Goal: Information Seeking & Learning: Compare options

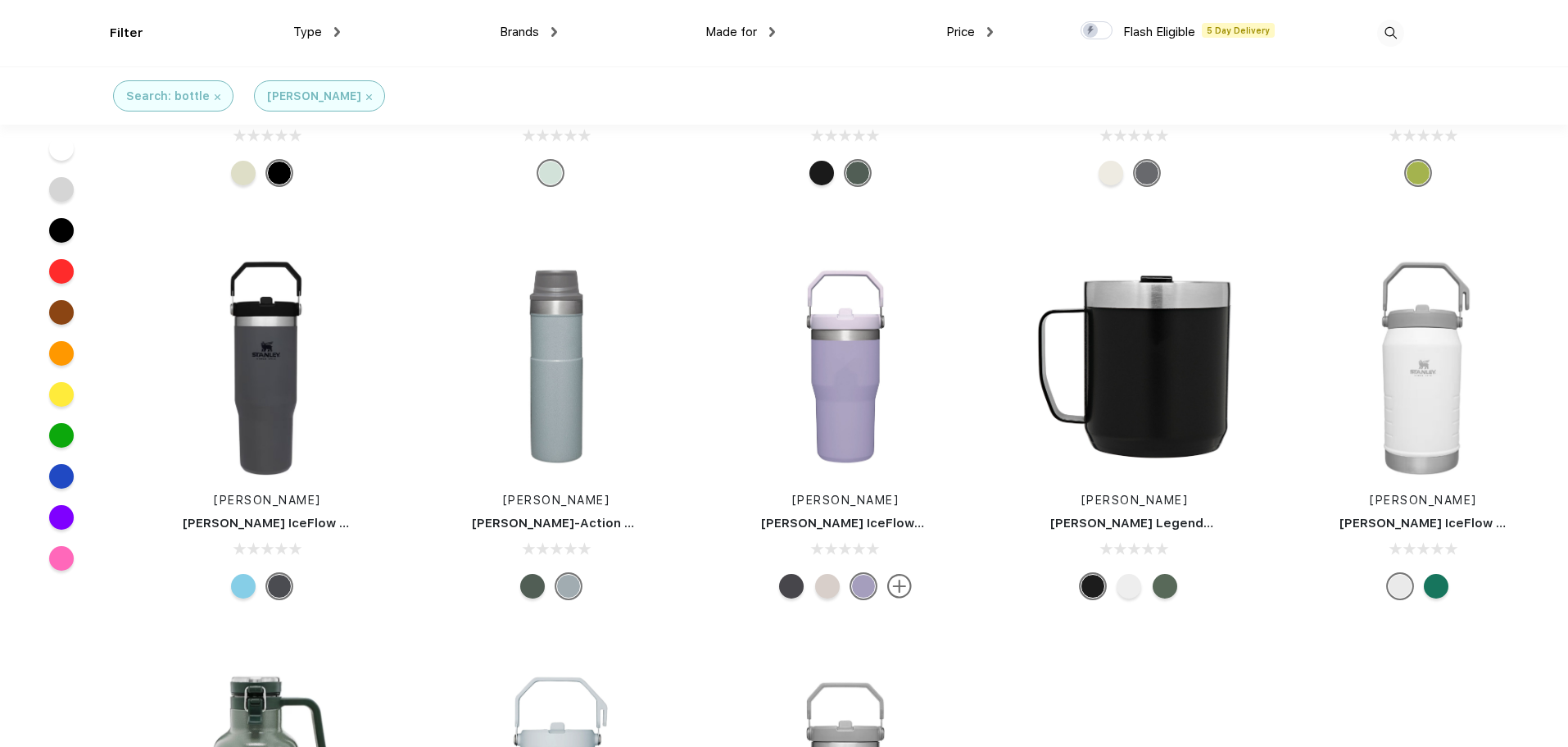
scroll to position [254, 0]
click at [275, 357] on img at bounding box center [266, 365] width 218 height 218
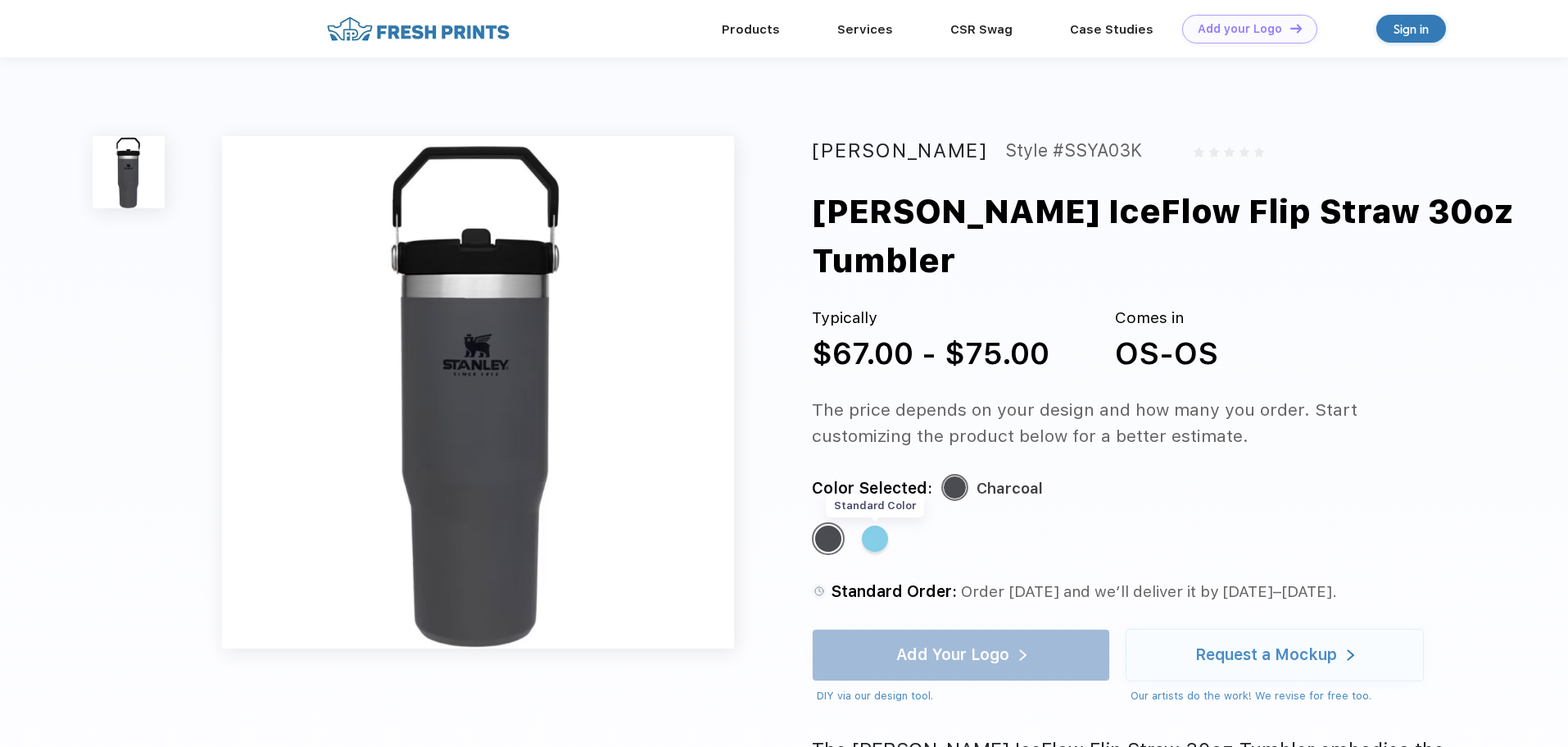
click at [868, 525] on div "Standard Color" at bounding box center [874, 538] width 26 height 26
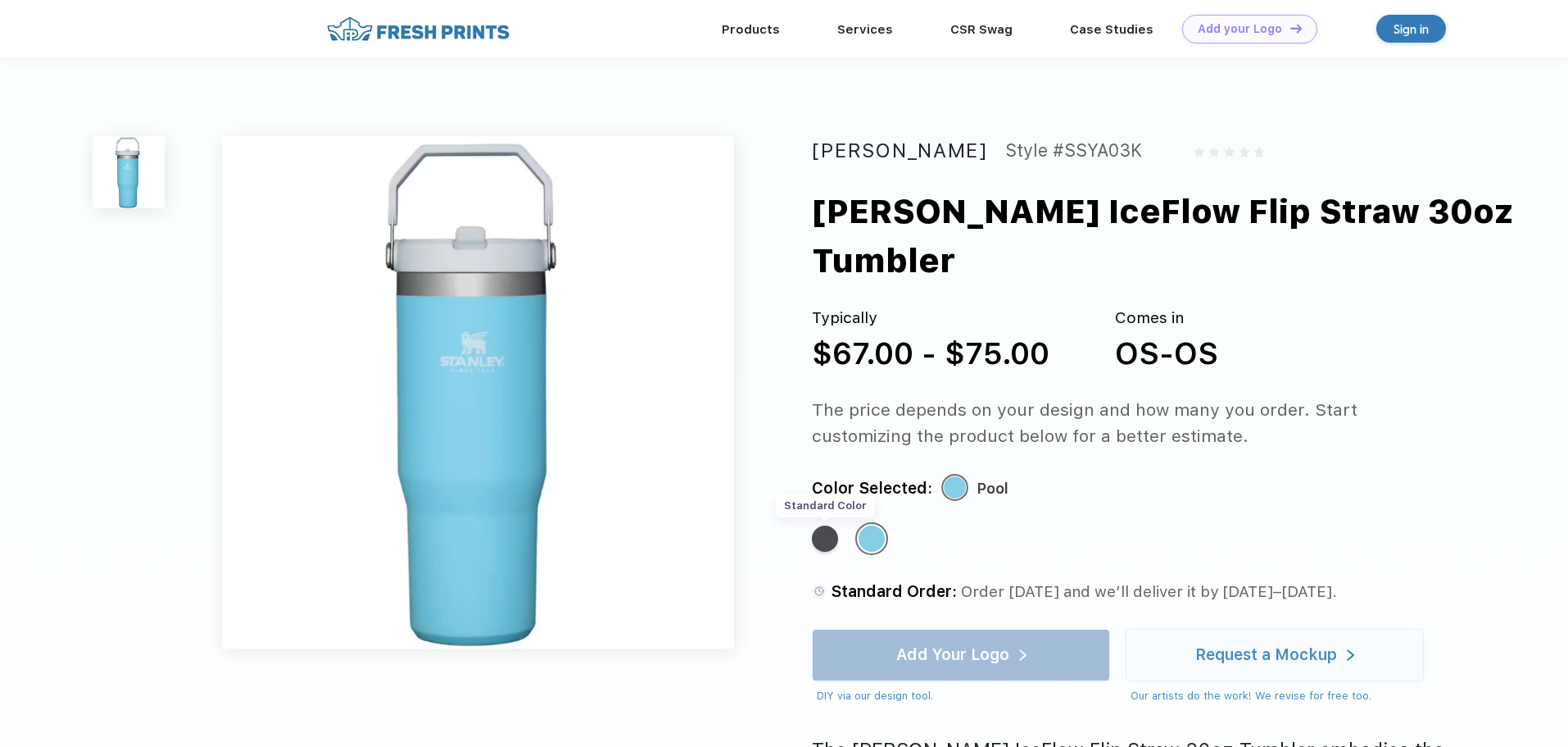
click at [820, 525] on div "Standard Color" at bounding box center [824, 538] width 26 height 26
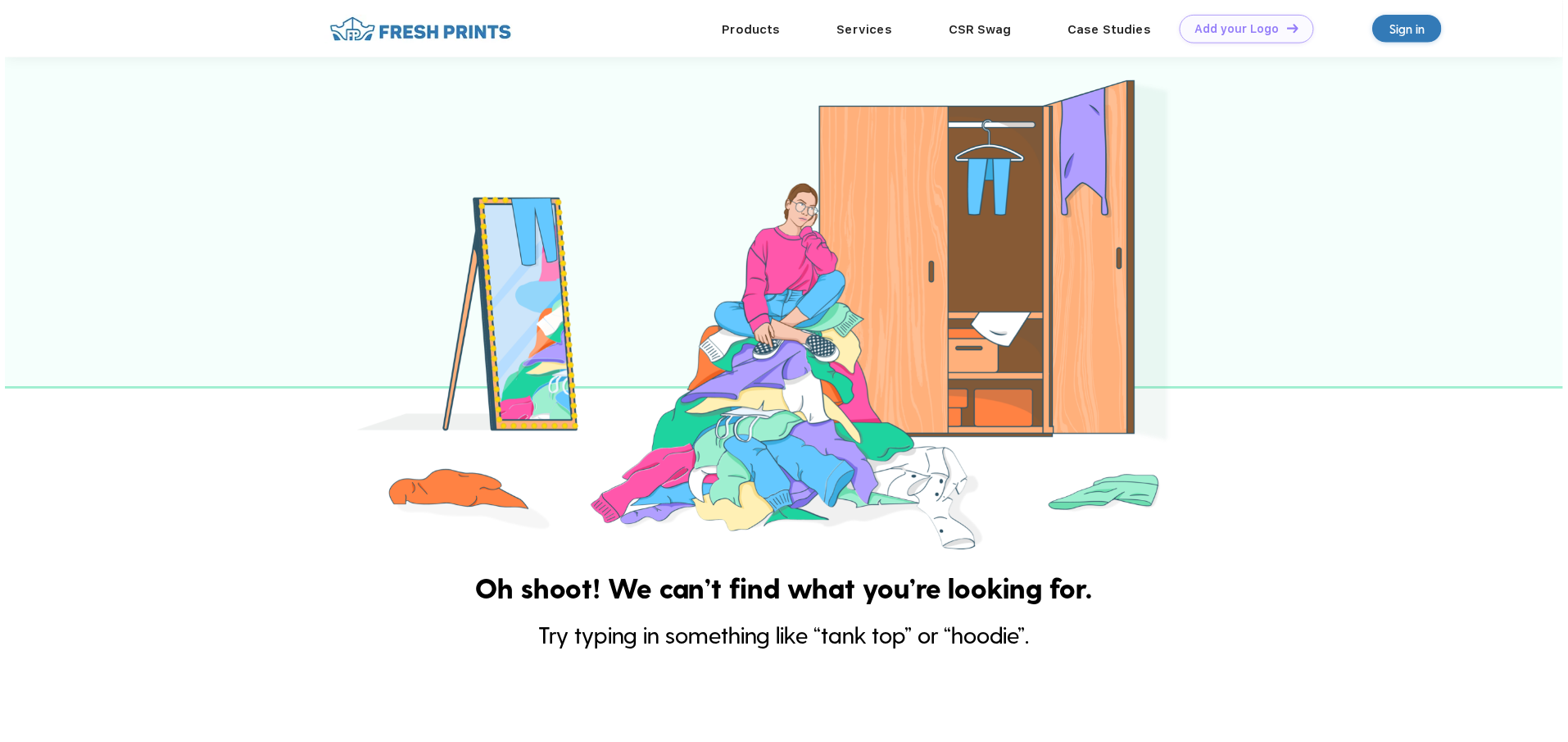
scroll to position [254, 0]
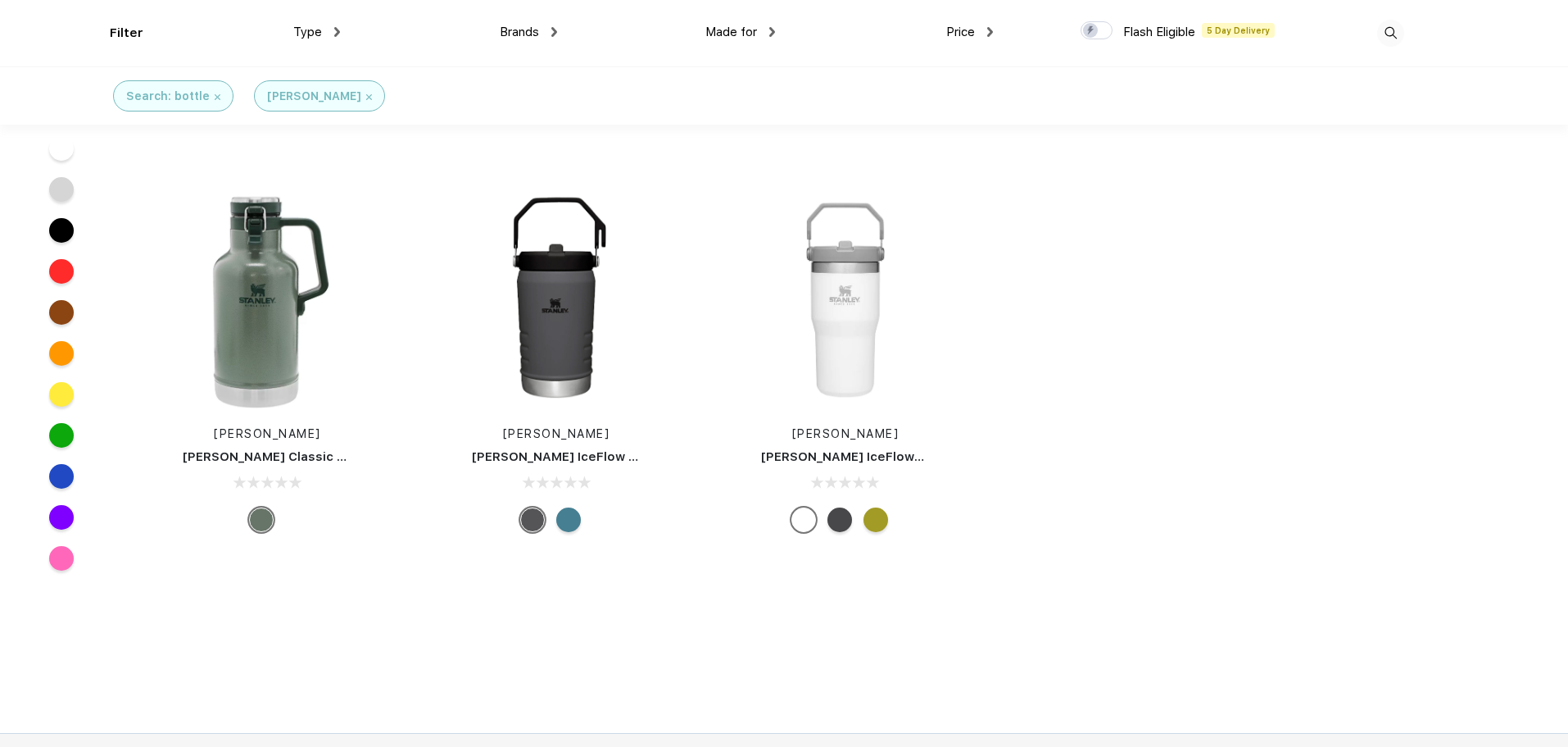
scroll to position [734, 0]
click at [857, 328] on img at bounding box center [844, 298] width 218 height 218
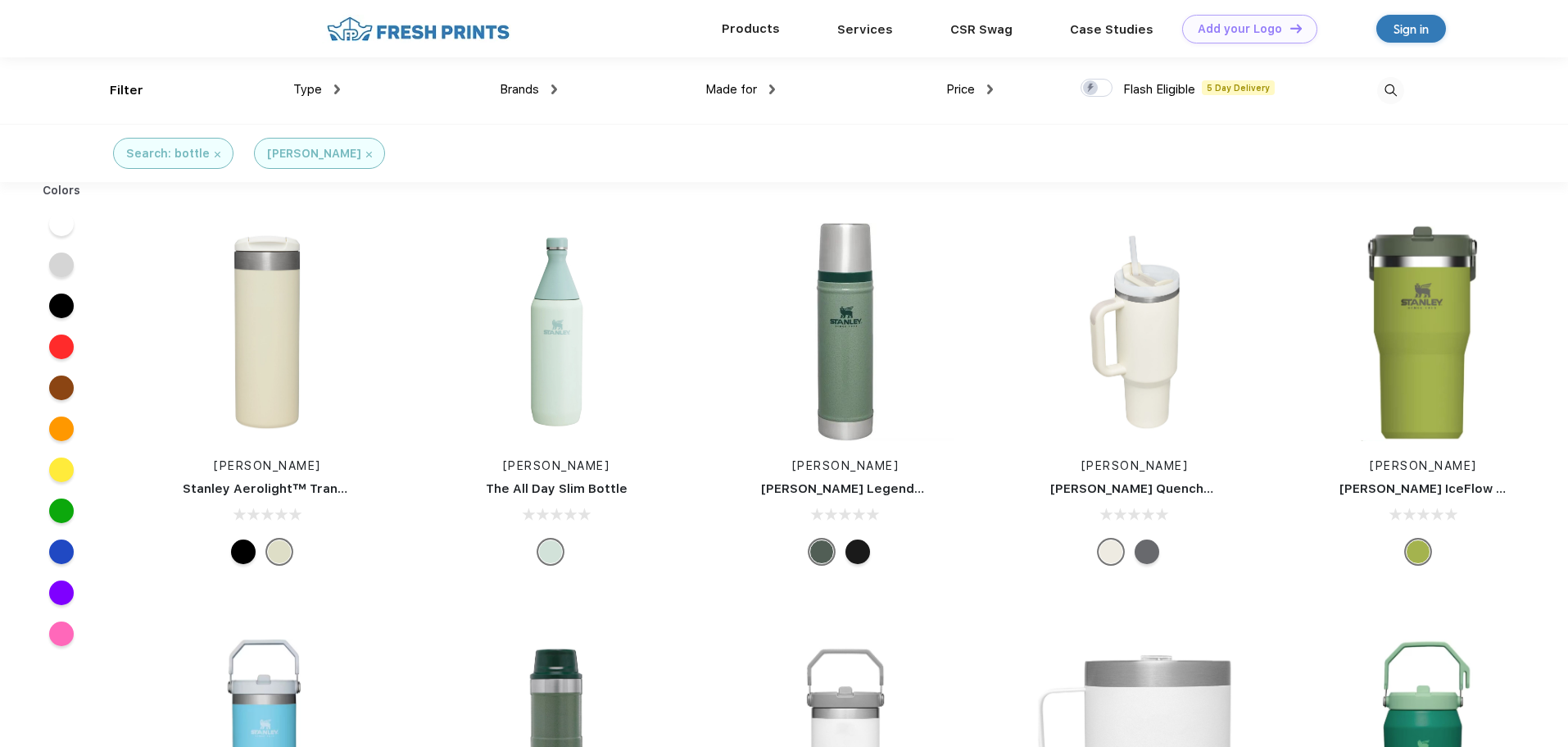
click at [753, 37] on div "Products" at bounding box center [751, 29] width 115 height 21
click at [325, 89] on div "Type" at bounding box center [316, 89] width 46 height 18
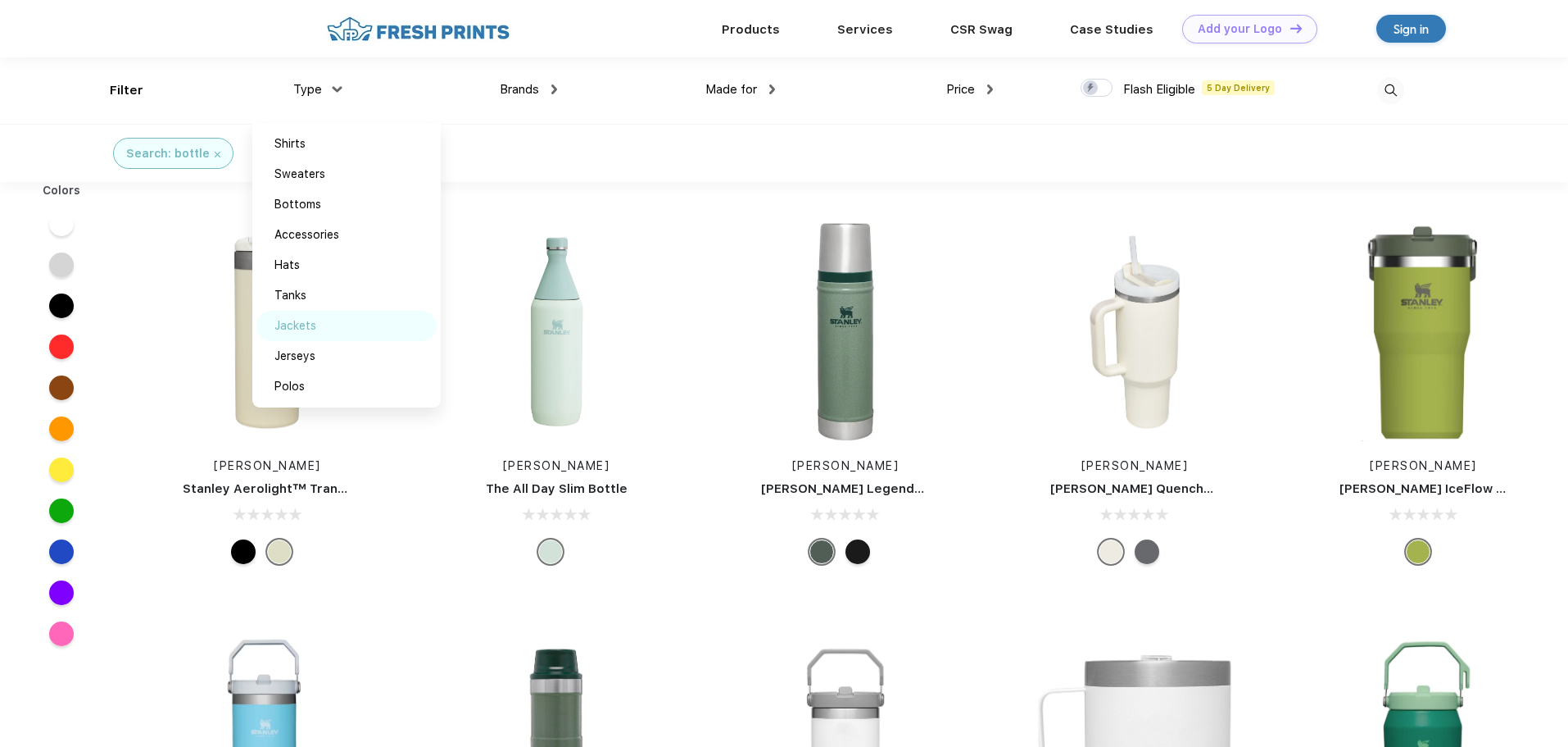
click at [306, 320] on div "Jackets" at bounding box center [295, 326] width 42 height 17
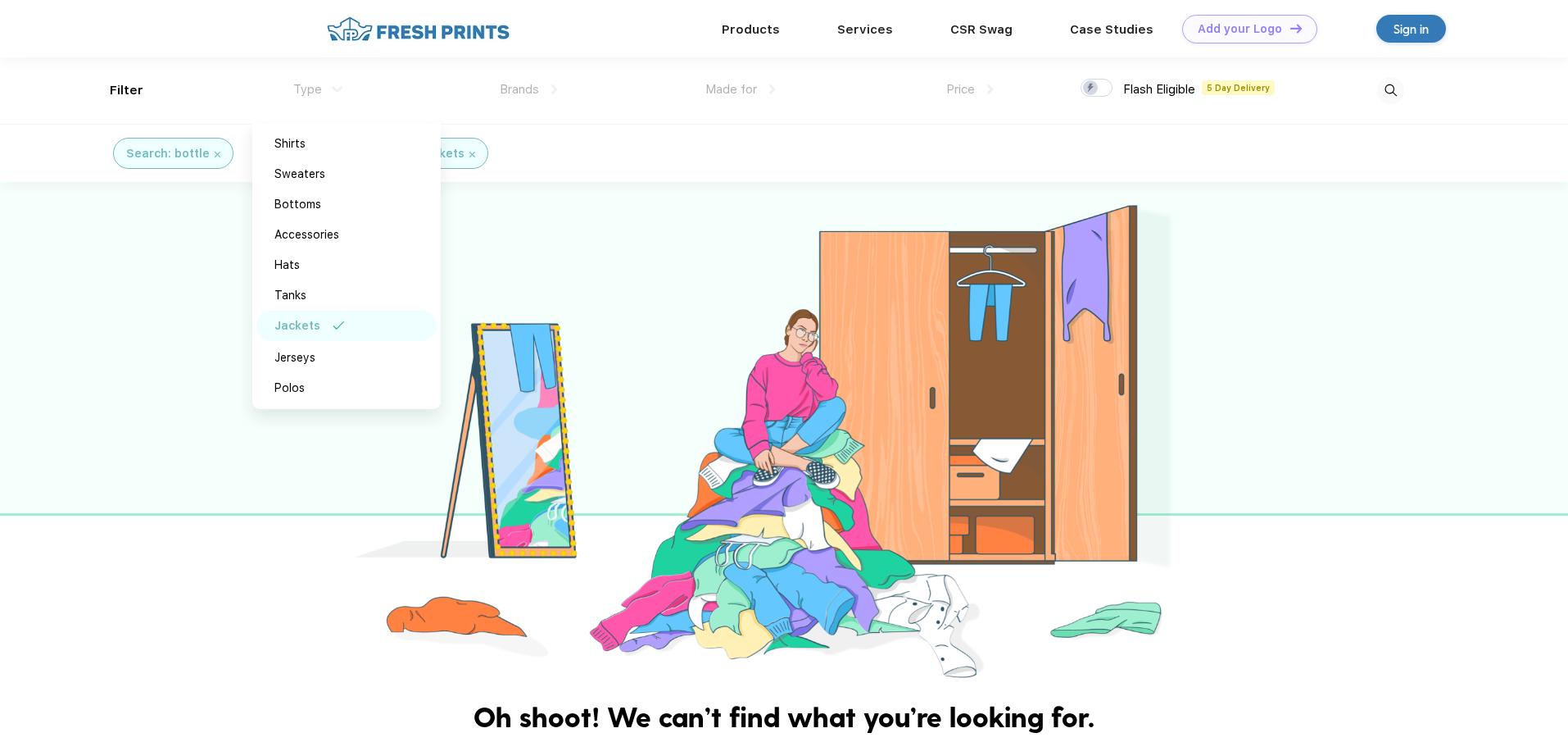
click at [192, 217] on div at bounding box center [784, 432] width 1568 height 501
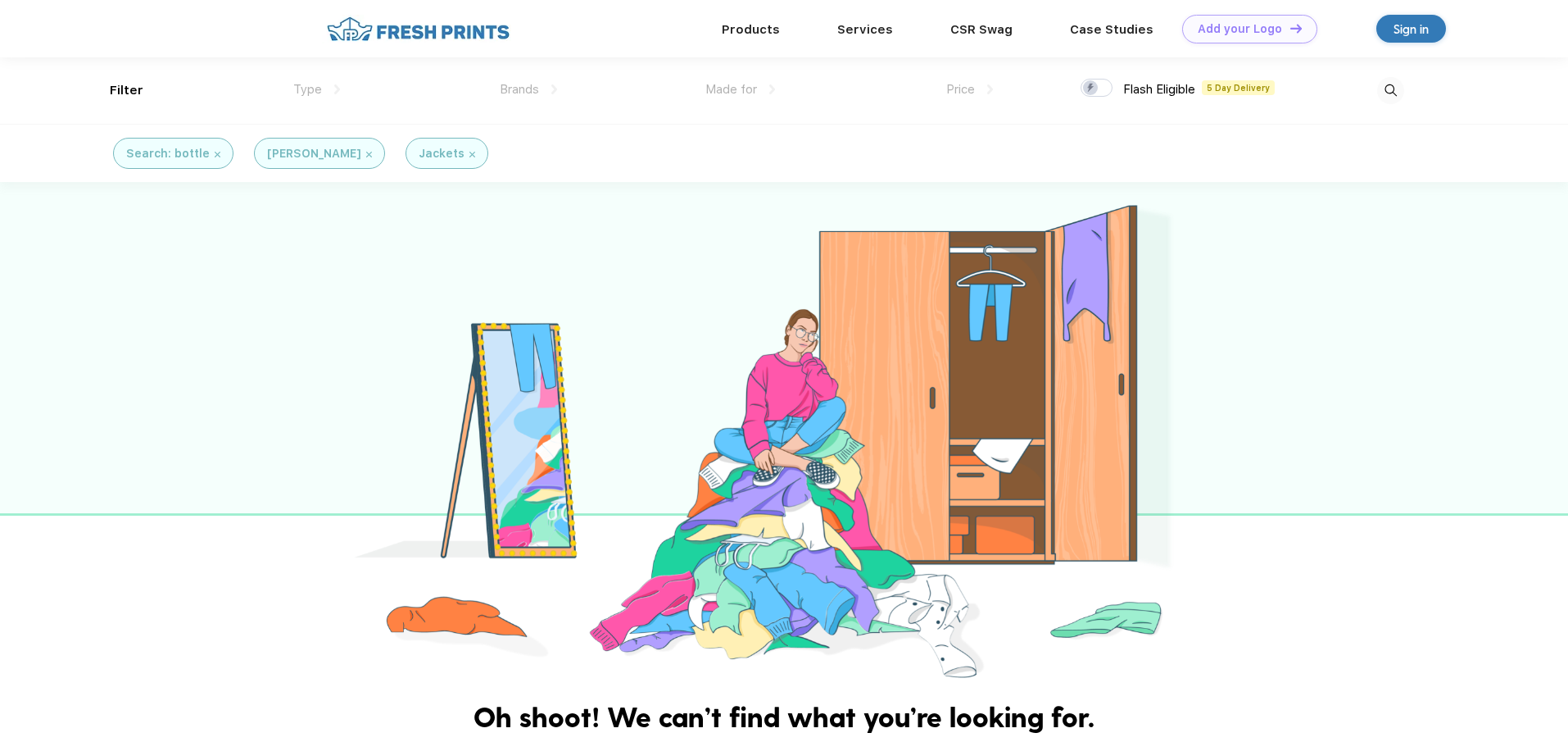
click at [215, 155] on img at bounding box center [218, 155] width 6 height 6
click at [225, 153] on img at bounding box center [228, 155] width 6 height 6
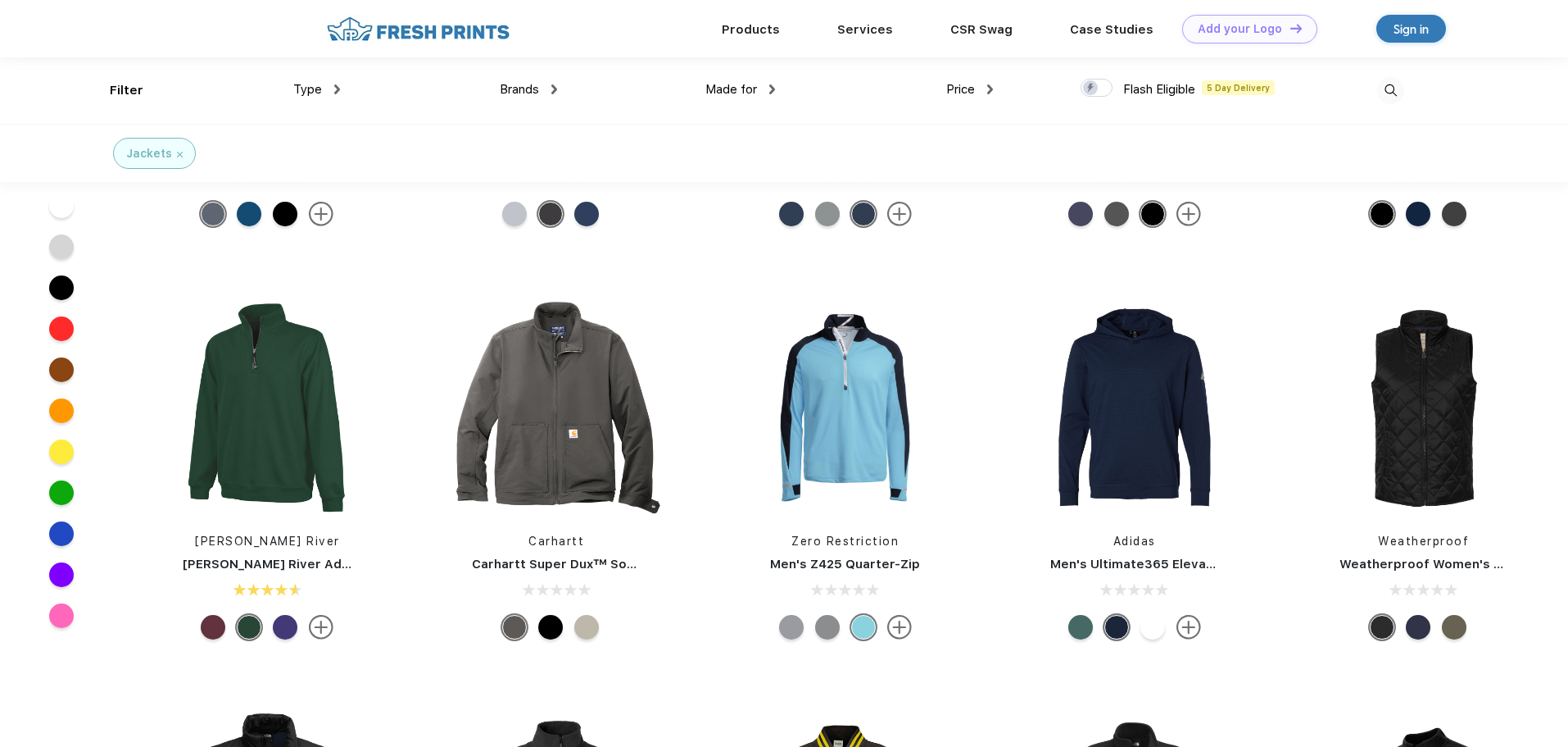
scroll to position [155, 0]
click at [522, 412] on img at bounding box center [555, 407] width 218 height 218
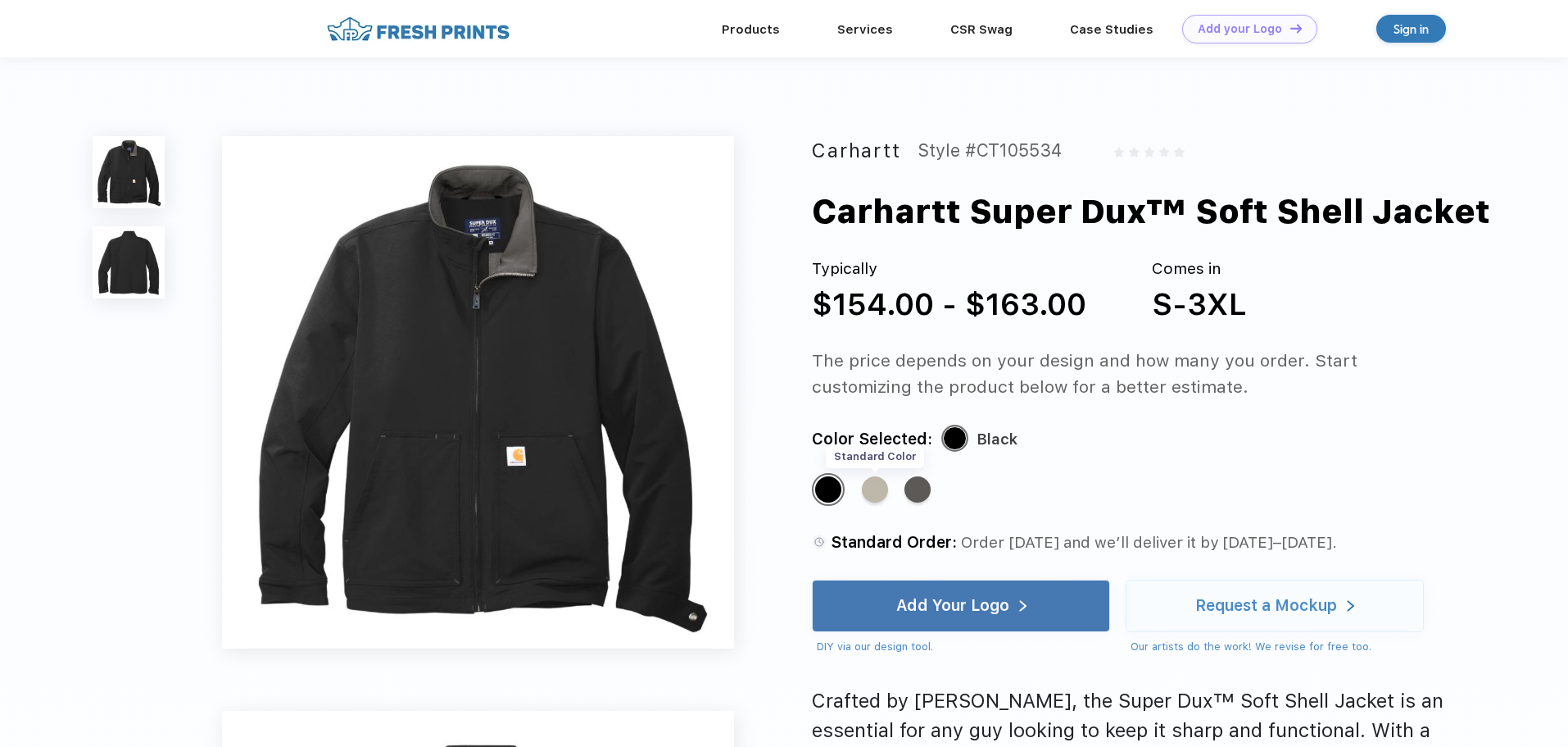
click at [879, 491] on div "Standard Color" at bounding box center [874, 489] width 26 height 26
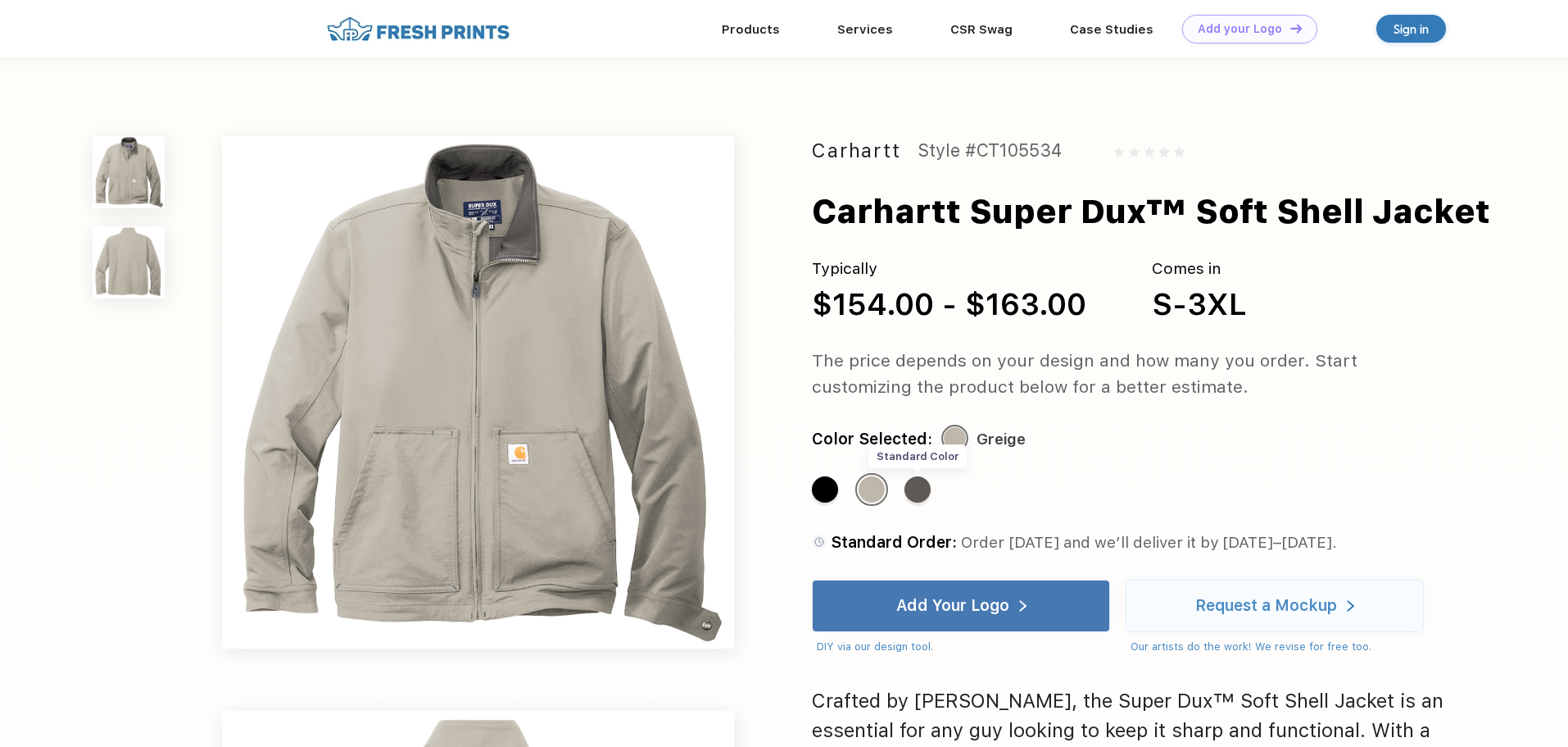
click at [924, 490] on div "Standard Color" at bounding box center [917, 489] width 26 height 26
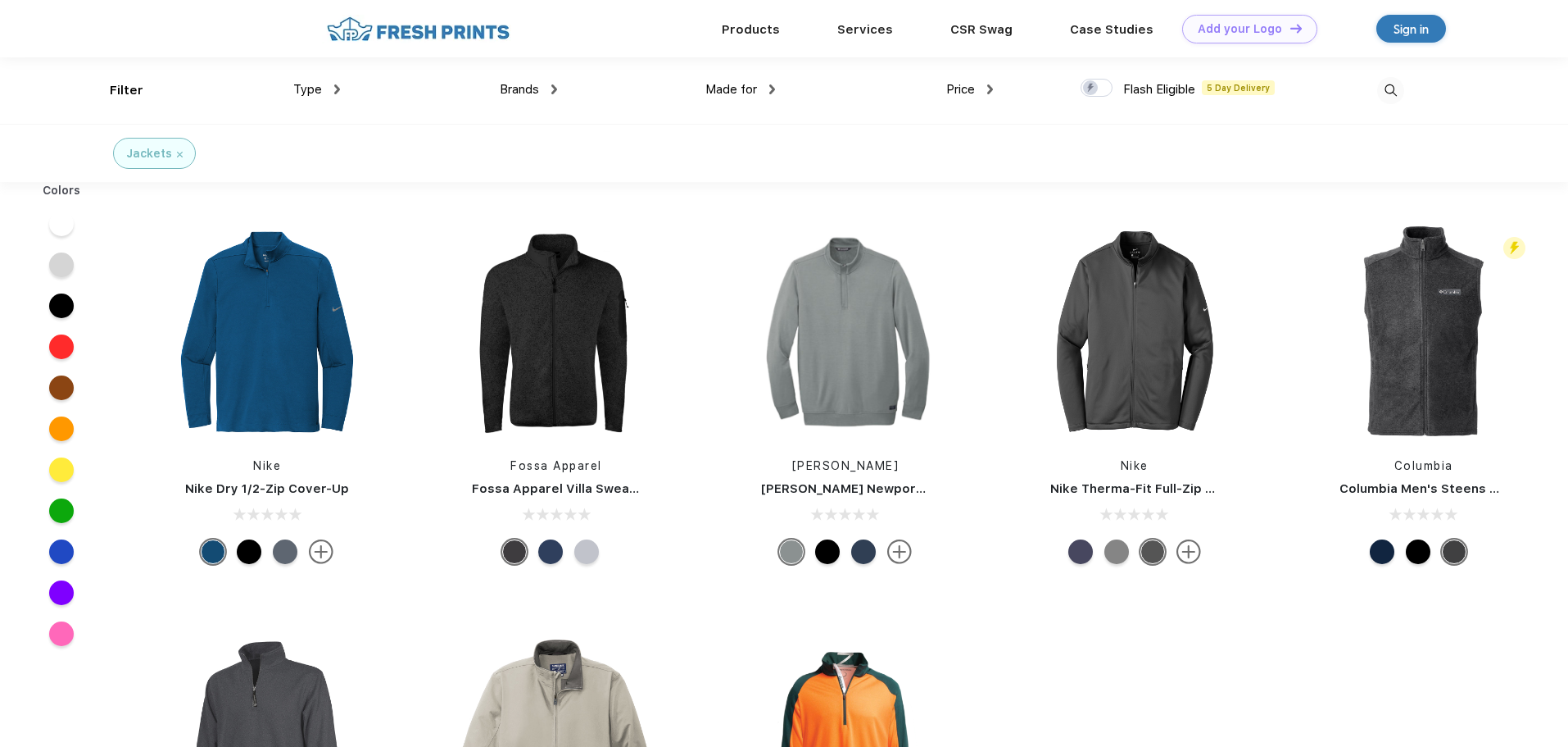
scroll to position [1, 0]
click at [988, 77] on div "Price $ $$ $$$" at bounding box center [883, 89] width 218 height 67
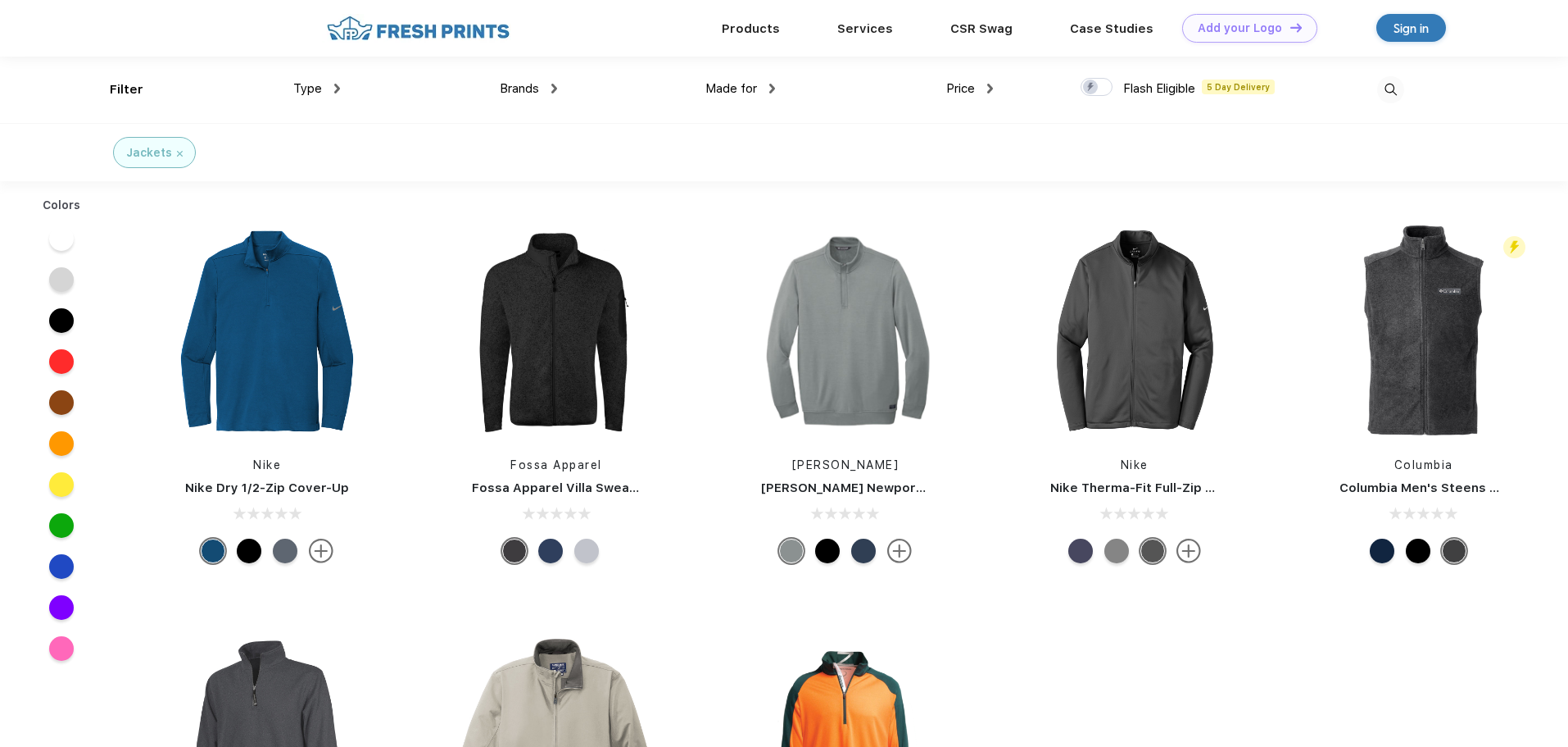
click at [990, 88] on img at bounding box center [991, 88] width 6 height 10
click at [939, 142] on div "$" at bounding box center [999, 142] width 180 height 30
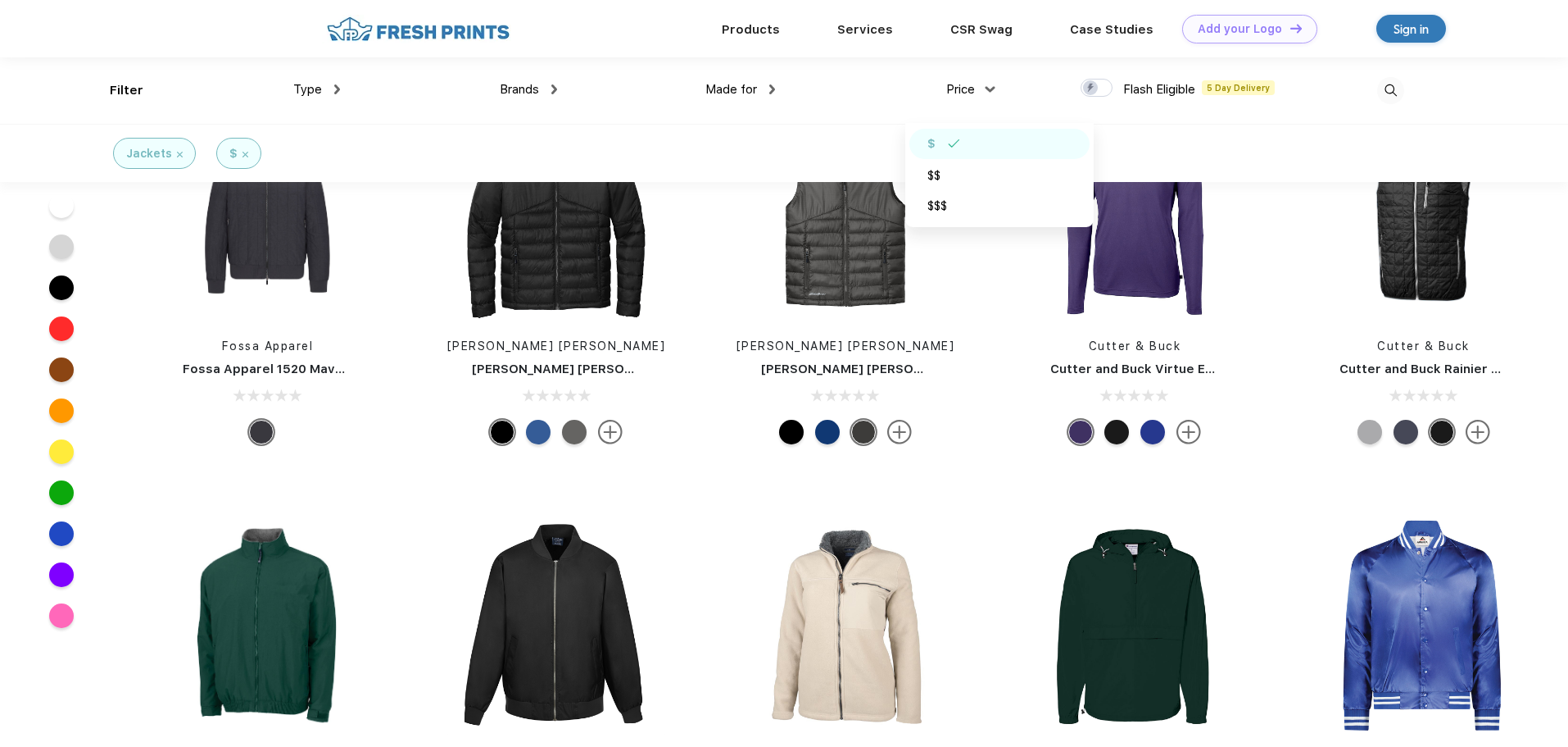
scroll to position [2382, 0]
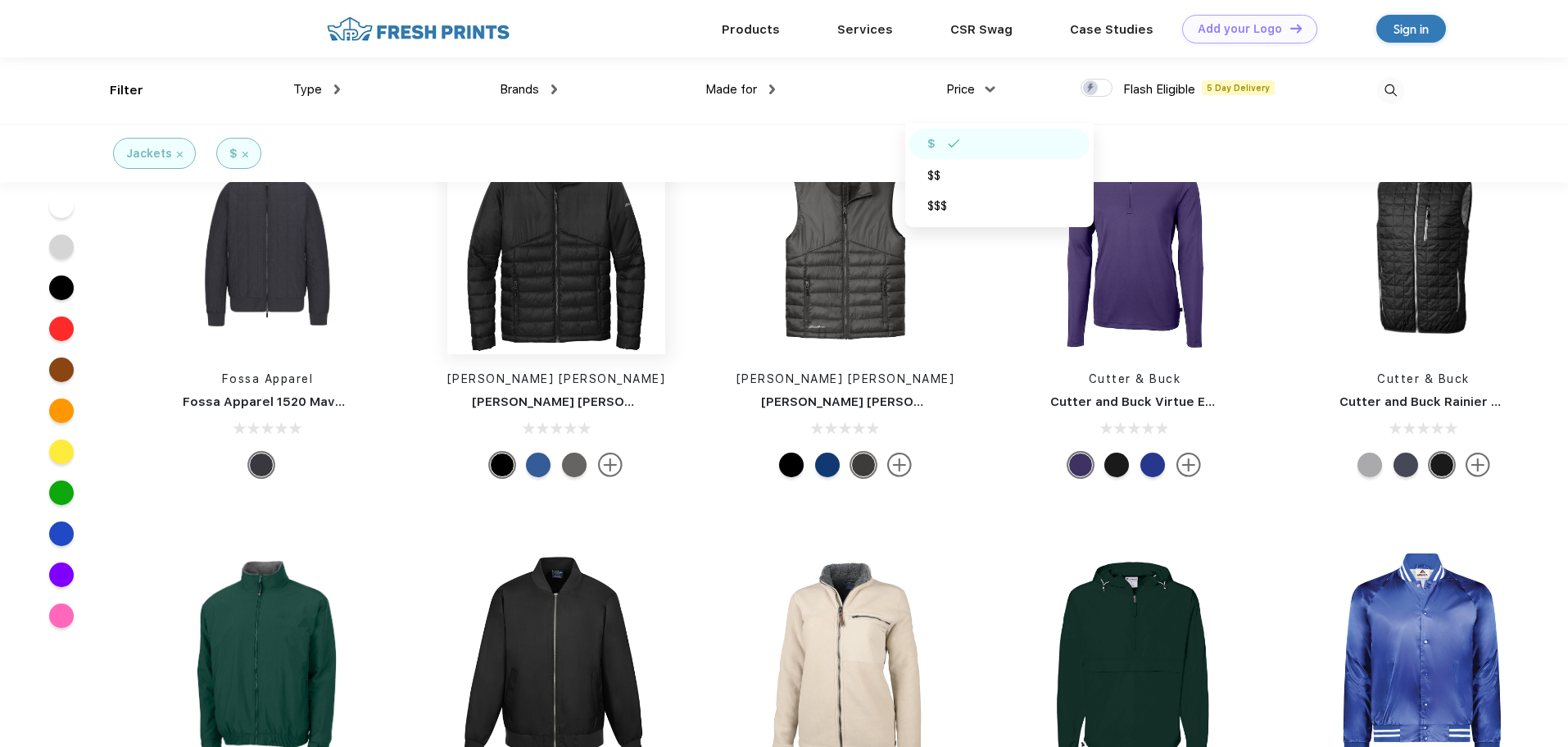
click at [512, 293] on img at bounding box center [555, 245] width 218 height 218
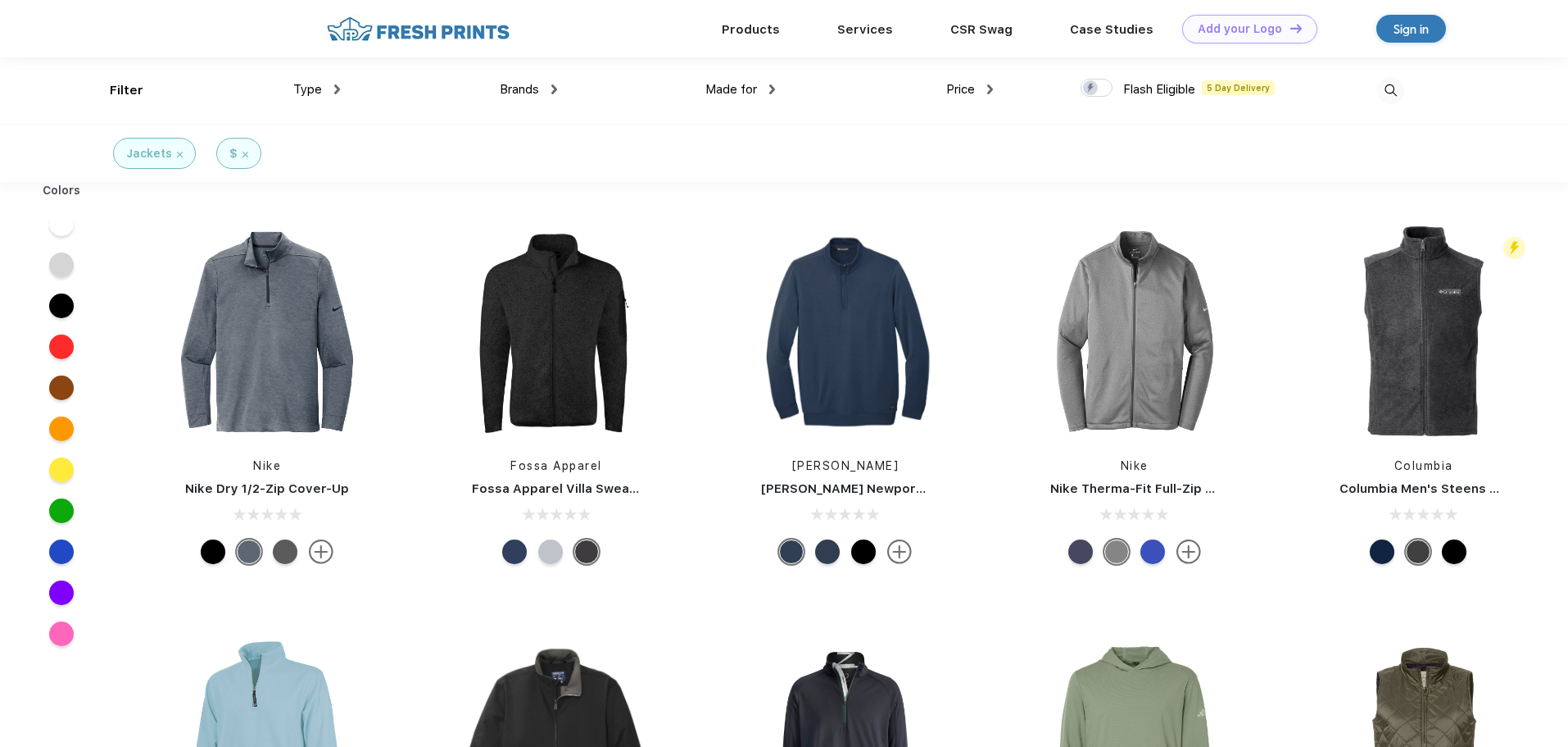
click at [976, 64] on div "Price $ $$ $$$" at bounding box center [883, 90] width 218 height 67
click at [990, 87] on img at bounding box center [991, 89] width 6 height 10
click at [998, 292] on div "Nike Nike Therma-Fit Full-Zip Fleece" at bounding box center [1134, 396] width 289 height 347
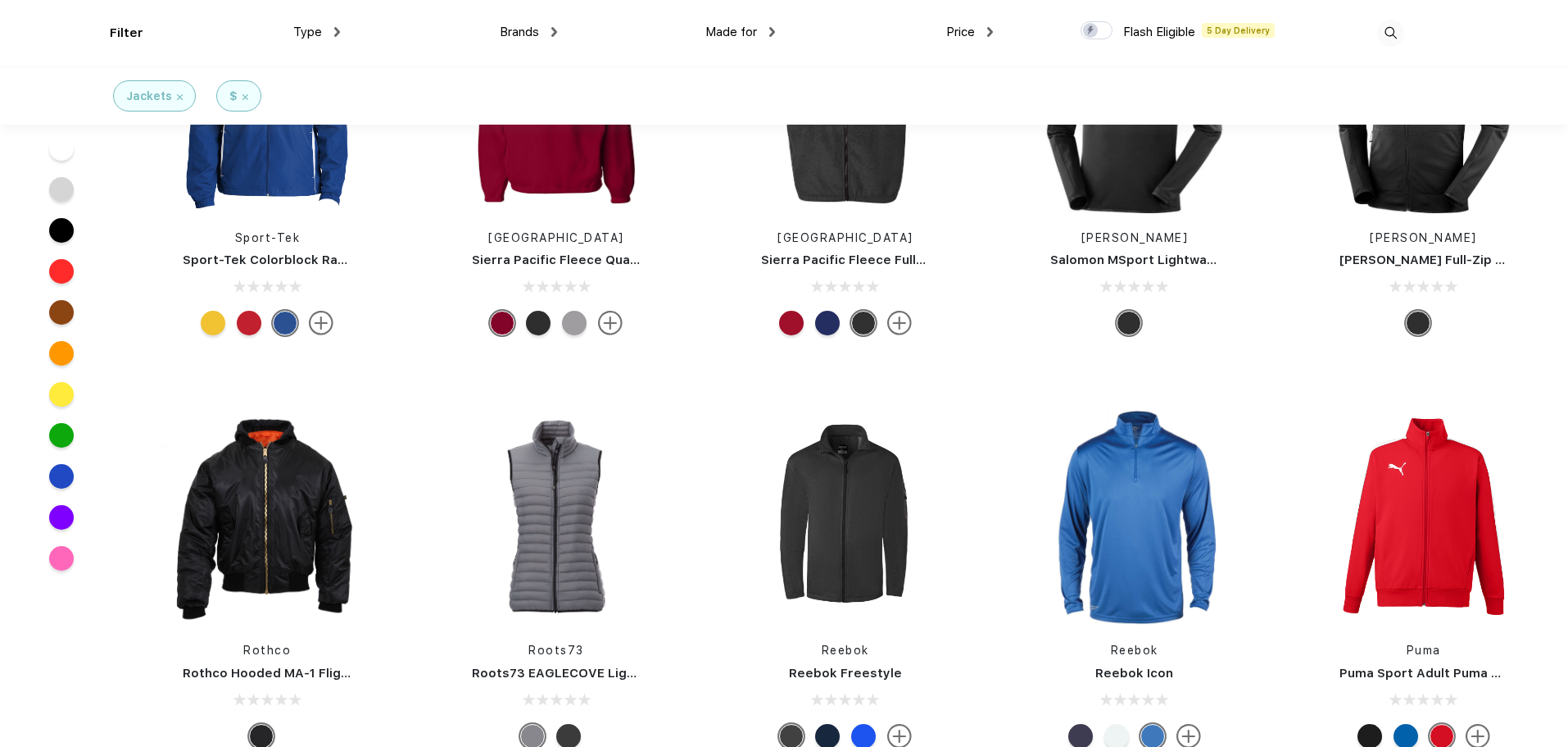
scroll to position [6716, 0]
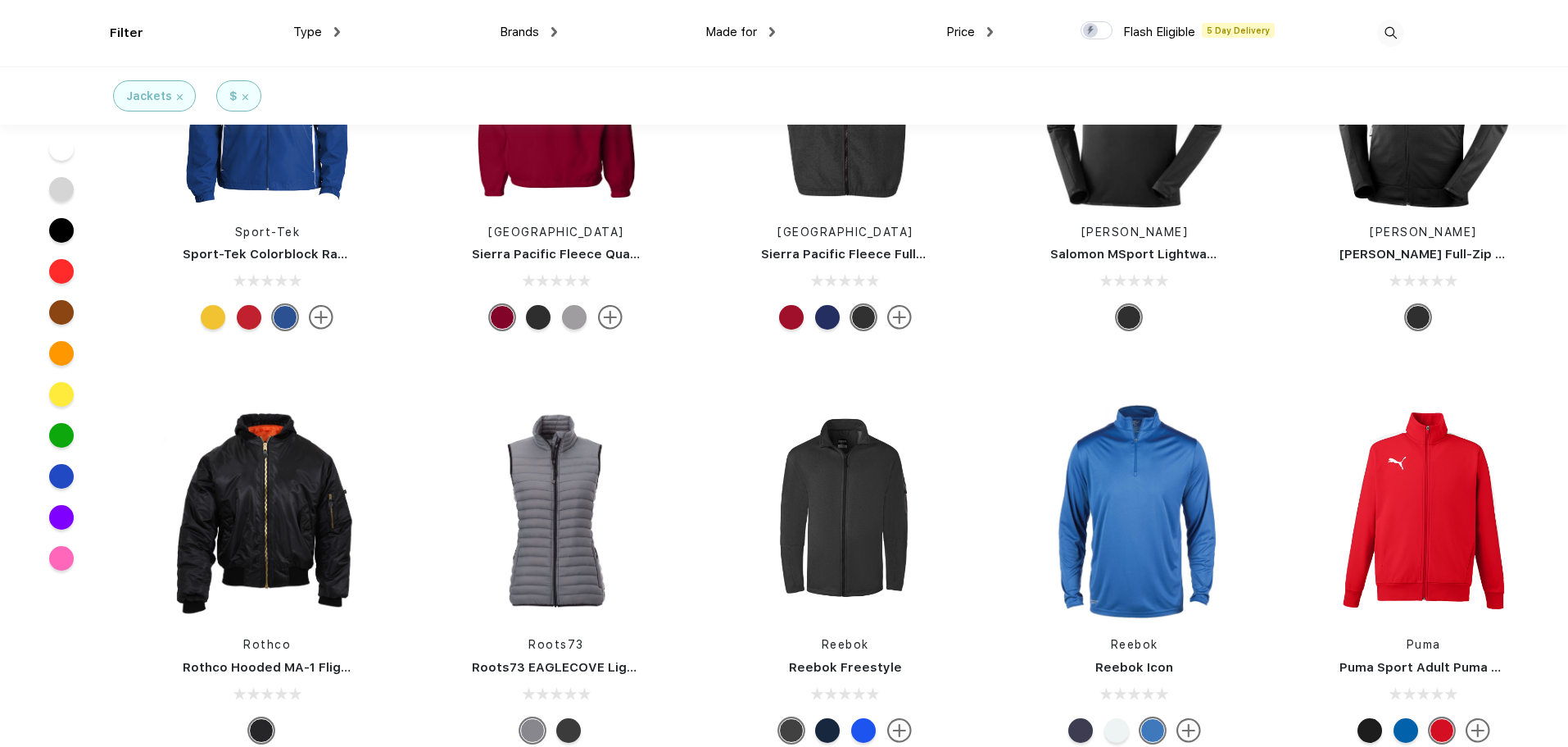
click at [750, 46] on div "Made for Unisex Women Men Youth" at bounding box center [666, 33] width 218 height 67
click at [766, 34] on div "Made for" at bounding box center [740, 32] width 70 height 18
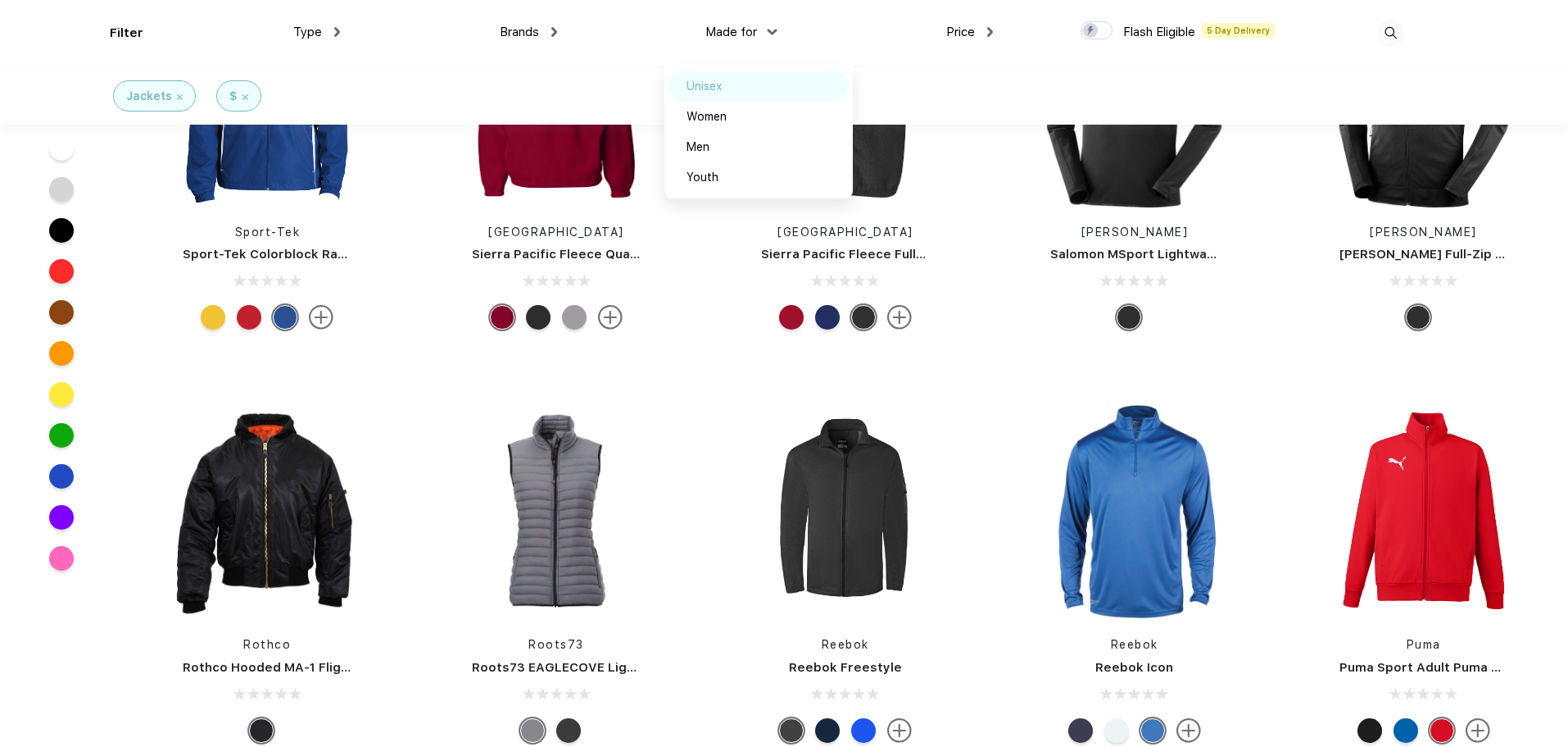
click at [711, 83] on div "Unisex" at bounding box center [704, 86] width 35 height 17
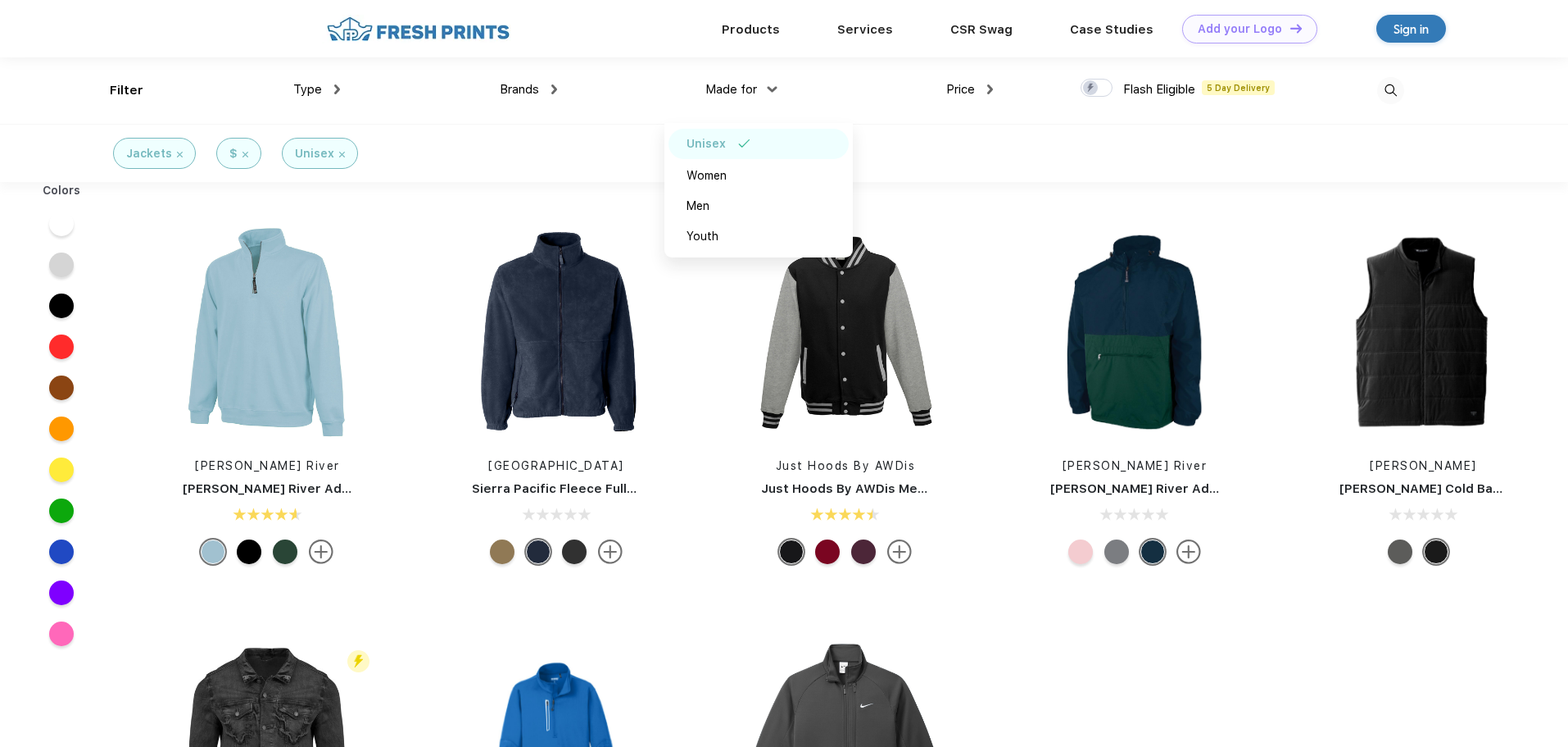
click at [1001, 226] on div "Charles River Charles River Adult Color Blocked Pack-N-Go" at bounding box center [1134, 396] width 289 height 347
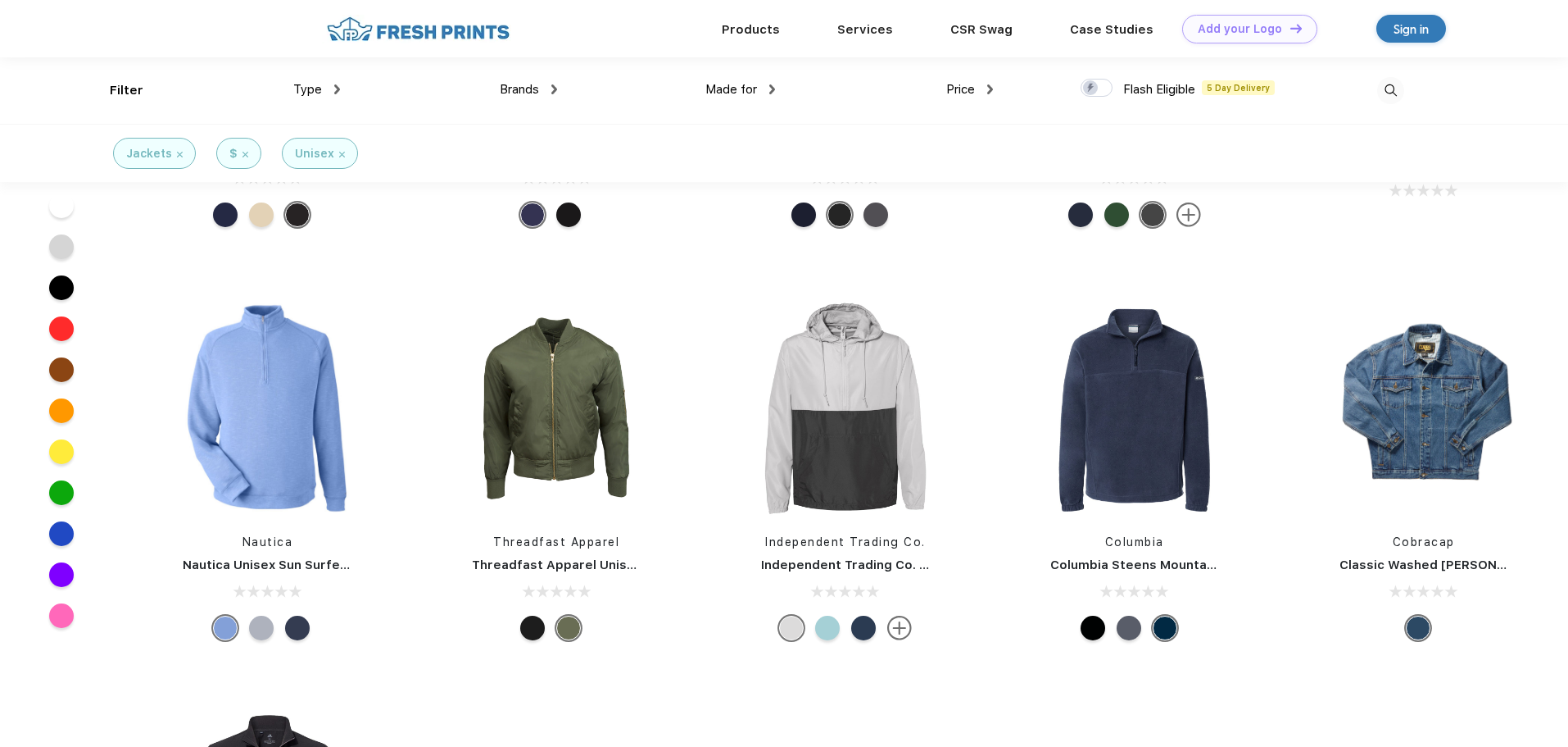
scroll to position [2216, 0]
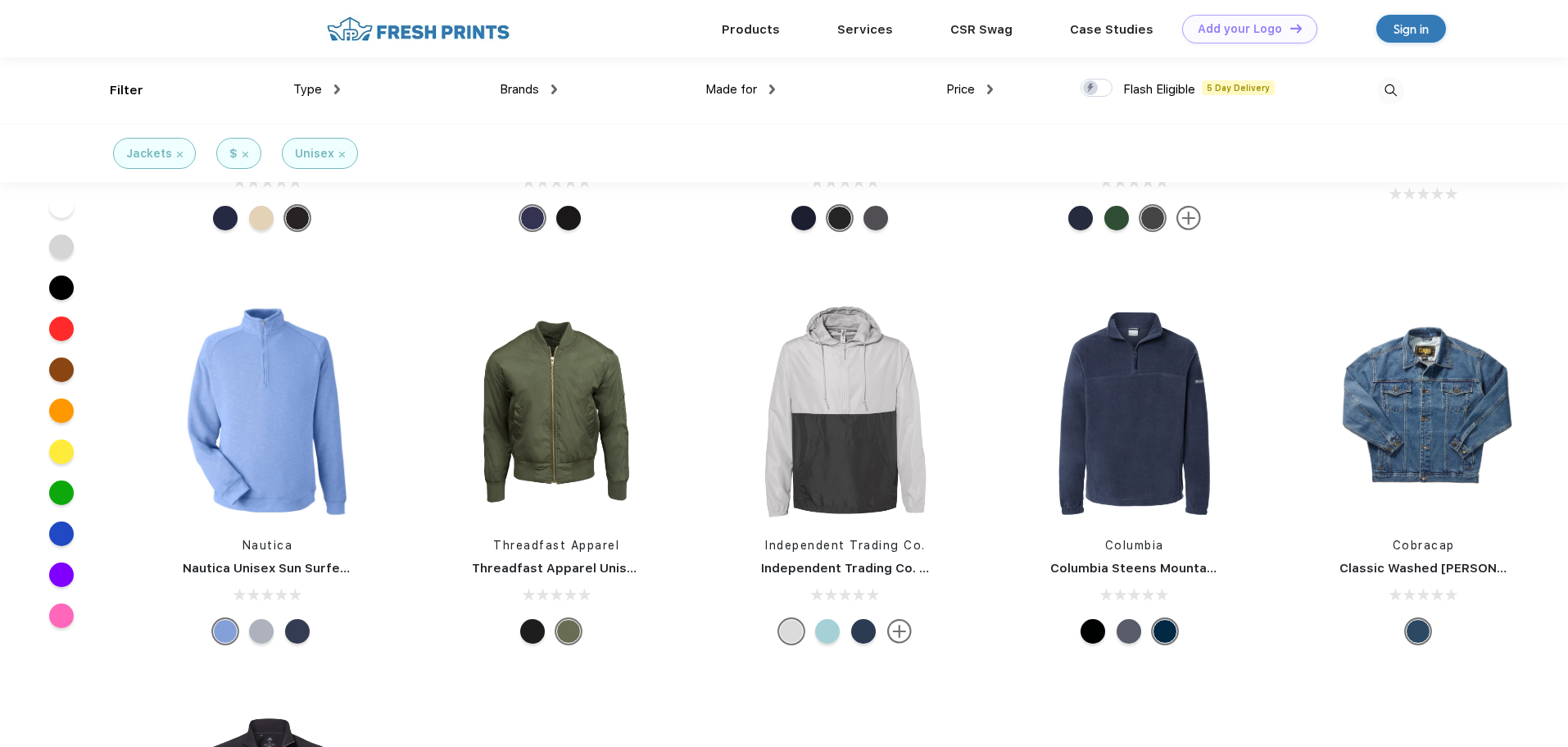
click at [1133, 635] on div at bounding box center [1128, 630] width 24 height 24
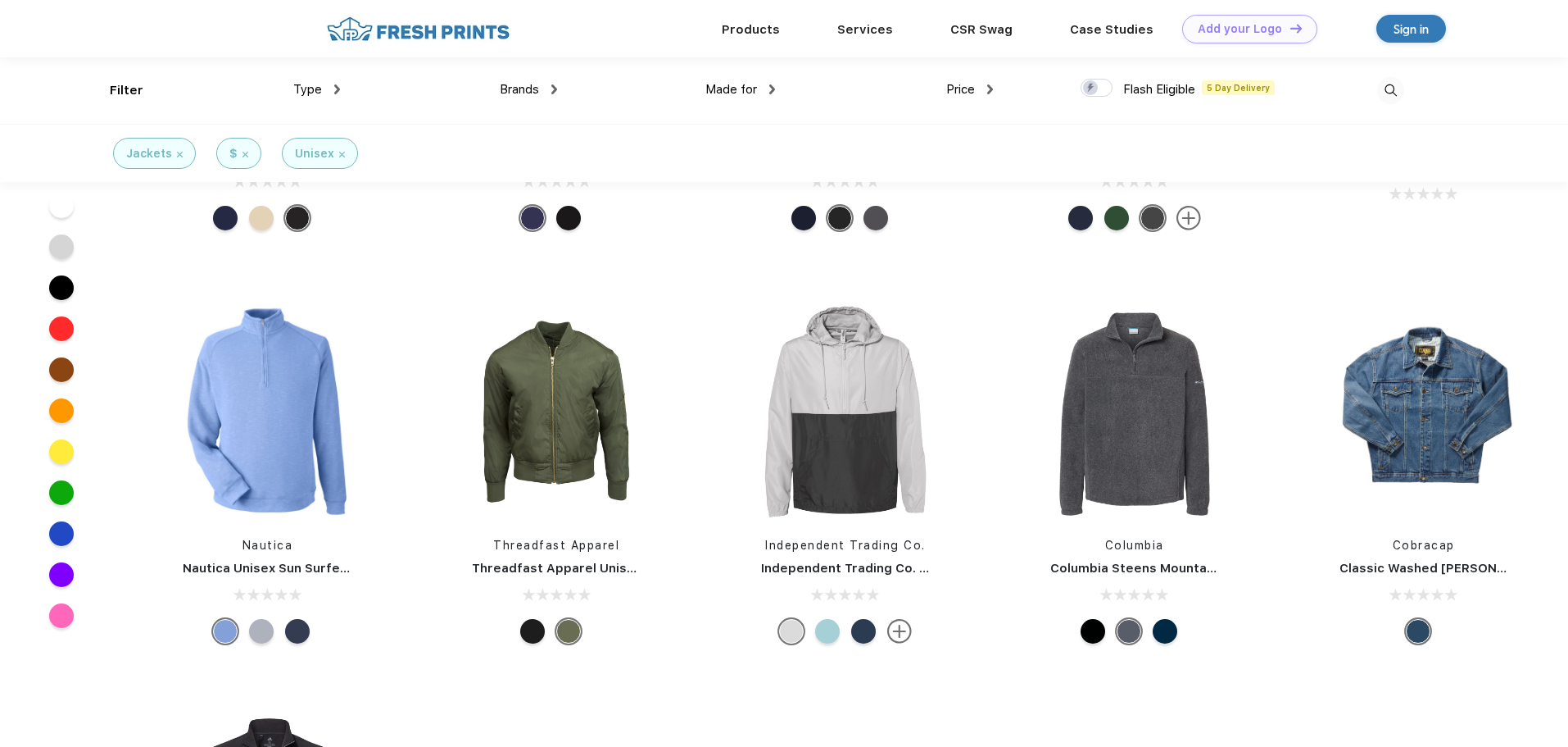
click at [1089, 629] on div at bounding box center [1092, 630] width 24 height 24
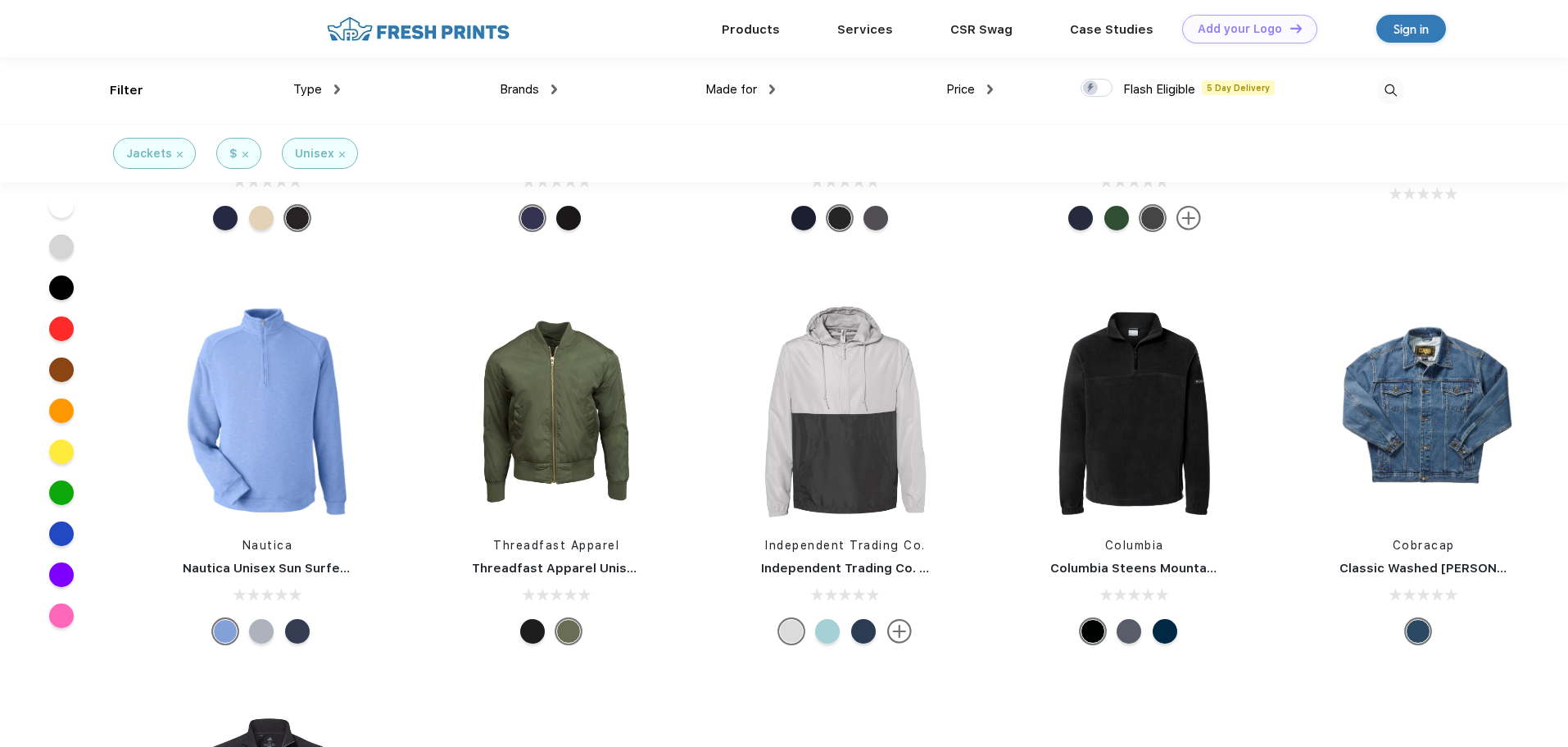
click at [1165, 629] on div at bounding box center [1165, 630] width 24 height 24
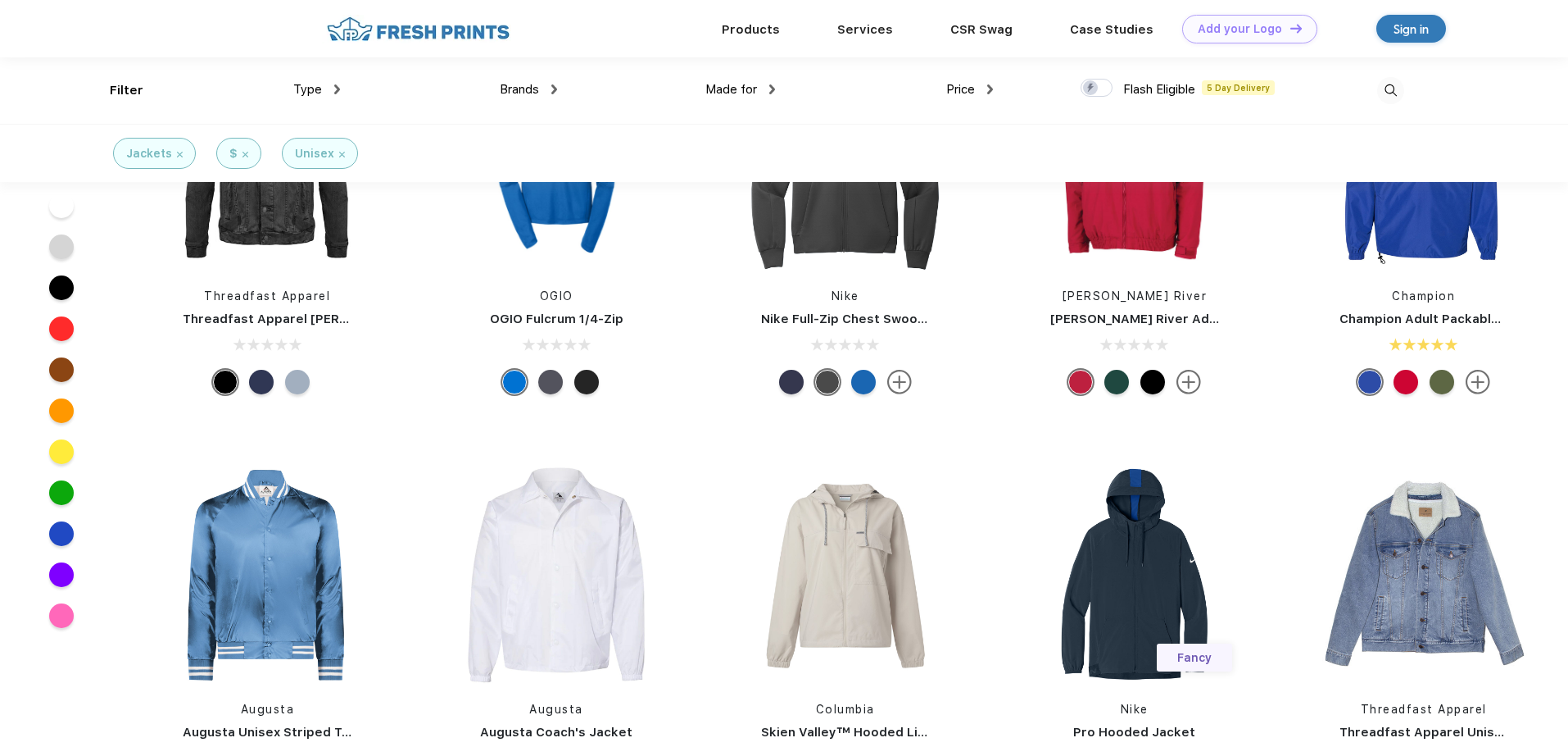
scroll to position [219, 0]
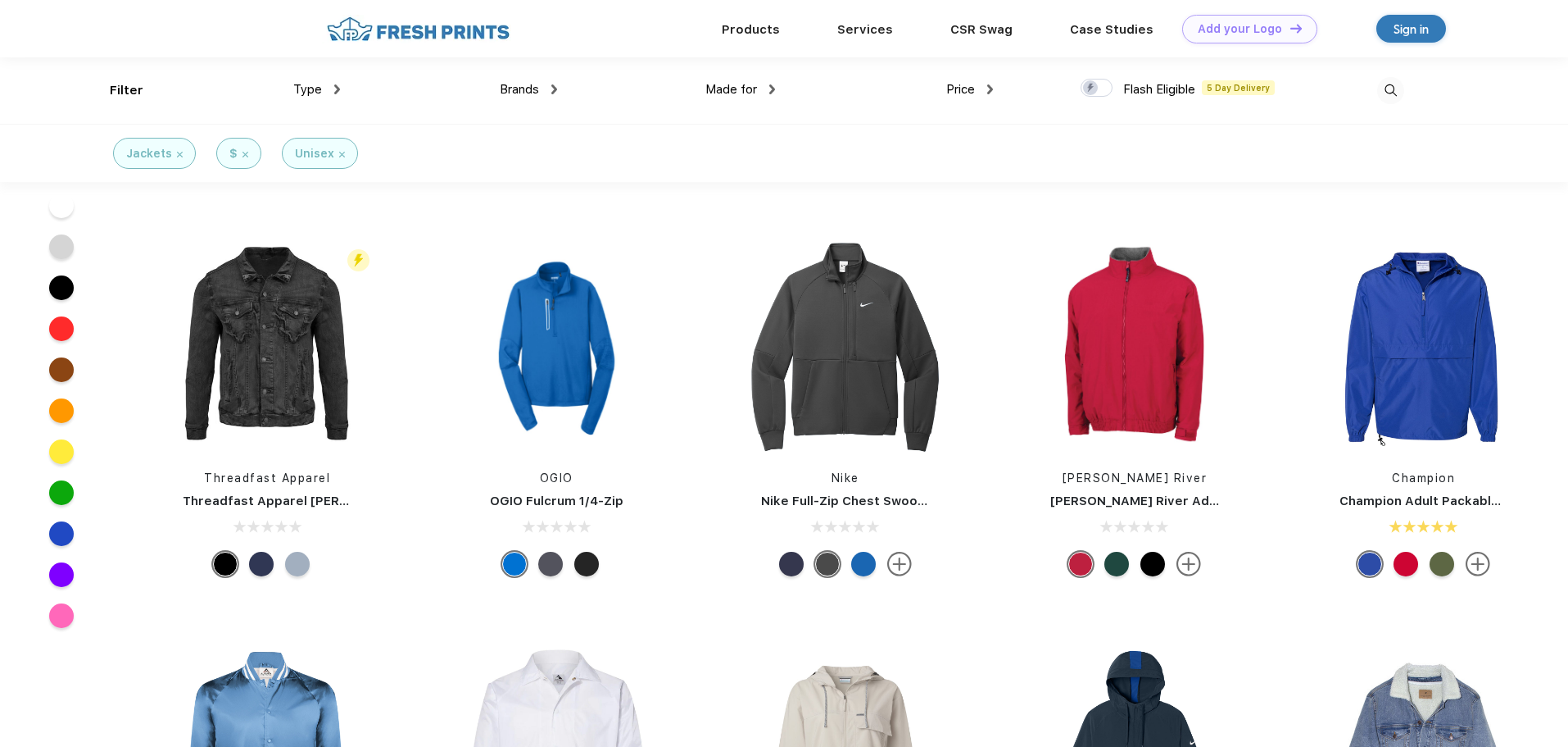
click at [1411, 565] on div at bounding box center [1405, 563] width 24 height 24
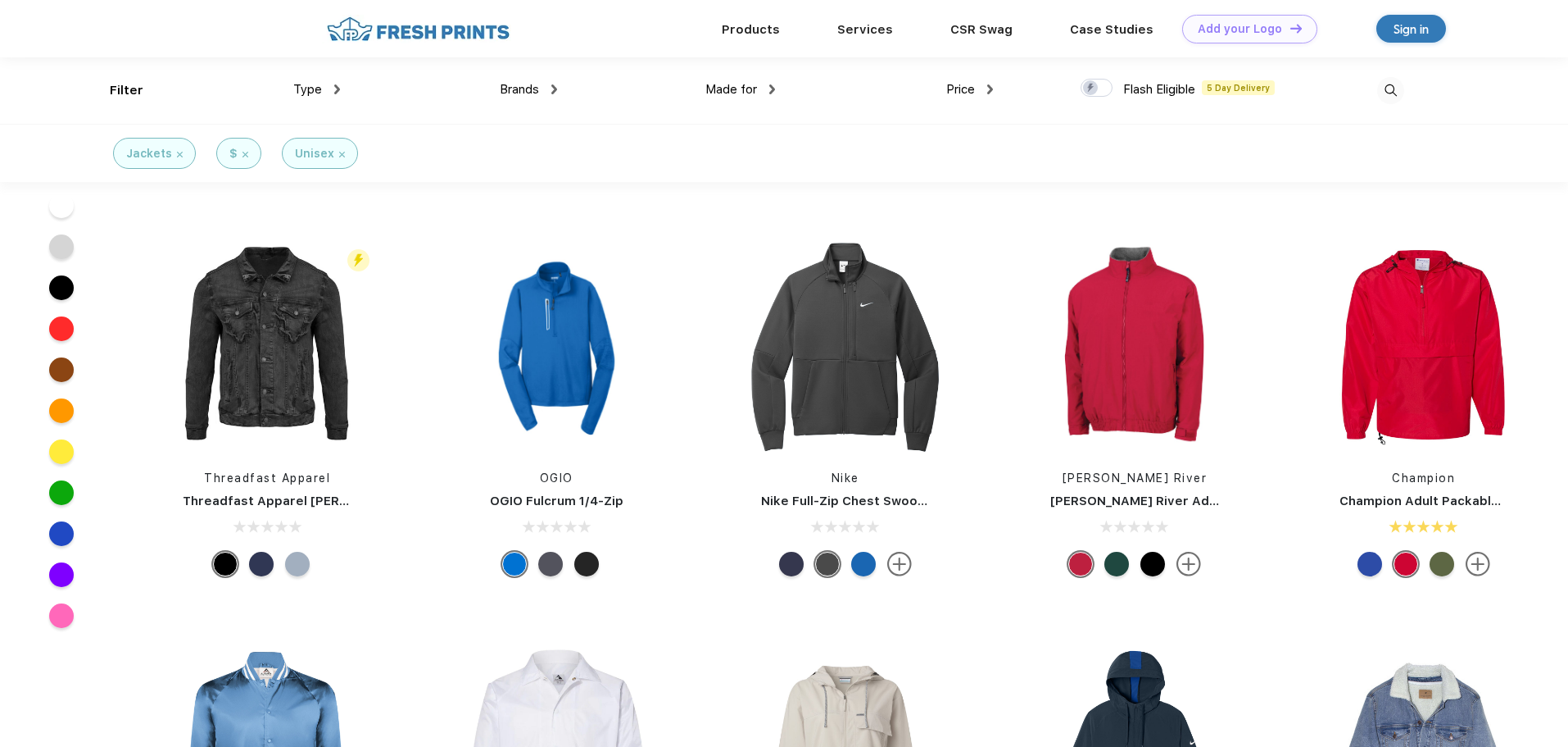
click at [1449, 567] on div at bounding box center [1441, 563] width 24 height 24
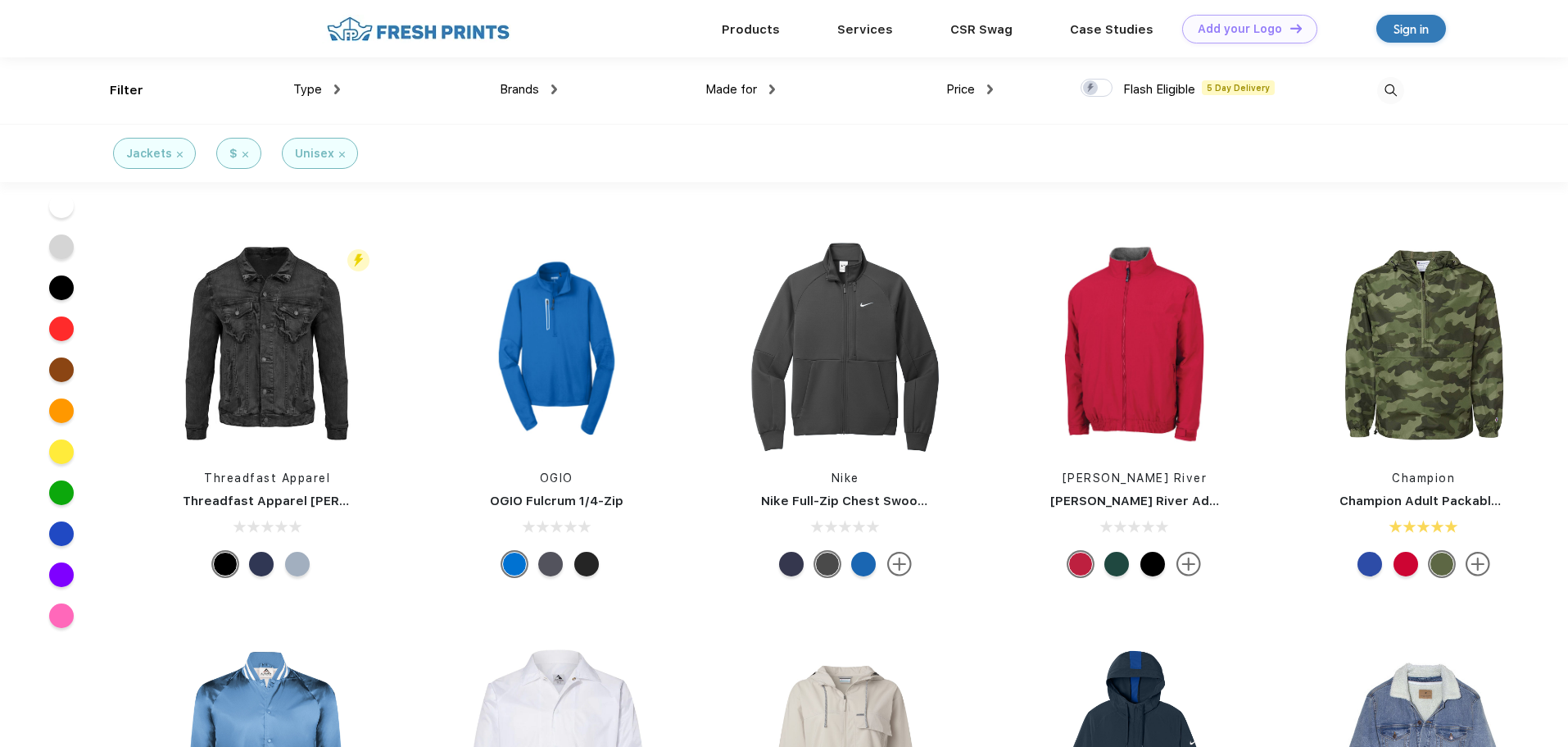
click at [785, 569] on div at bounding box center [790, 563] width 24 height 24
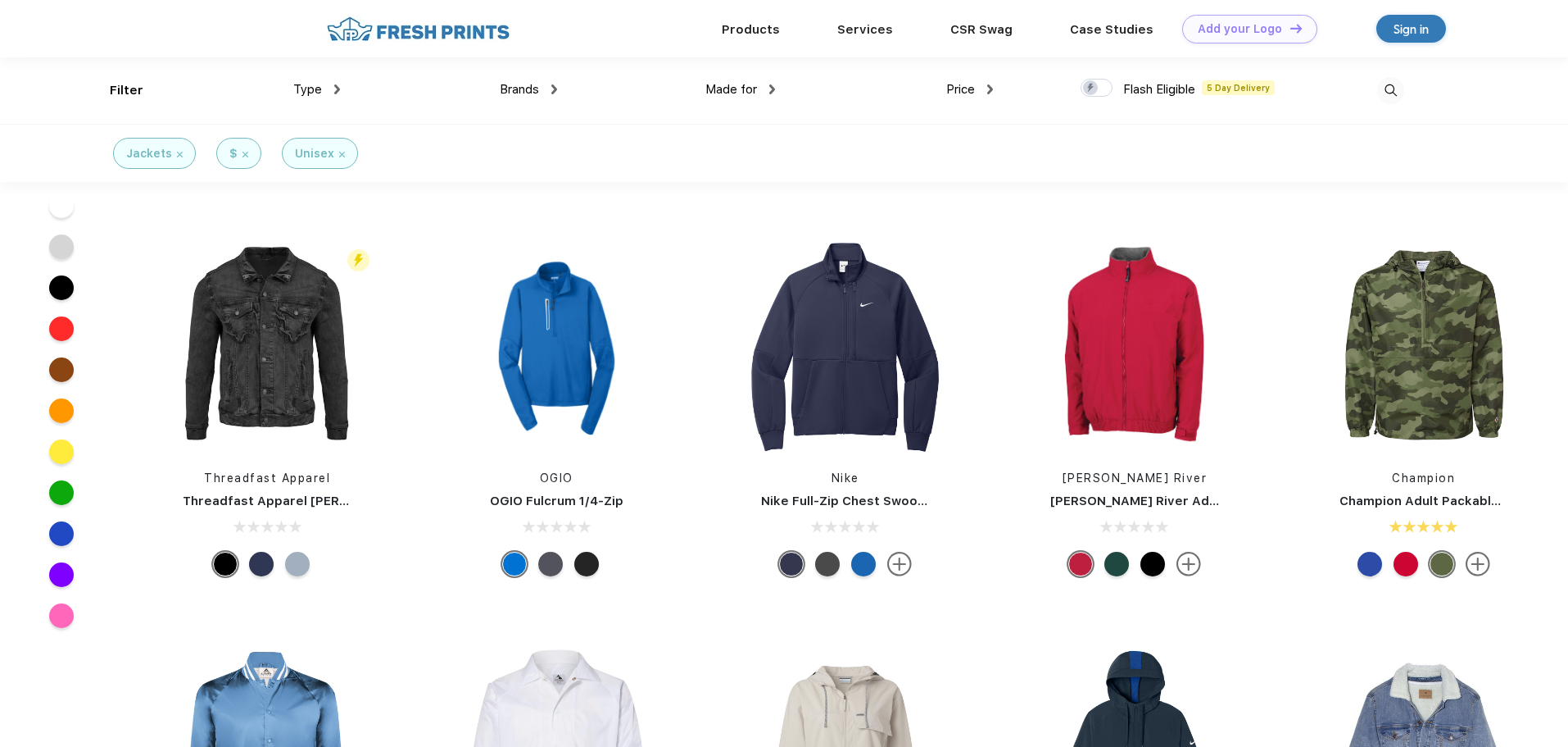
click at [825, 570] on div at bounding box center [827, 563] width 24 height 24
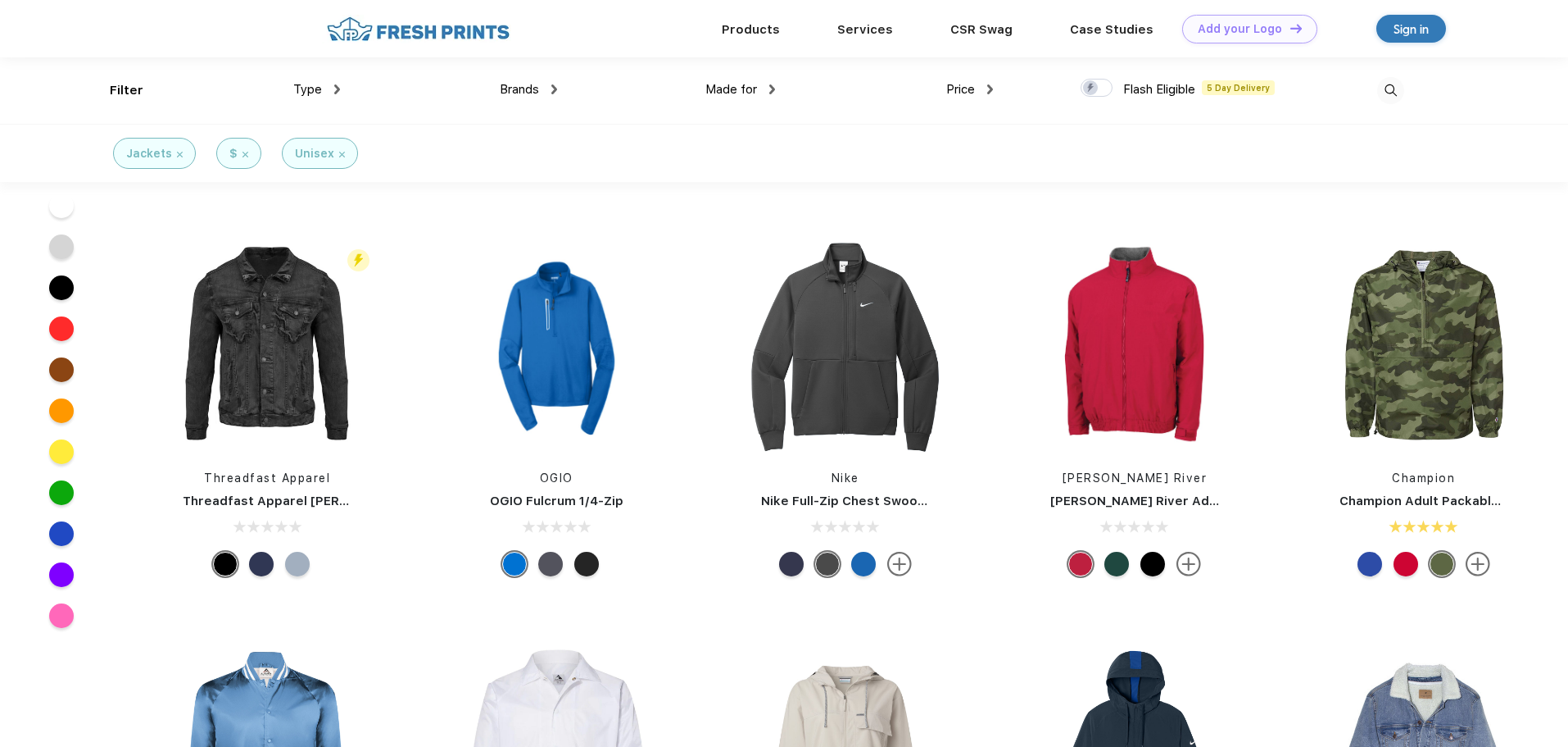
click at [859, 562] on div at bounding box center [863, 563] width 24 height 24
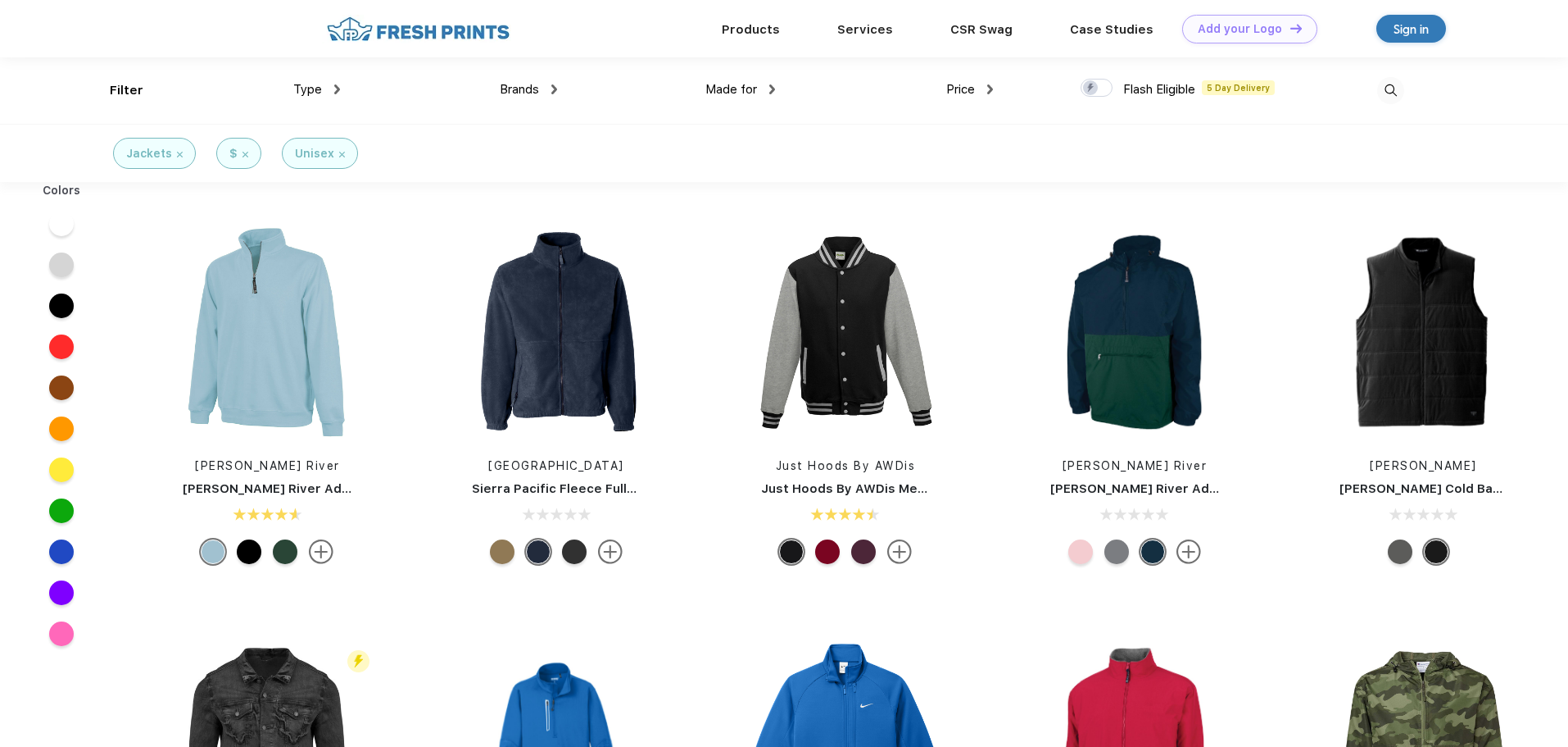
scroll to position [3, 0]
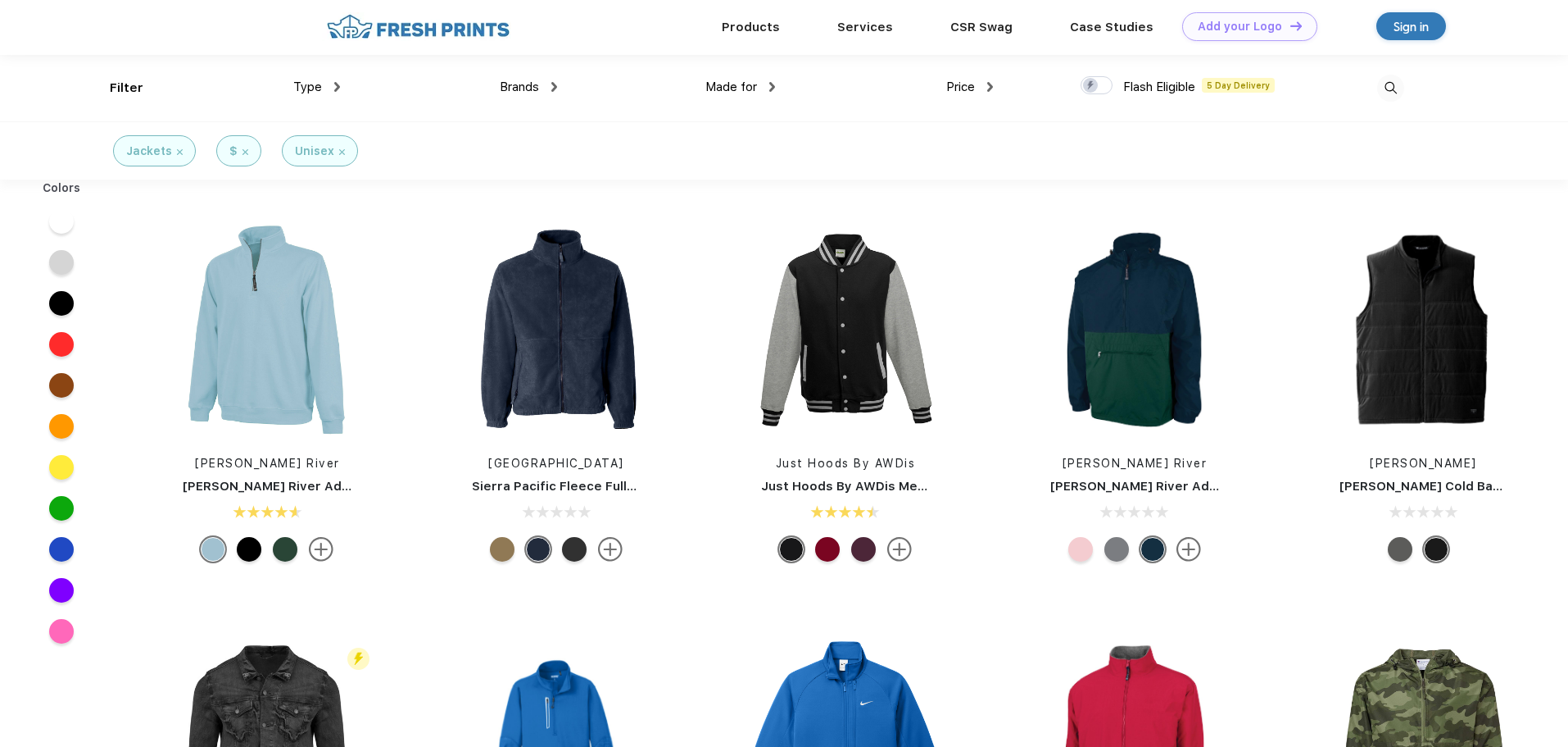
click at [565, 540] on div at bounding box center [574, 549] width 24 height 24
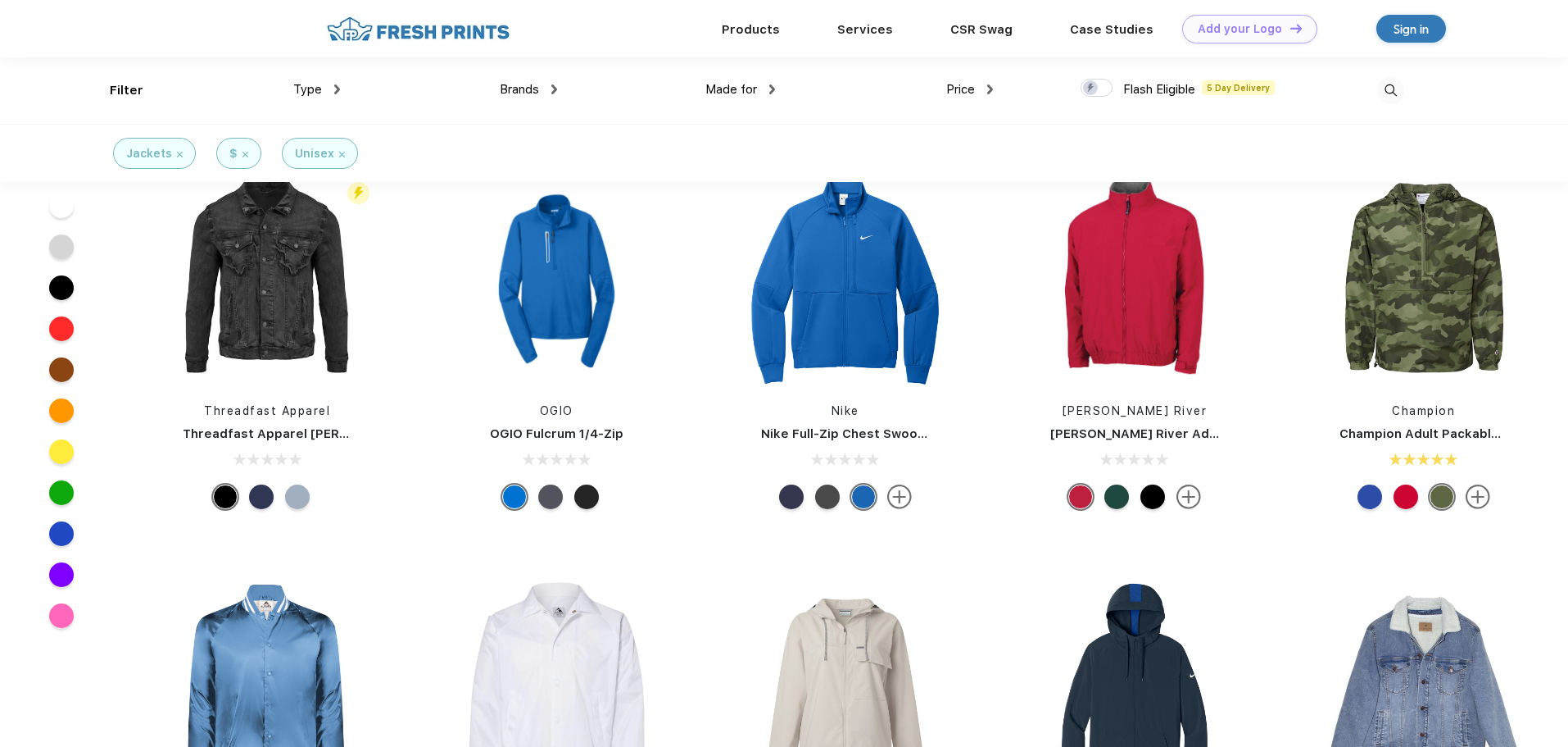
scroll to position [285, 0]
click at [833, 500] on div at bounding box center [827, 496] width 24 height 24
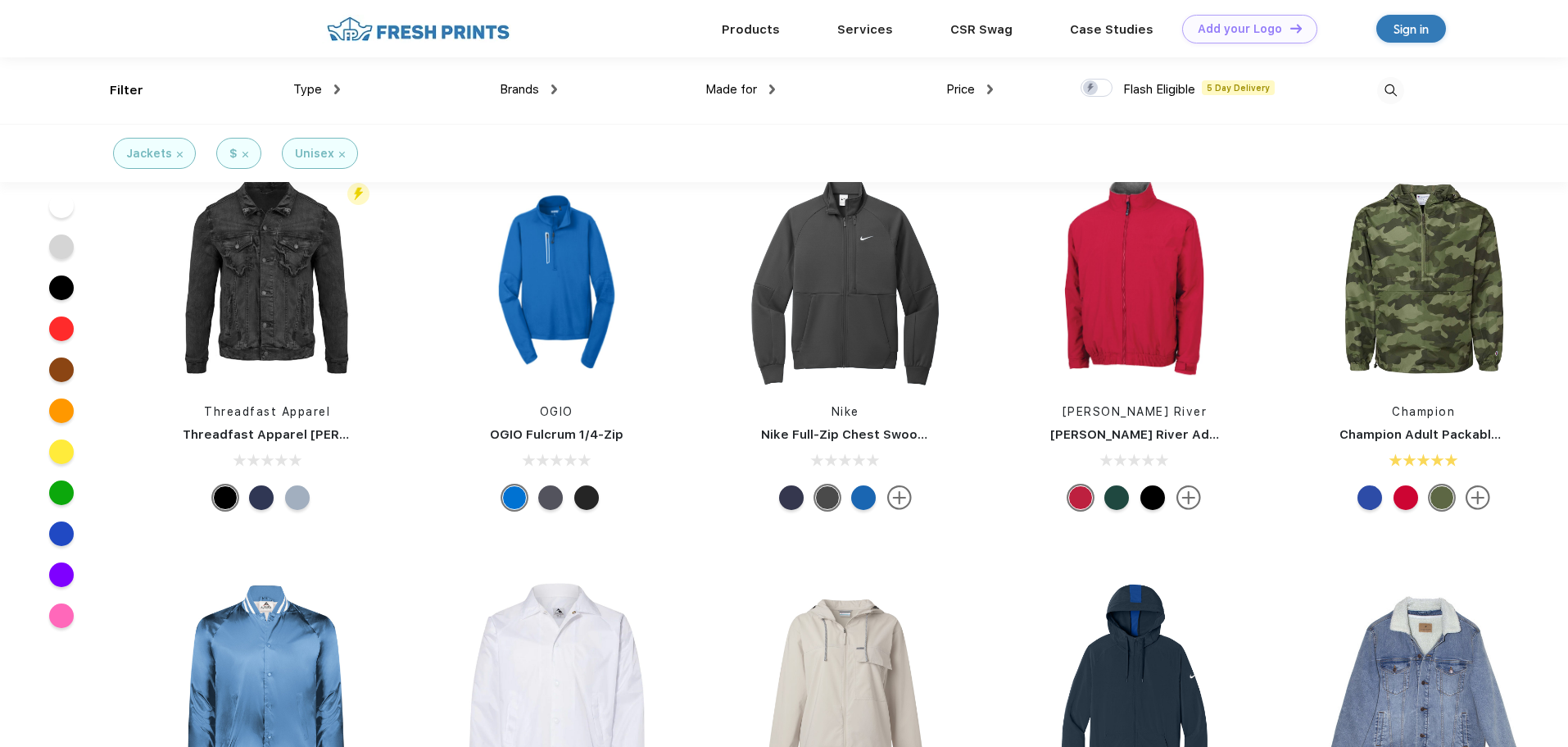
click at [794, 511] on div "Nike Nike Full-Zip Chest Swoosh Jacket" at bounding box center [845, 342] width 243 height 347
click at [789, 504] on div at bounding box center [790, 496] width 24 height 24
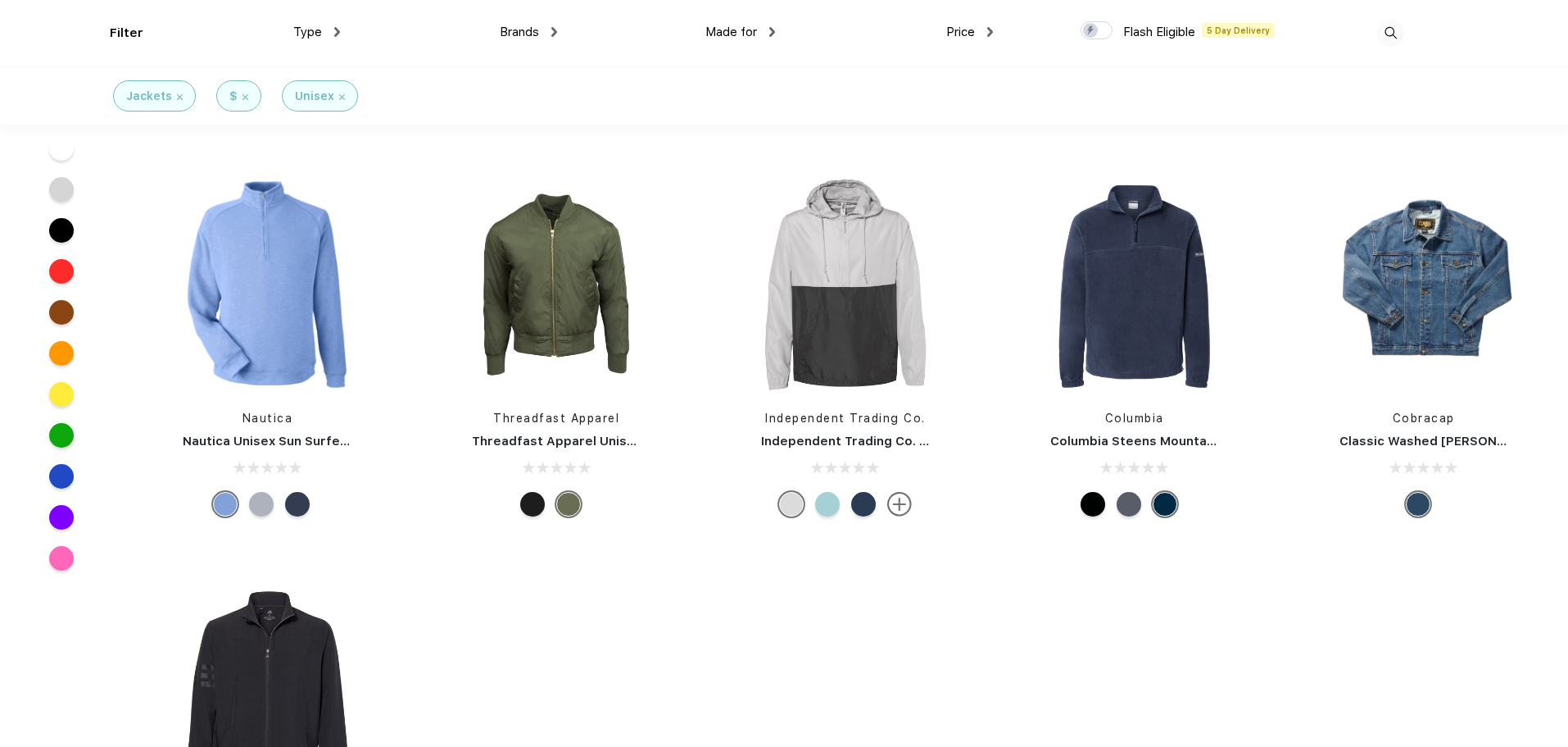
scroll to position [2464, 0]
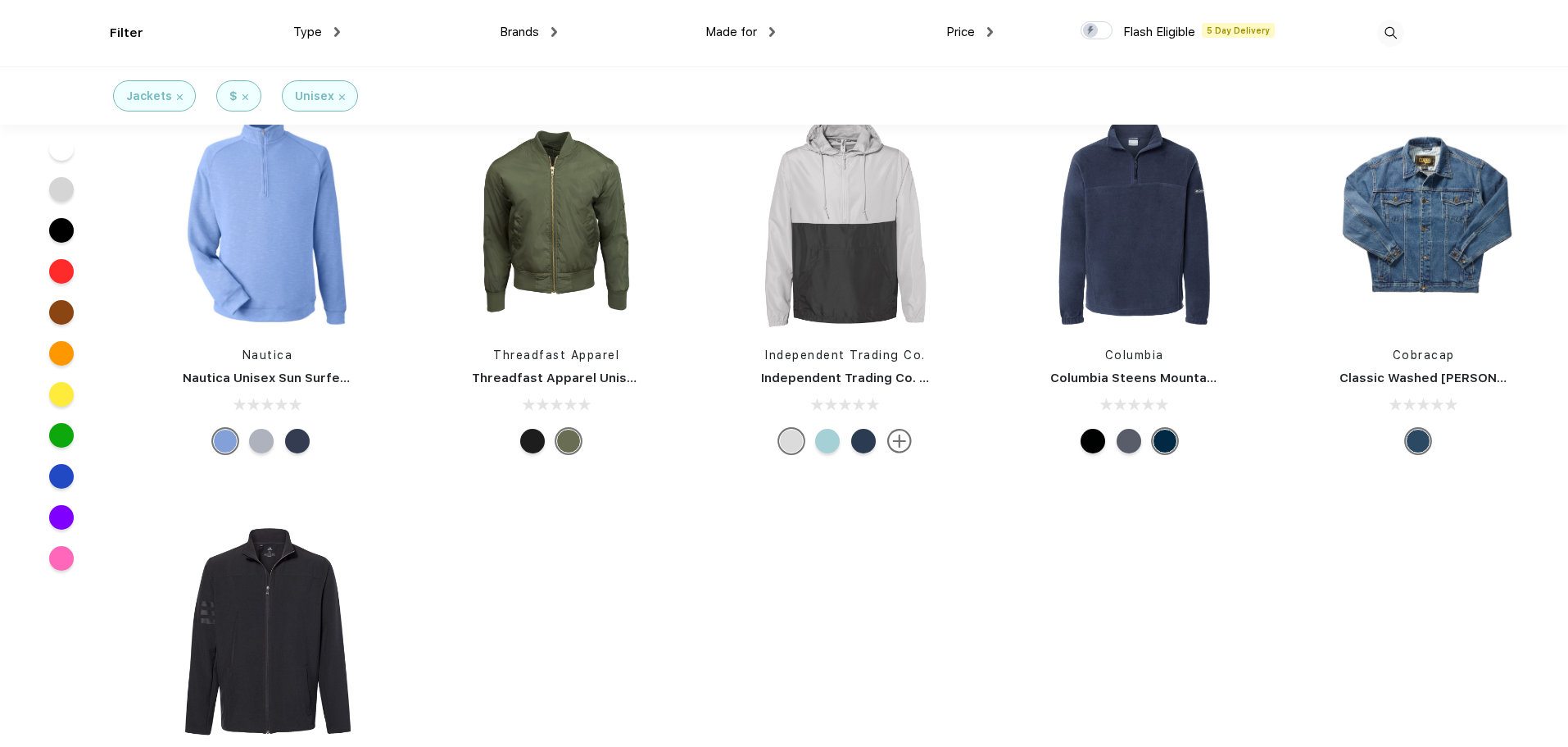
click at [858, 436] on div at bounding box center [863, 440] width 24 height 24
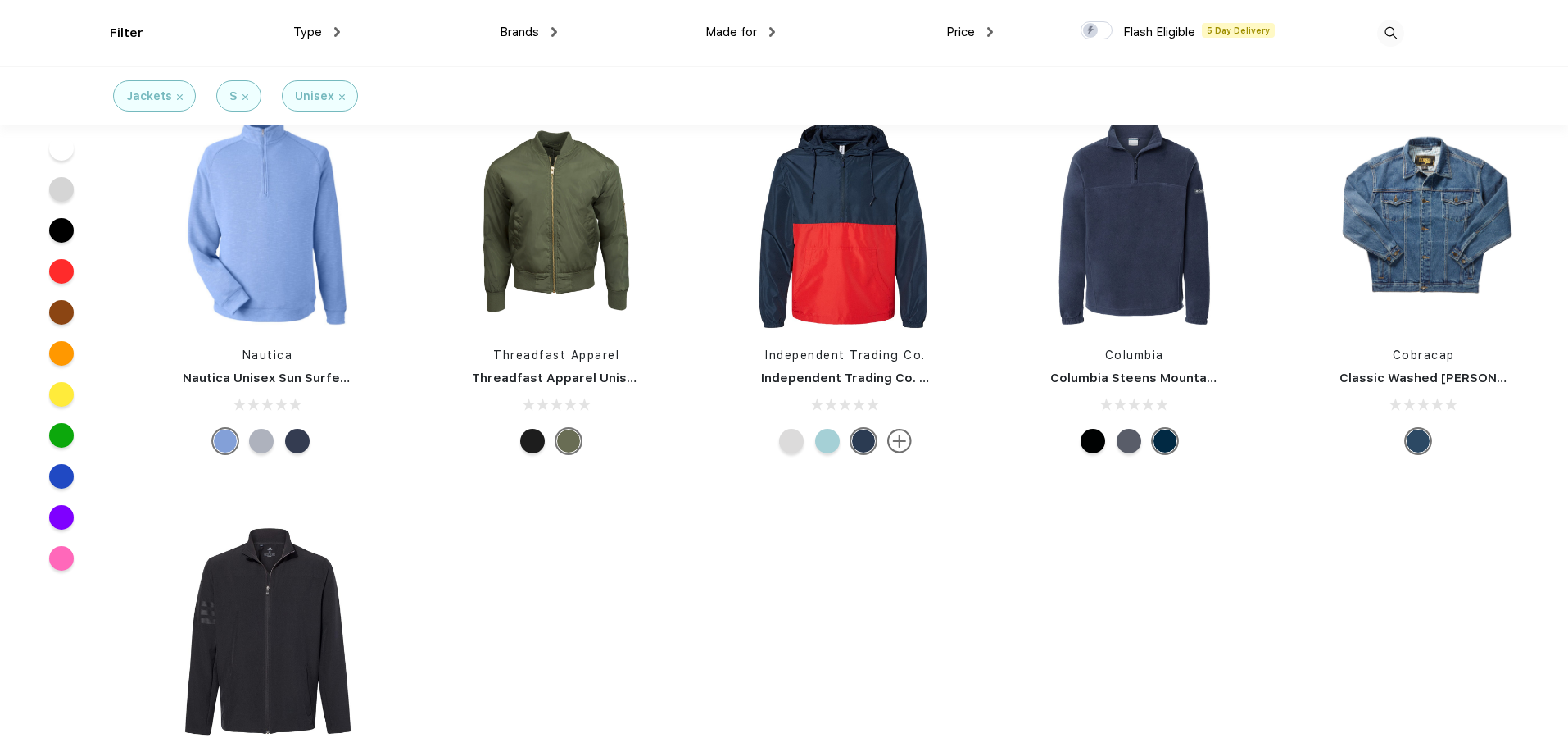
click at [830, 443] on div at bounding box center [827, 440] width 24 height 24
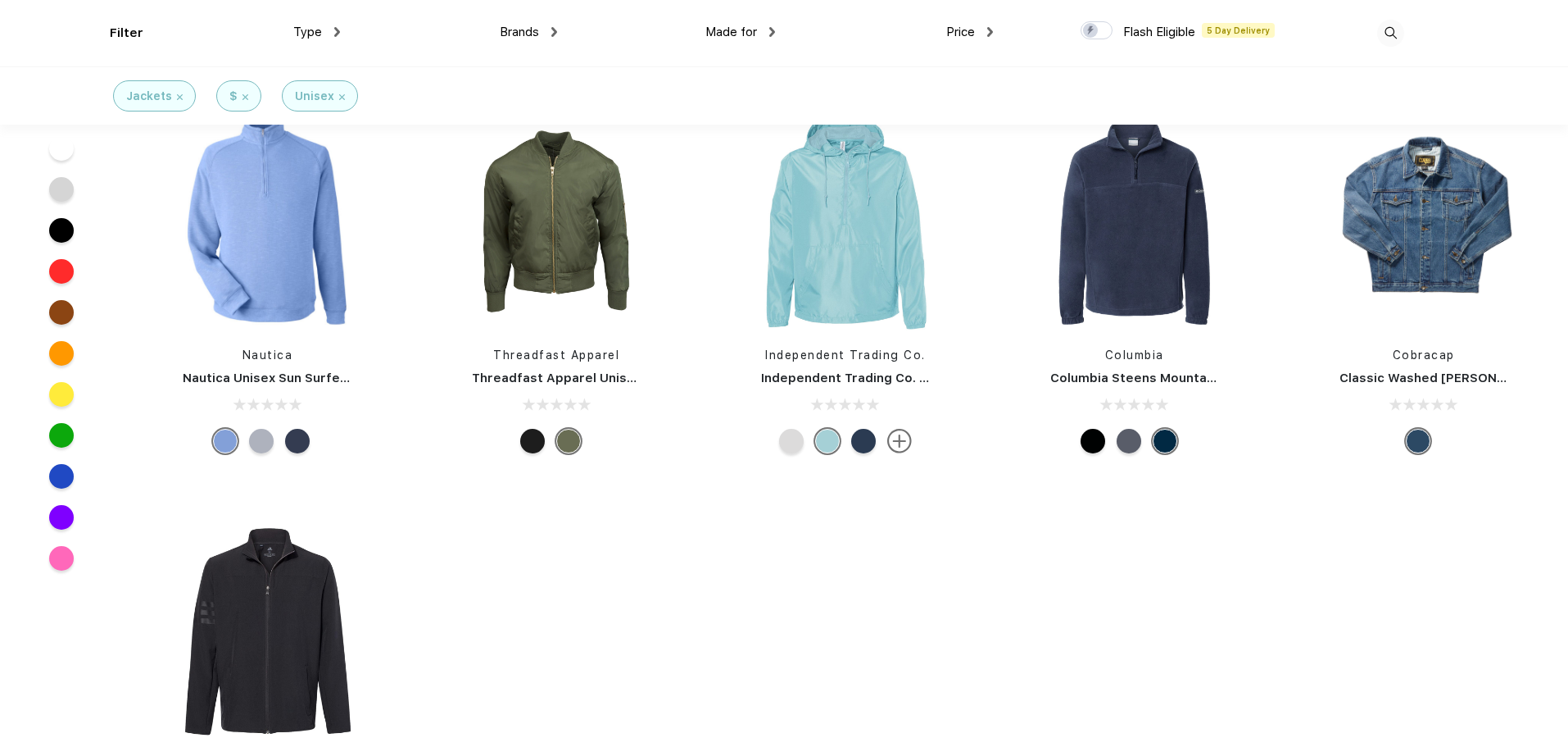
click at [800, 437] on div at bounding box center [790, 440] width 24 height 24
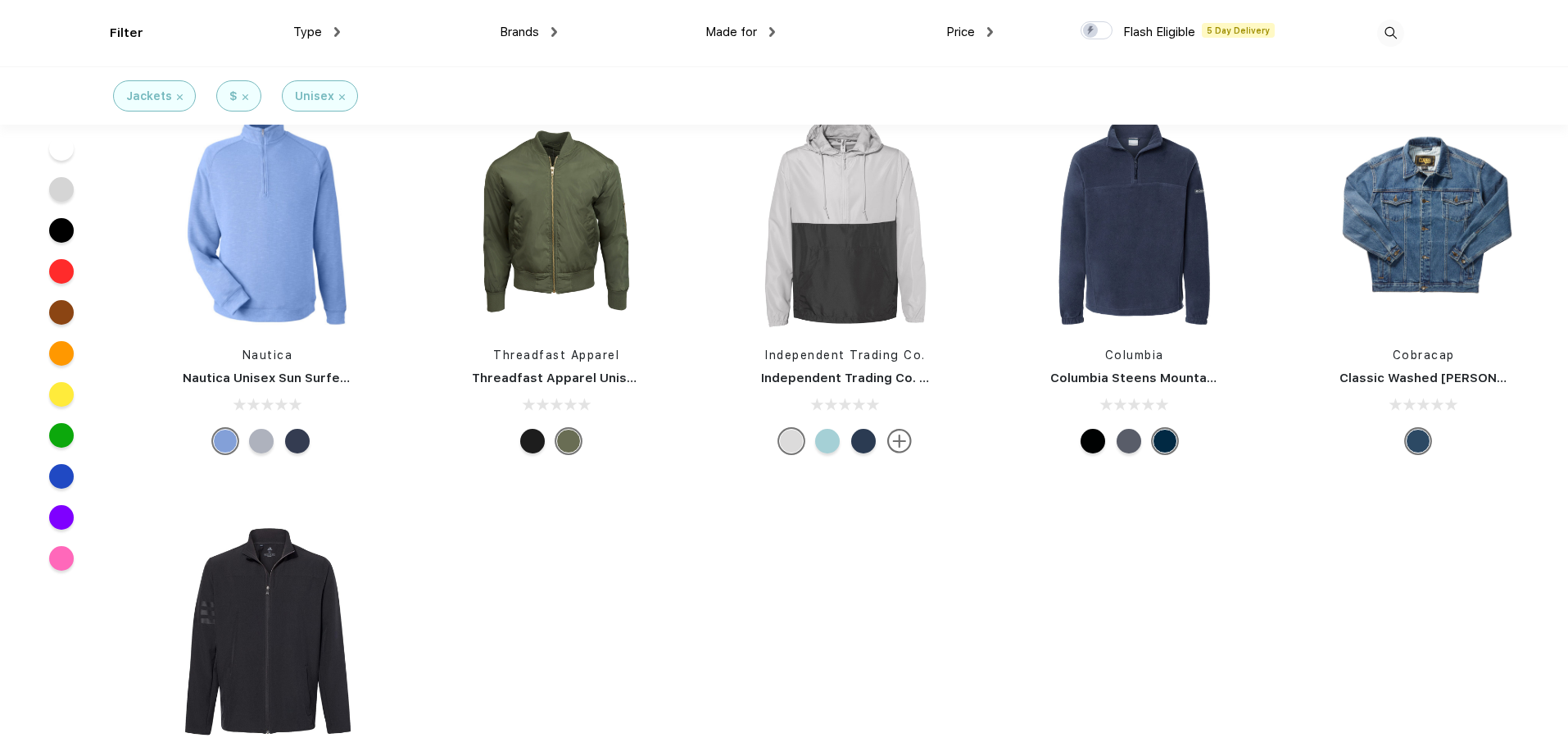
click at [806, 365] on div "Independent Trading Co. Independent Trading Co. Lightweight Windbreaker Pullove…" at bounding box center [845, 285] width 243 height 347
click at [806, 356] on link "Independent Trading Co." at bounding box center [845, 355] width 161 height 14
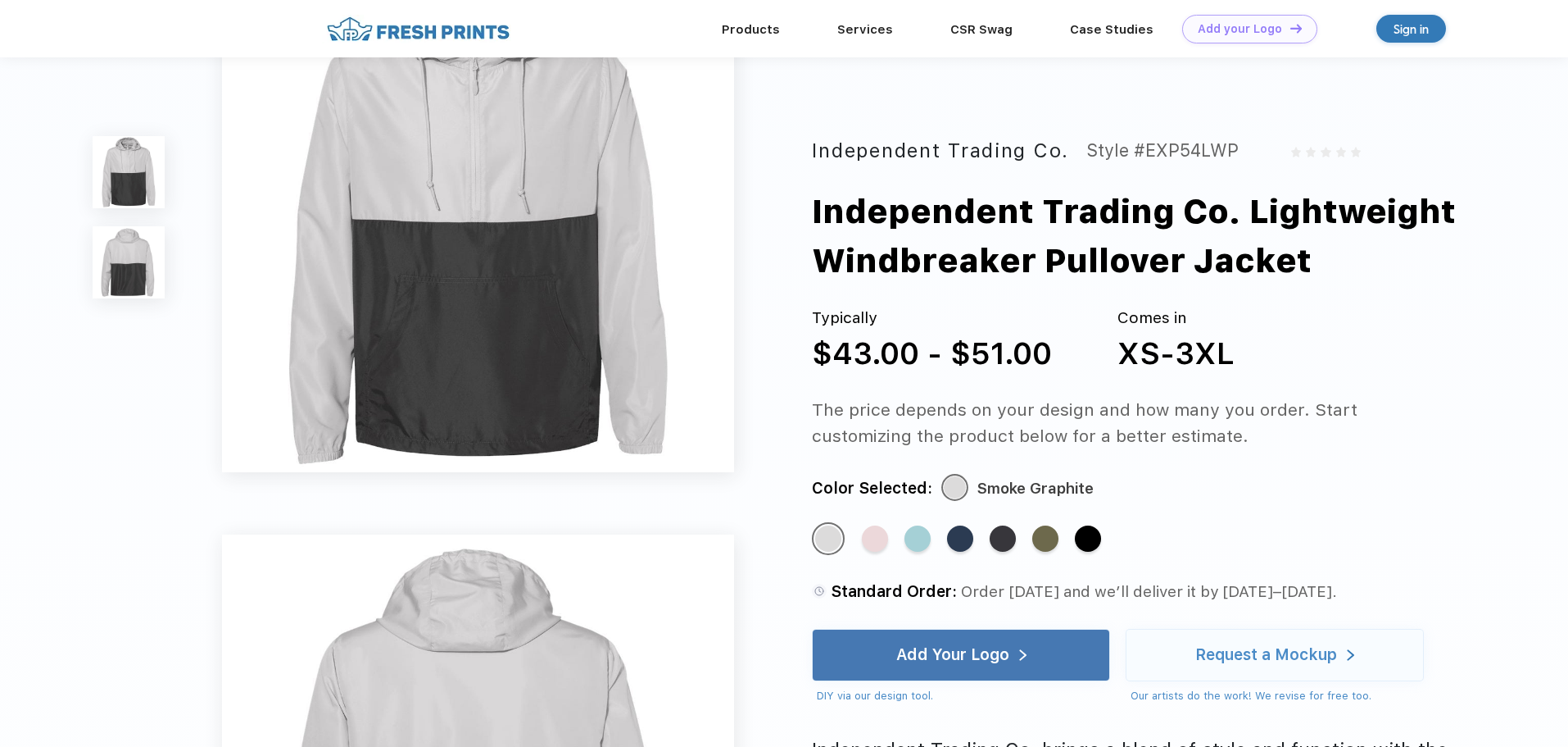
scroll to position [117, 0]
click at [962, 543] on div "Standard Color" at bounding box center [960, 538] width 26 height 26
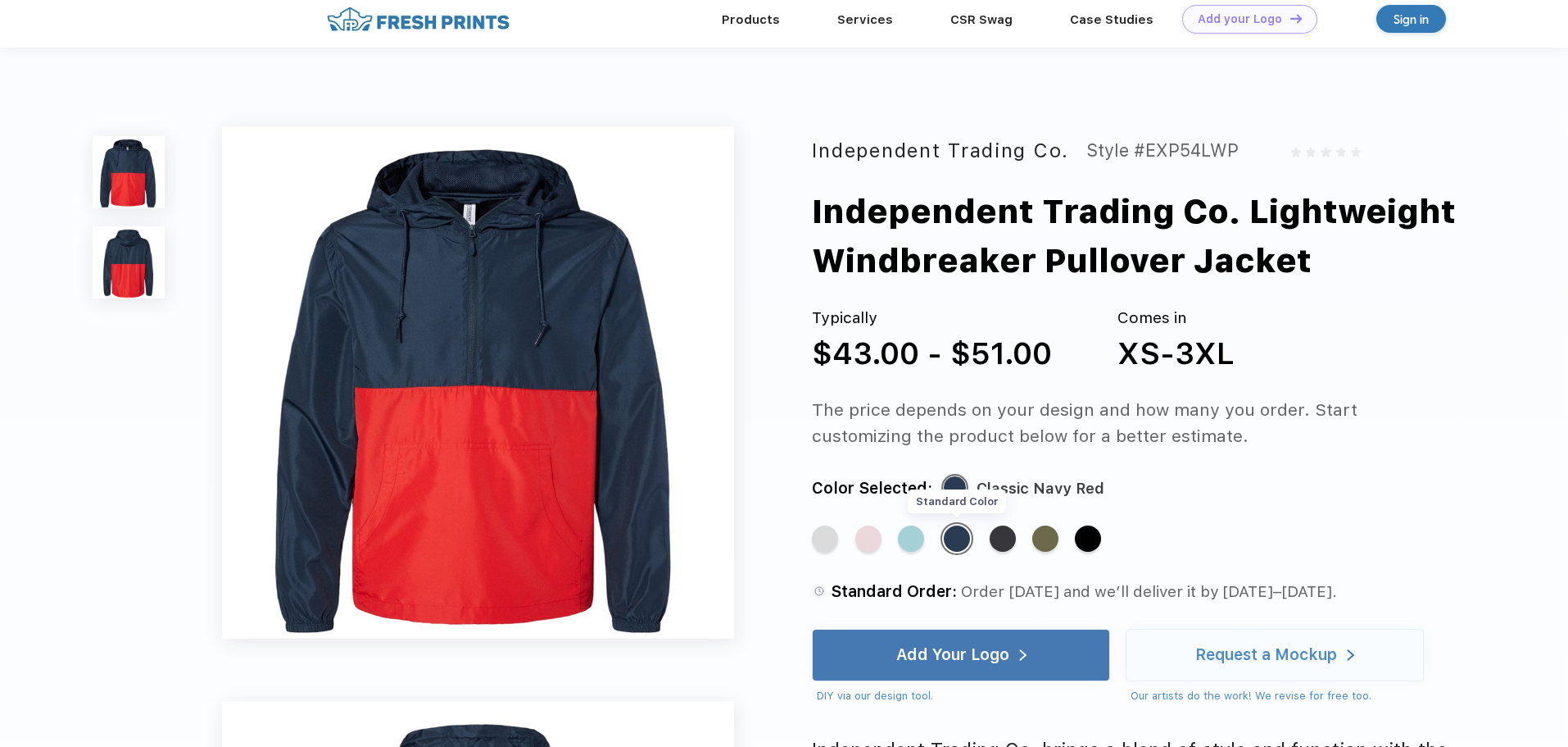
scroll to position [0, 0]
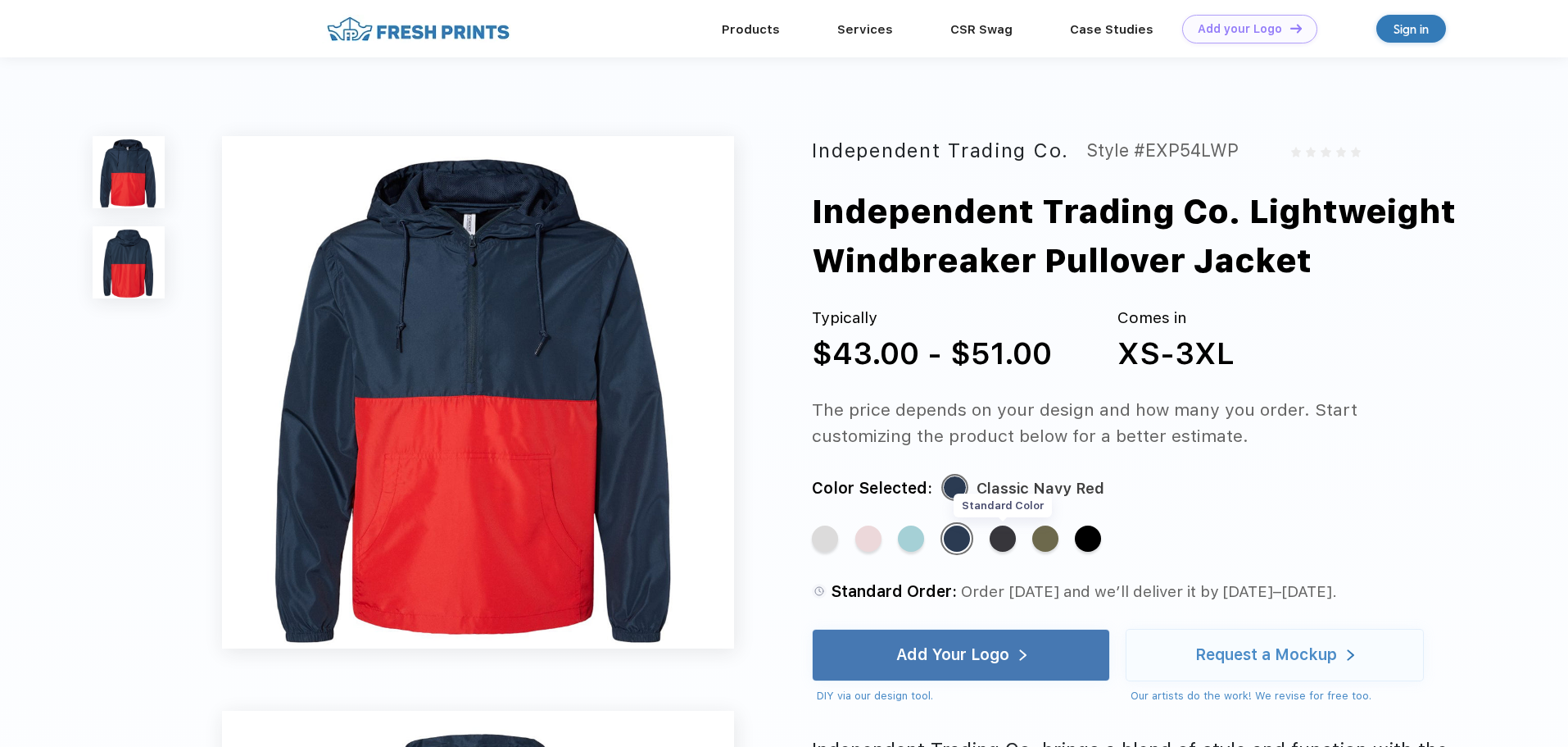
click at [1014, 535] on div "Standard Color" at bounding box center [1002, 538] width 26 height 26
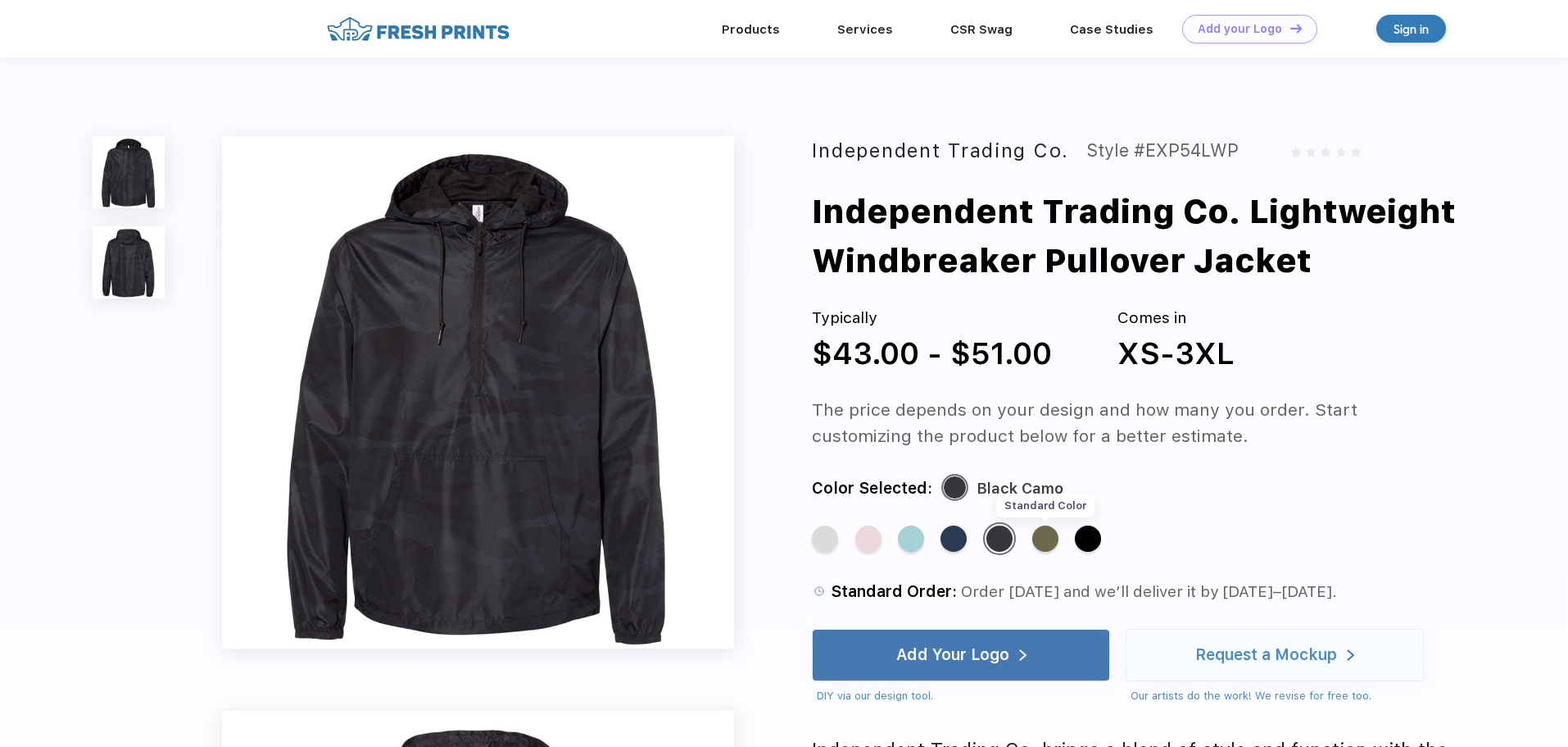
click at [1050, 543] on div "Standard Color" at bounding box center [1045, 538] width 26 height 26
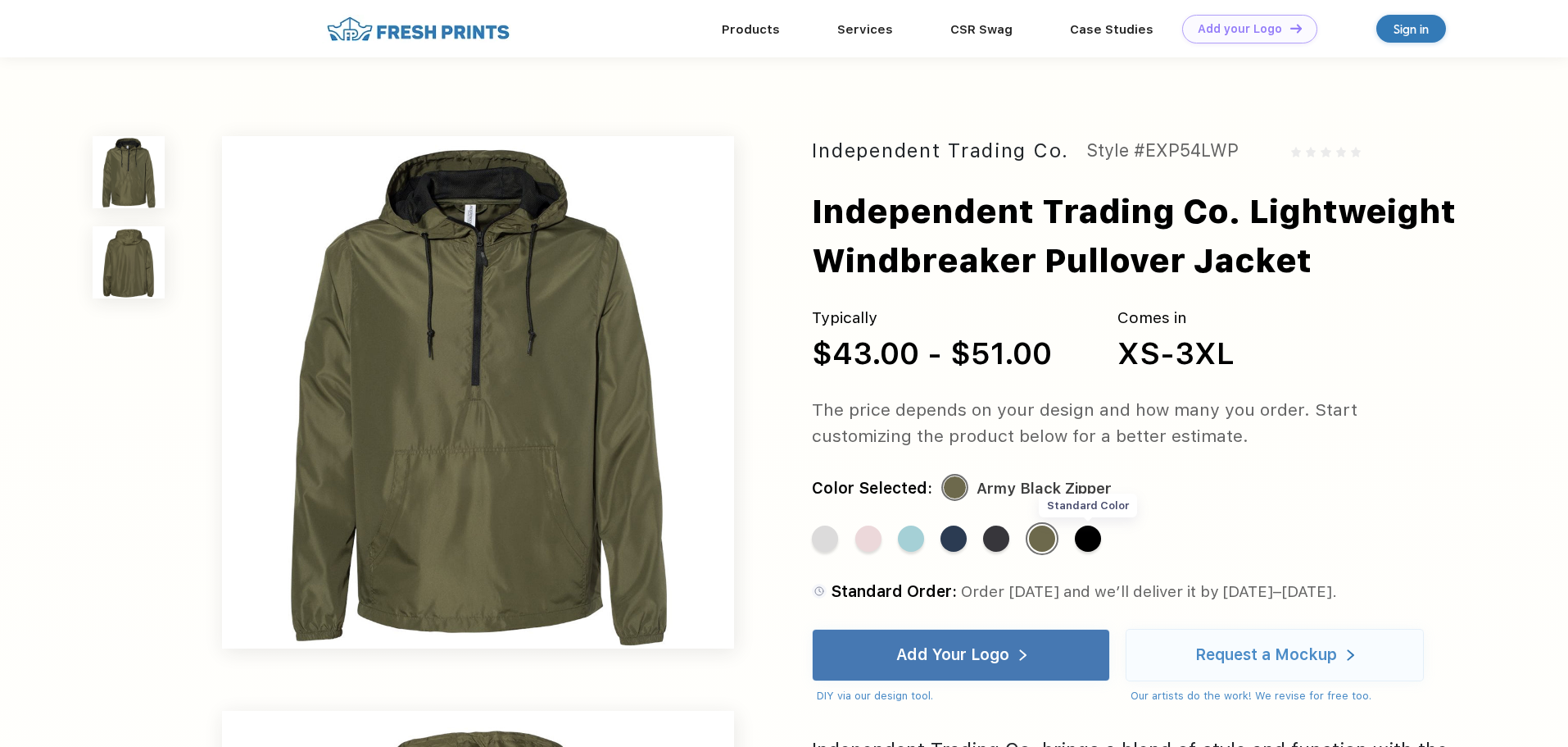
click at [1101, 538] on div "Standard Color" at bounding box center [1087, 538] width 26 height 26
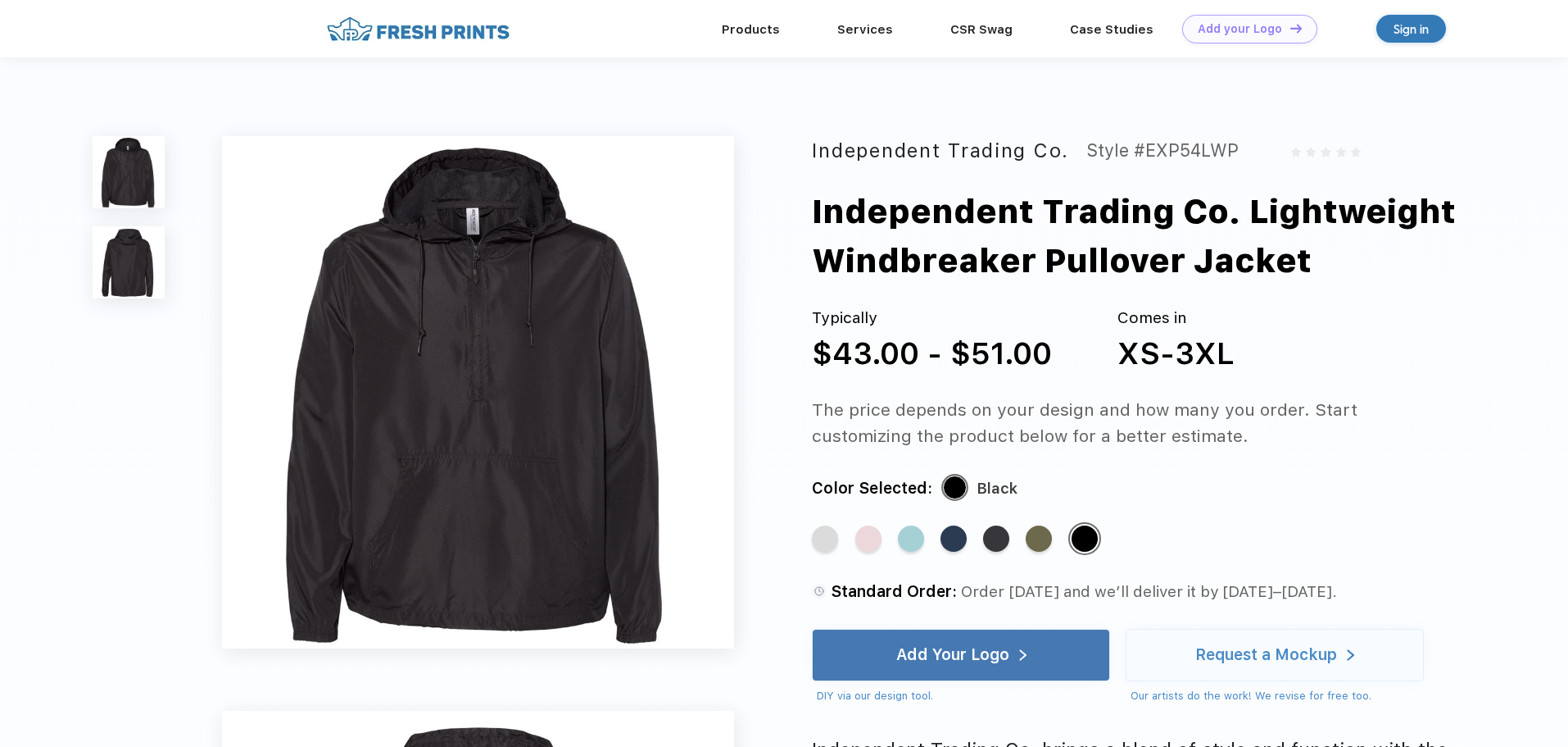
click at [821, 540] on div "Standard Color" at bounding box center [824, 538] width 26 height 26
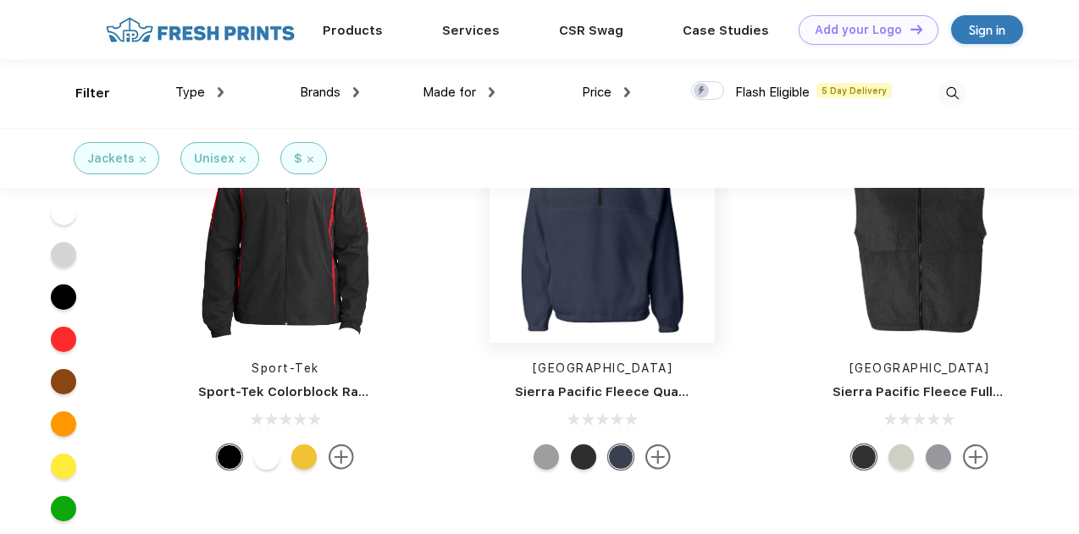
scroll to position [2482, 0]
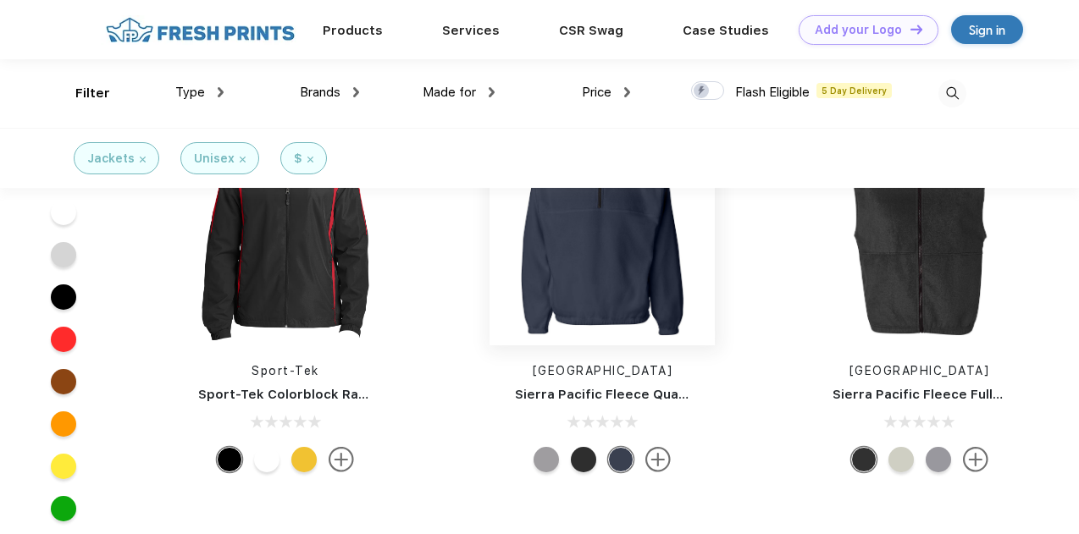
click at [601, 262] on img at bounding box center [602, 232] width 225 height 225
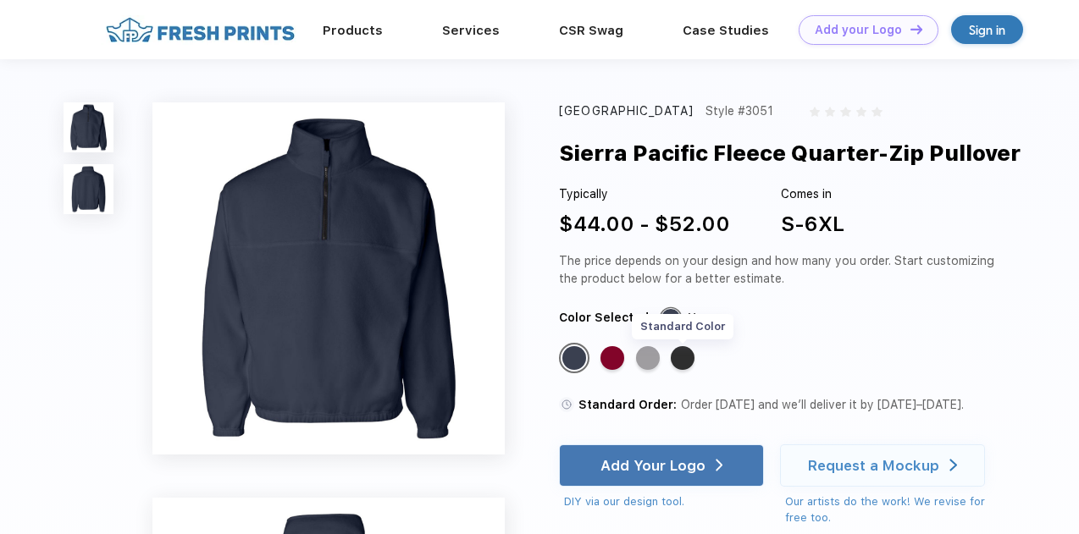
click at [685, 357] on div "Standard Color" at bounding box center [683, 358] width 24 height 24
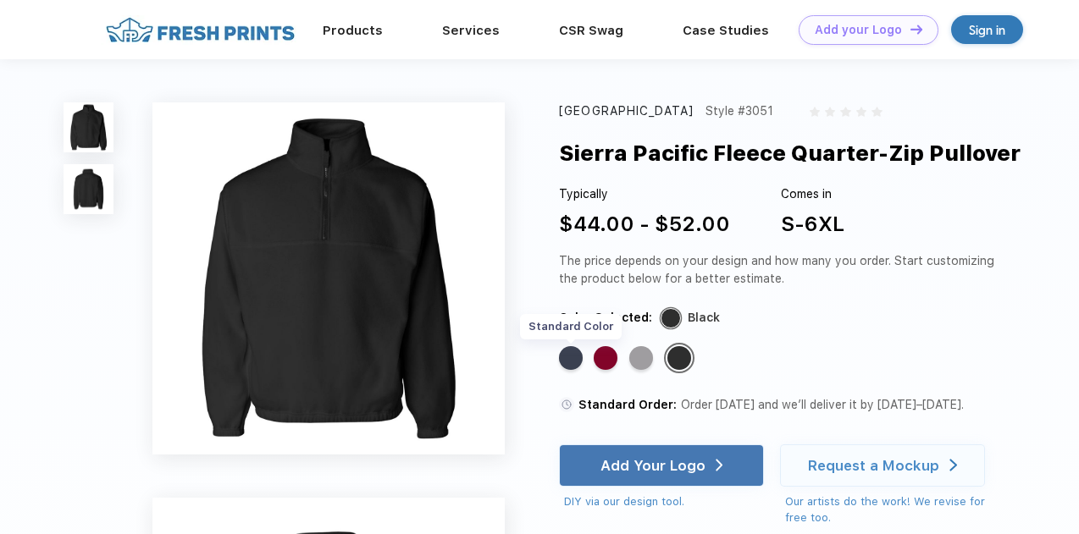
click at [564, 357] on div "Standard Color" at bounding box center [571, 358] width 24 height 24
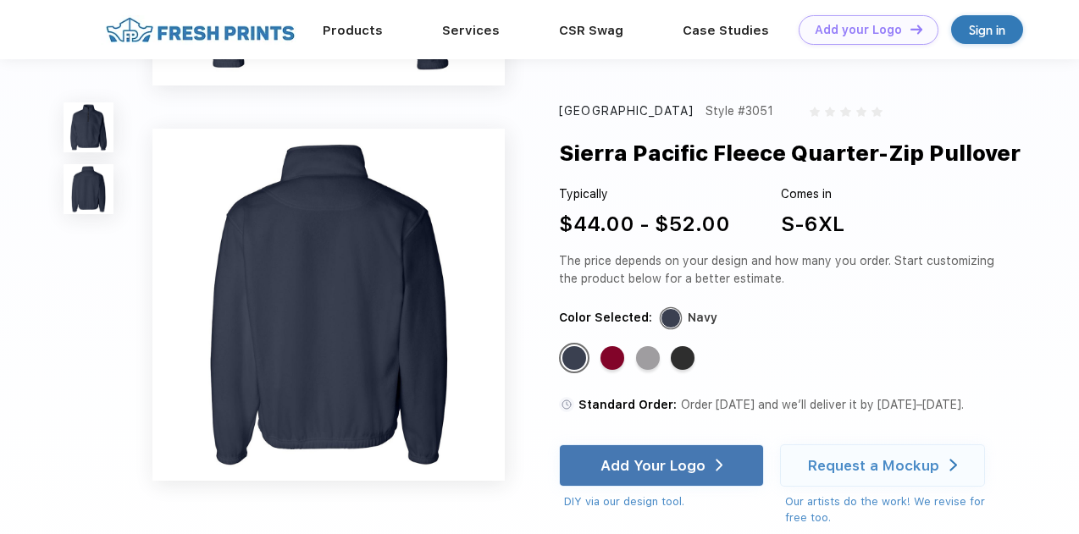
scroll to position [309, 0]
click at [396, 350] on img at bounding box center [328, 306] width 352 height 352
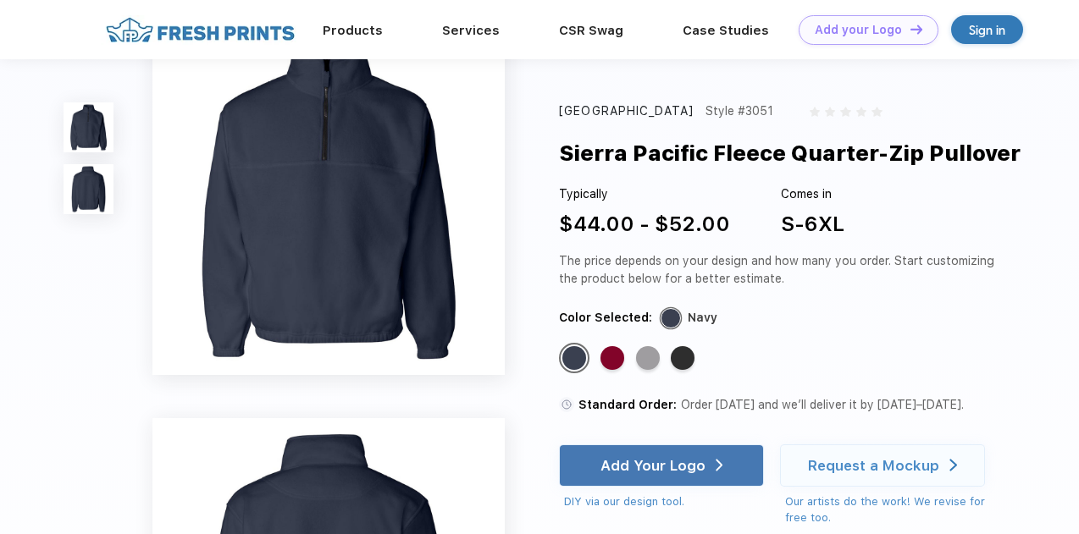
scroll to position [0, 0]
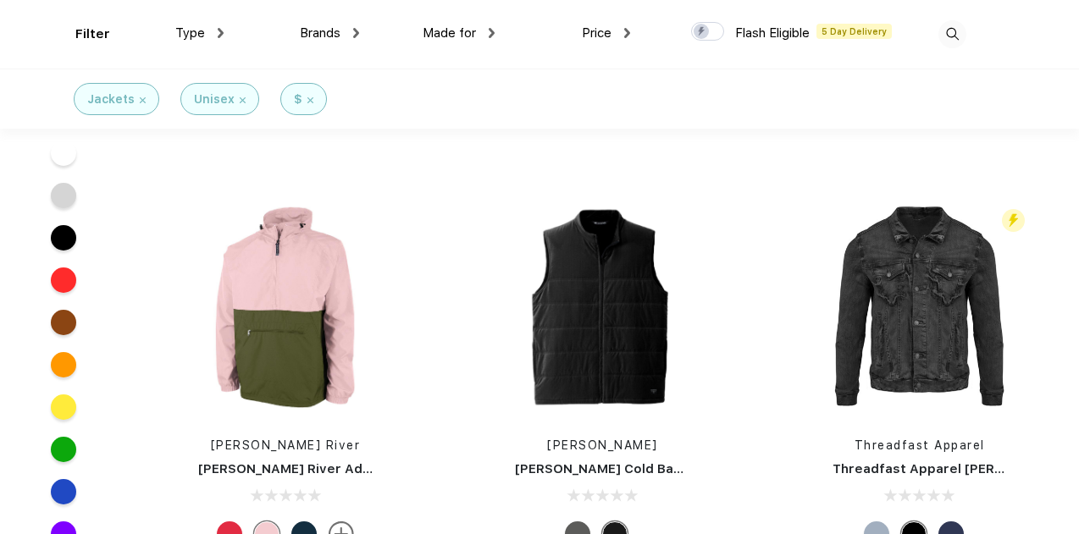
scroll to position [327, 0]
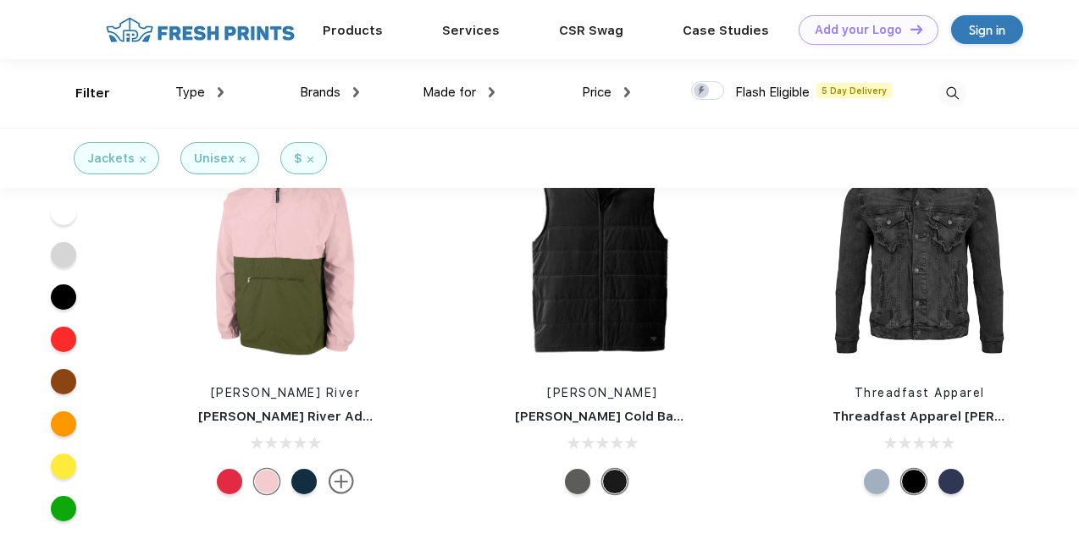
click at [307, 489] on div at bounding box center [303, 481] width 25 height 25
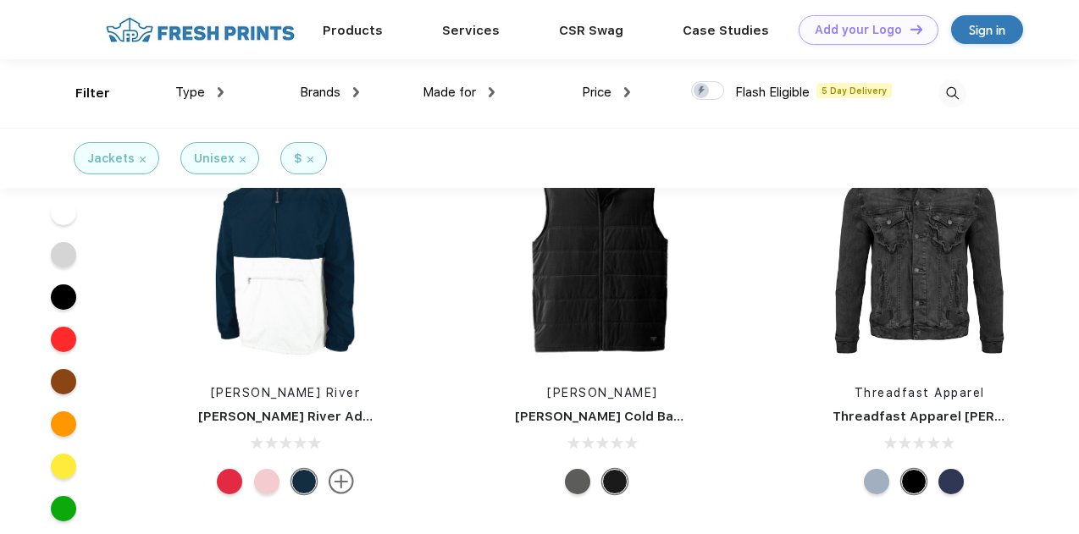
click at [262, 394] on link "[PERSON_NAME] River" at bounding box center [286, 393] width 150 height 14
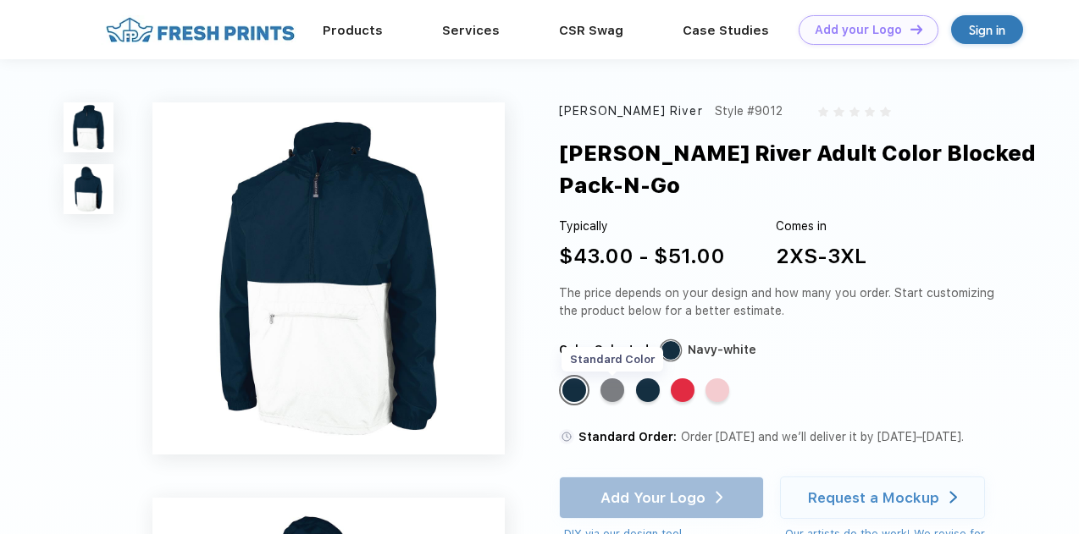
click at [616, 393] on div "Standard Color" at bounding box center [613, 391] width 24 height 24
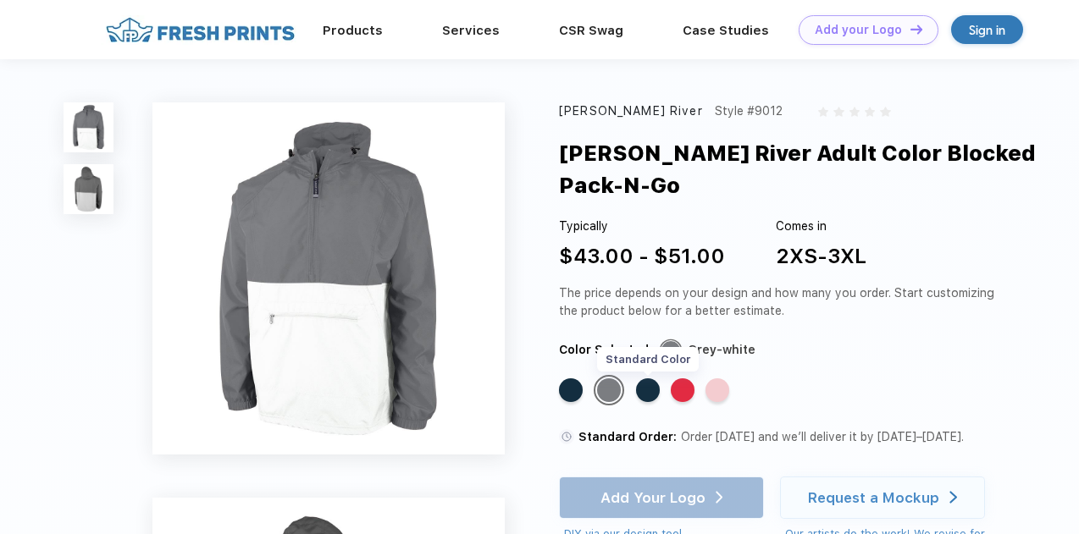
click at [644, 394] on div "Standard Color" at bounding box center [648, 391] width 24 height 24
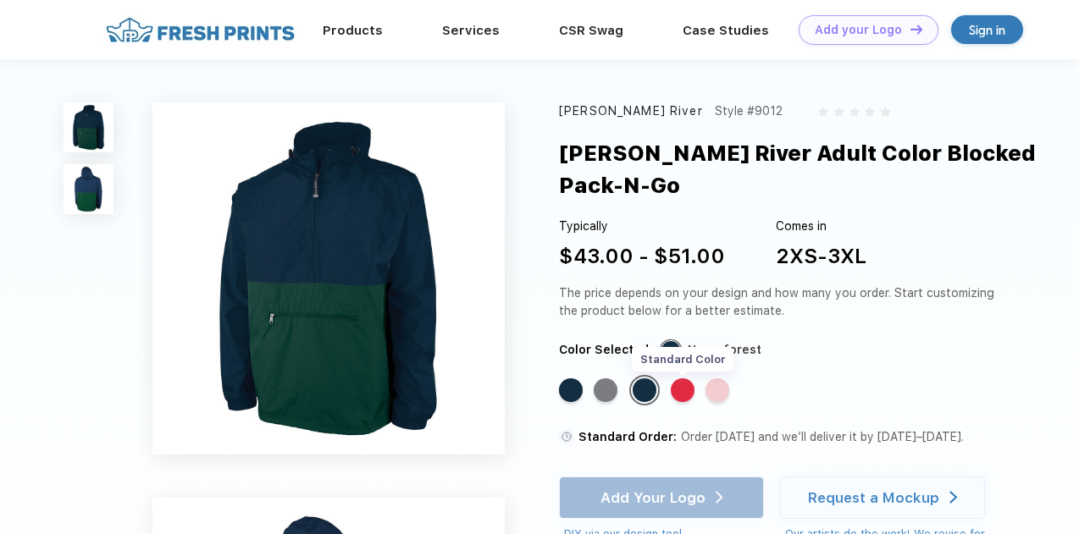
click at [675, 390] on div "Standard Color" at bounding box center [683, 391] width 24 height 24
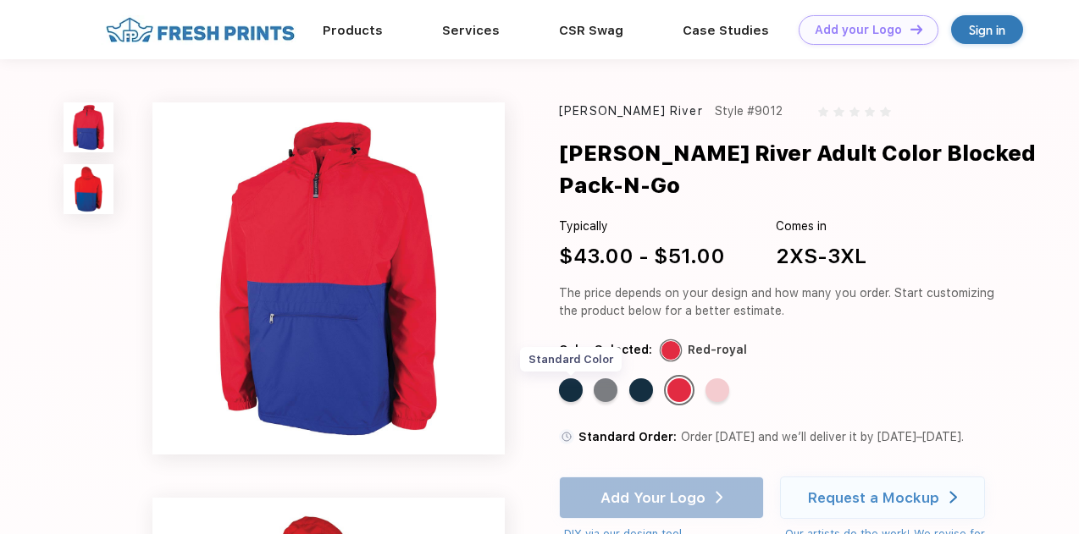
click at [568, 388] on div "Standard Color" at bounding box center [571, 391] width 24 height 24
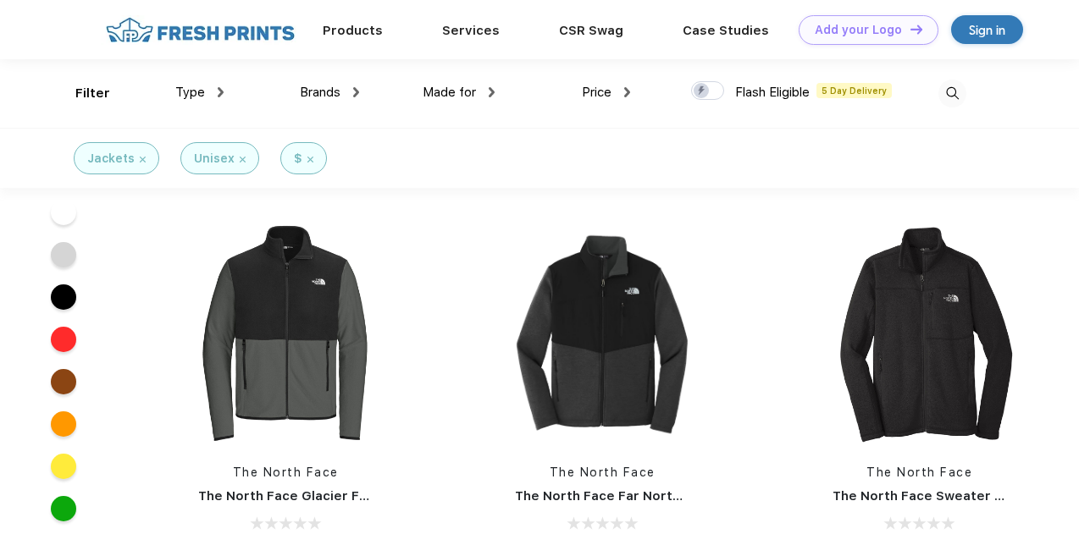
scroll to position [1581, 0]
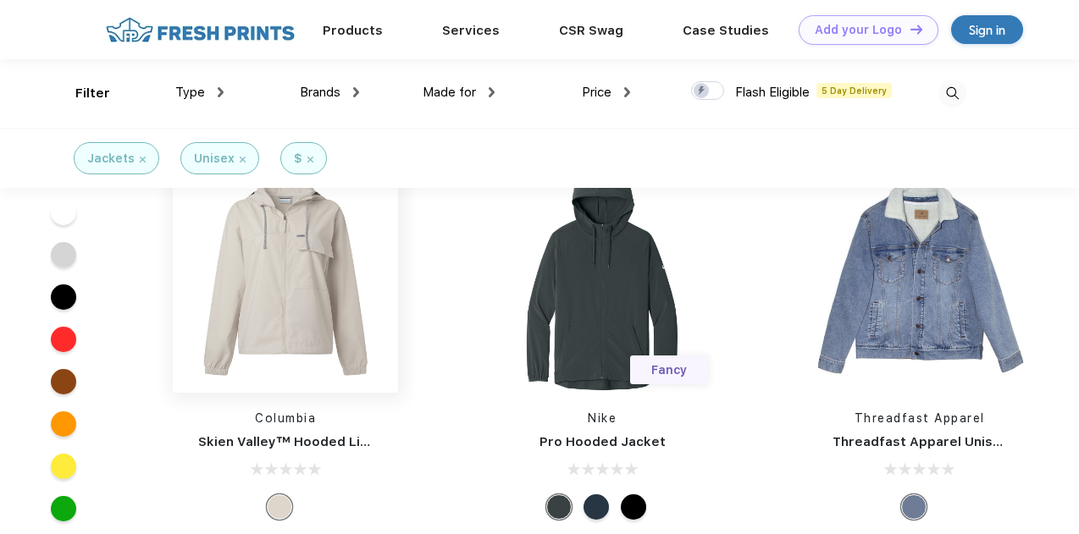
click at [297, 285] on img at bounding box center [285, 280] width 225 height 225
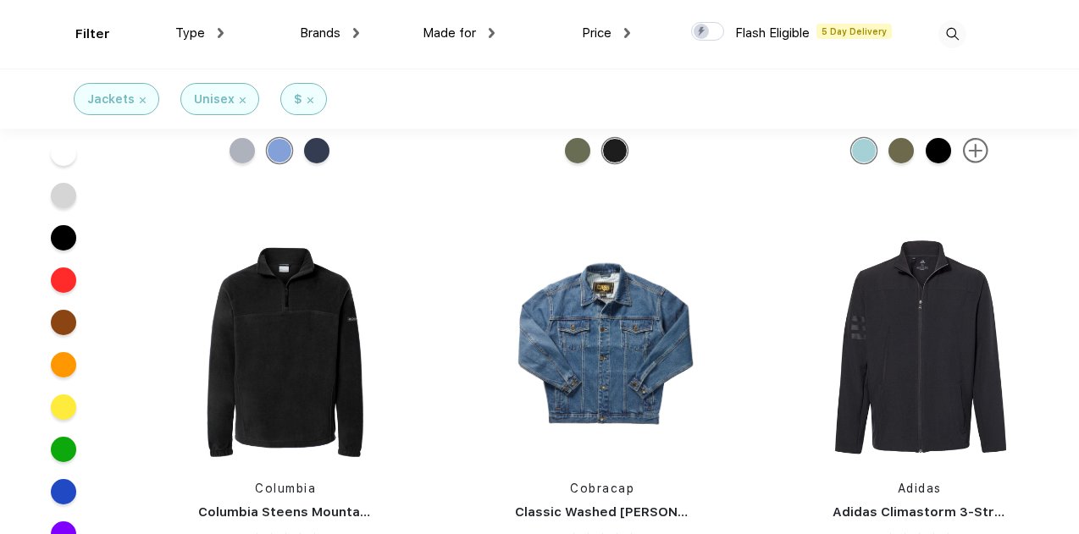
scroll to position [5099, 0]
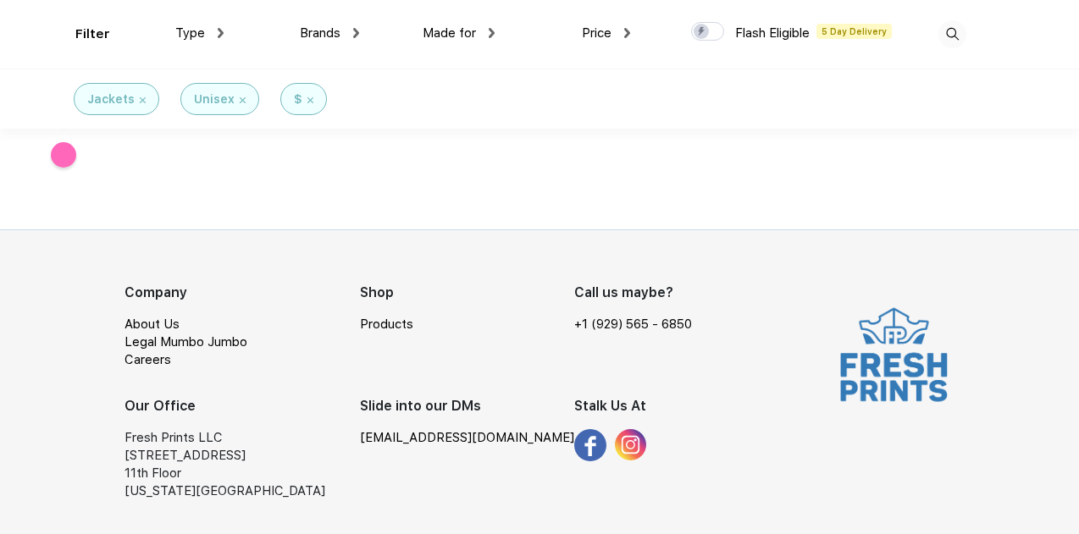
click at [142, 104] on div "Jackets" at bounding box center [116, 100] width 58 height 18
click at [140, 97] on img at bounding box center [143, 100] width 6 height 6
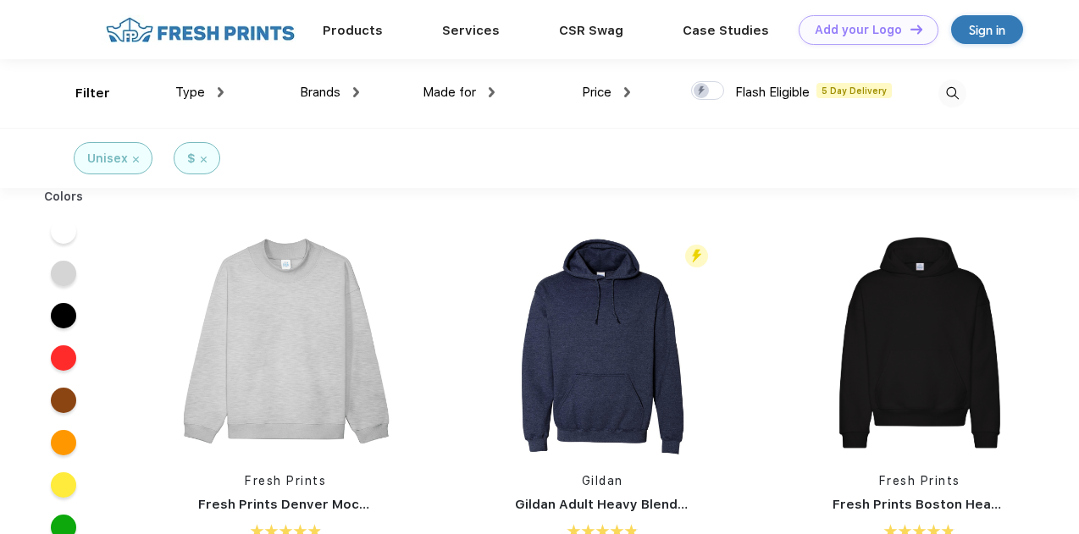
click at [210, 92] on div "Type" at bounding box center [199, 92] width 48 height 19
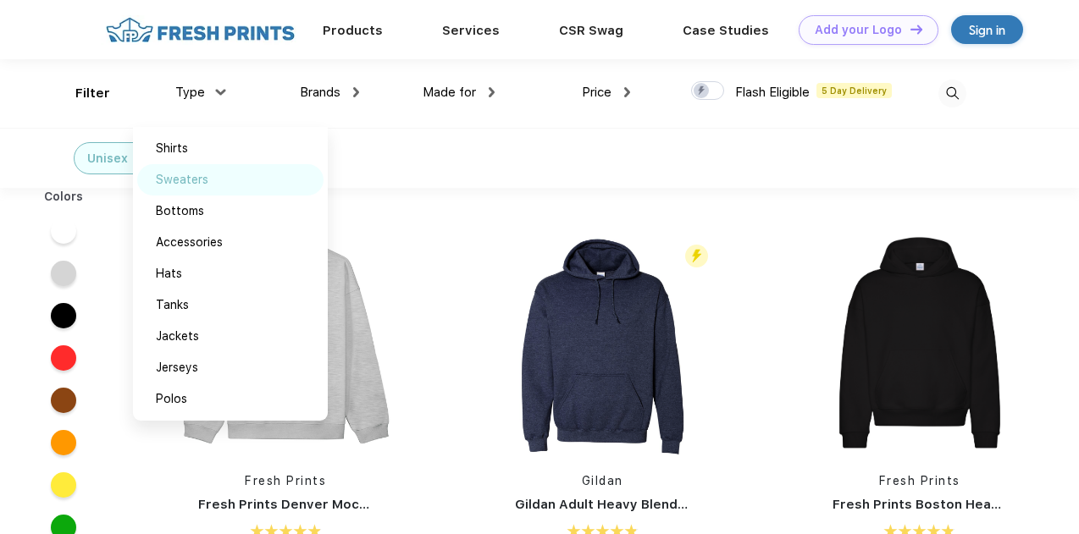
click at [184, 175] on div "Sweaters" at bounding box center [182, 180] width 53 height 18
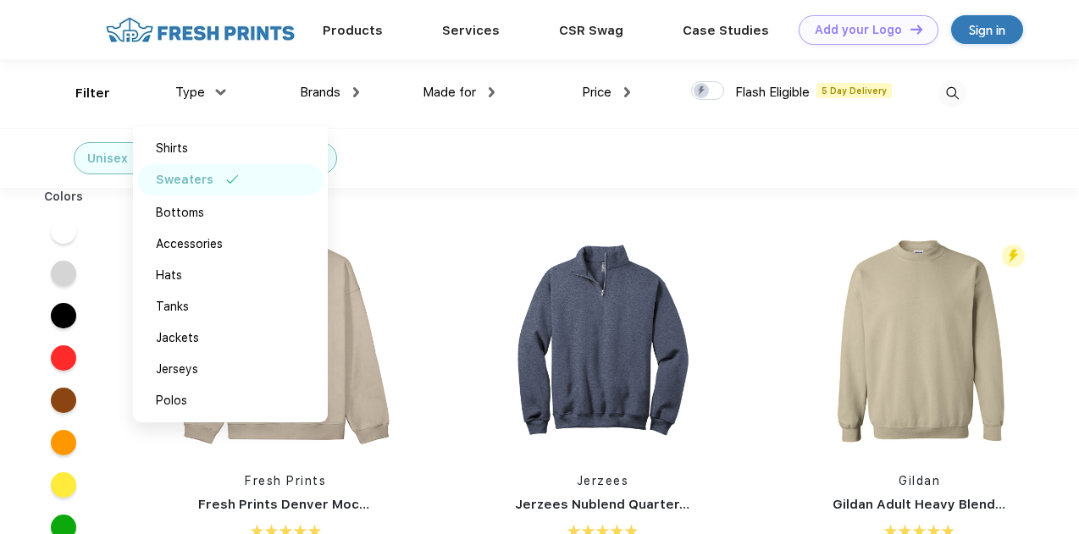
click at [452, 328] on div "Jerzees Jerzees Nublend Quarter-Zip Cadet Collar Sweatshirt" at bounding box center [602, 409] width 317 height 359
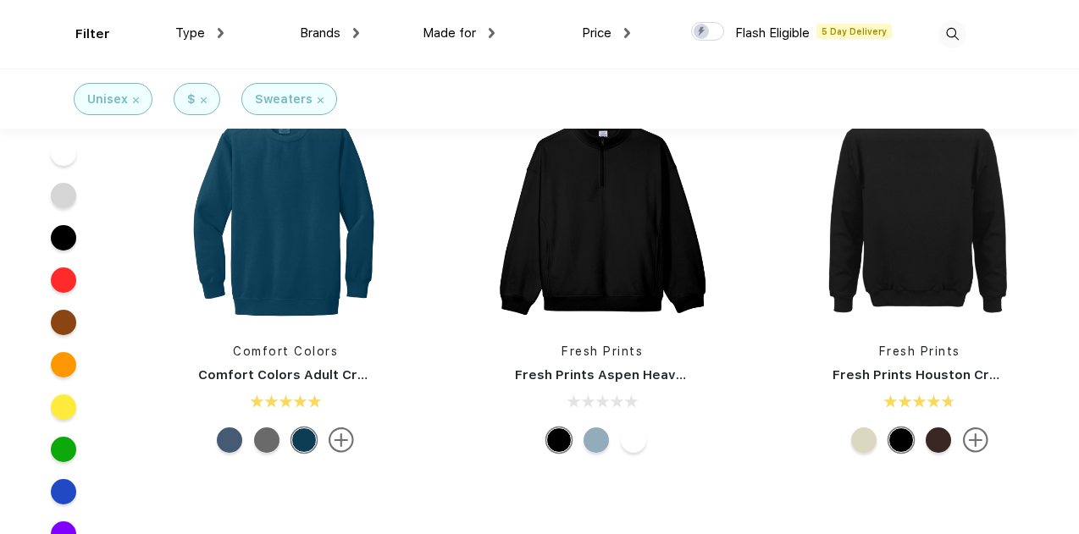
scroll to position [429, 0]
click at [281, 244] on img at bounding box center [285, 212] width 225 height 225
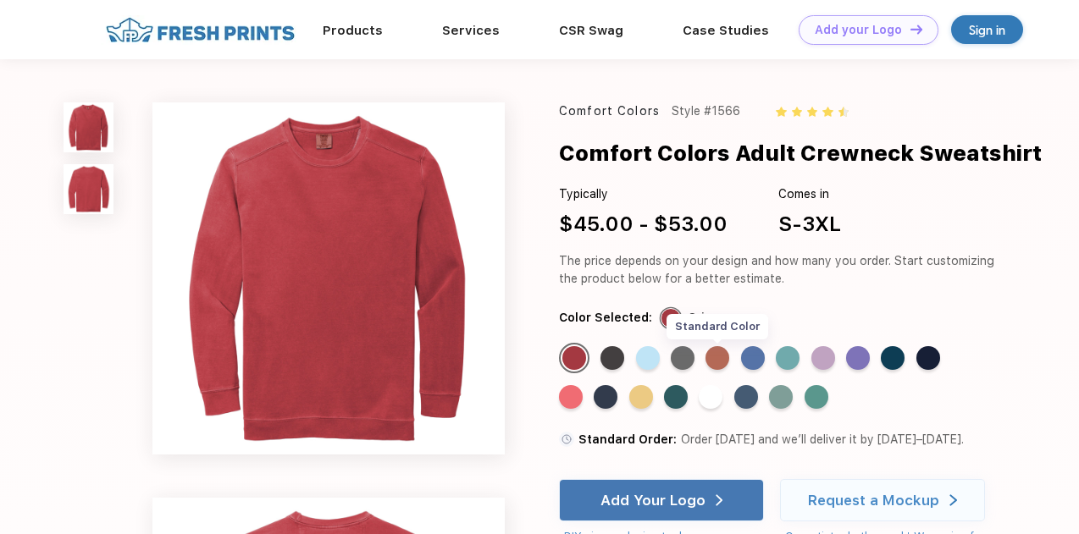
click at [722, 360] on div "Standard Color" at bounding box center [718, 358] width 24 height 24
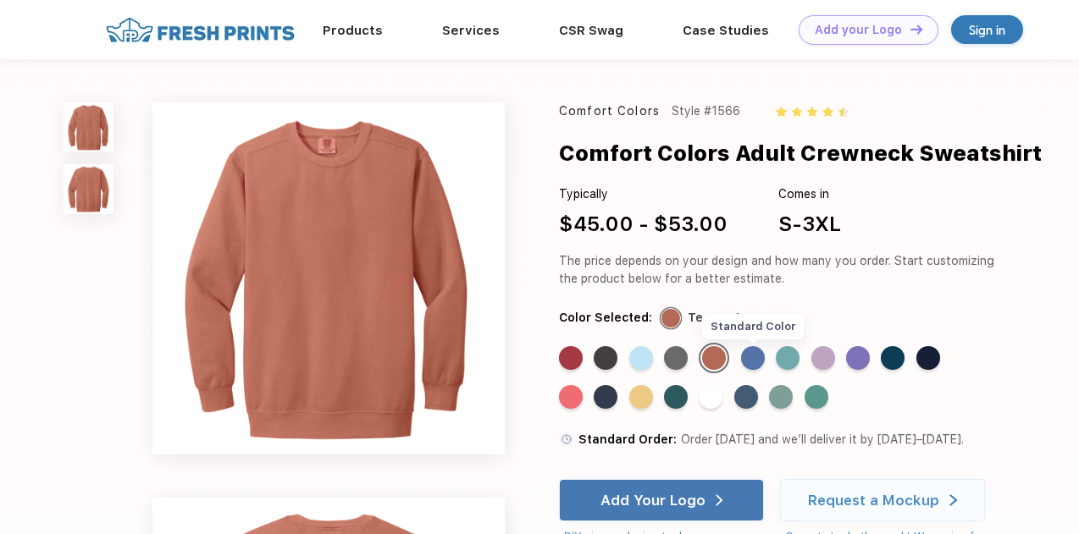
click at [745, 360] on div "Standard Color" at bounding box center [753, 358] width 24 height 24
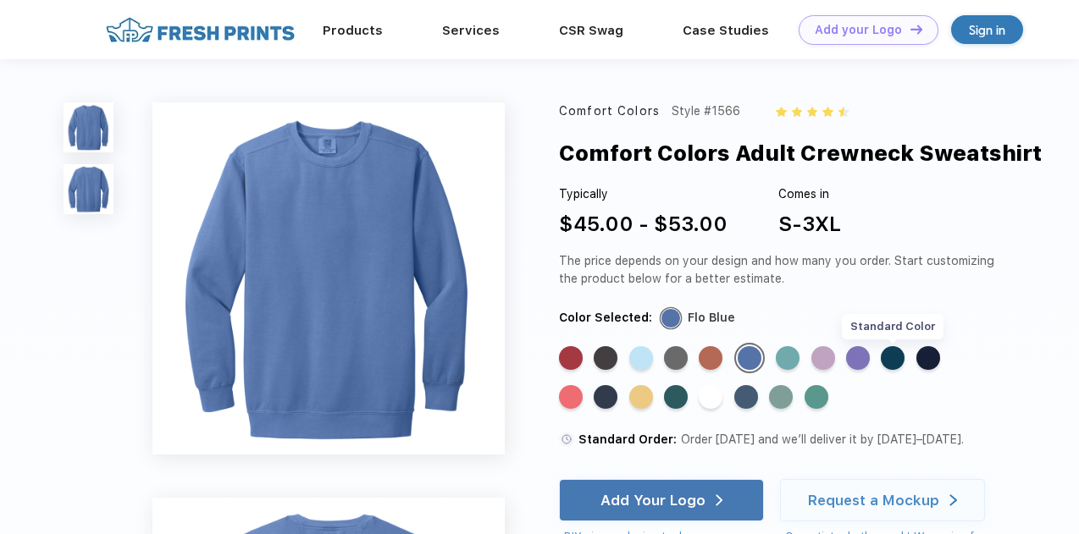
click at [896, 357] on div "Standard Color" at bounding box center [893, 358] width 24 height 24
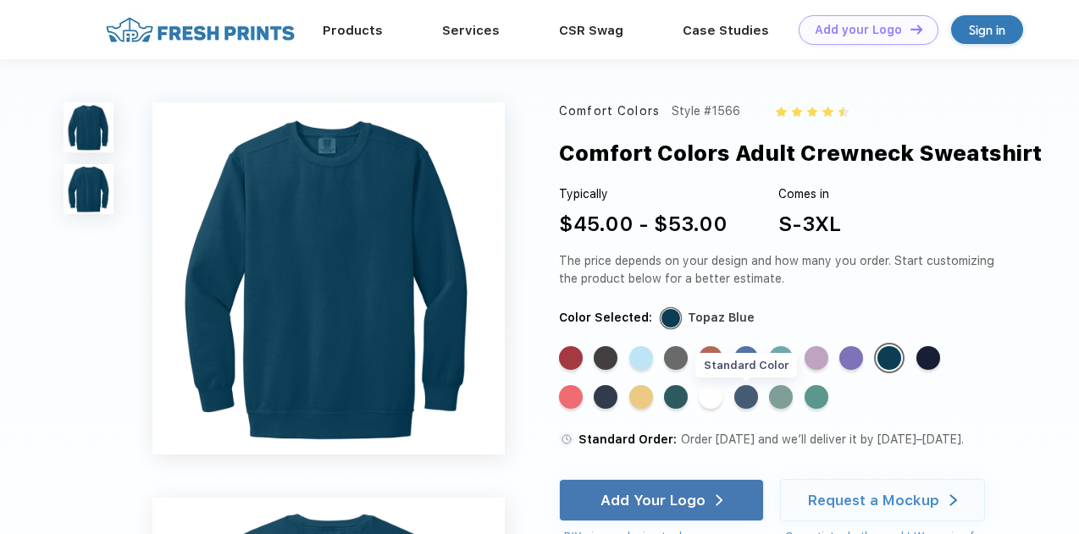
click at [748, 401] on div "Standard Color" at bounding box center [746, 397] width 24 height 24
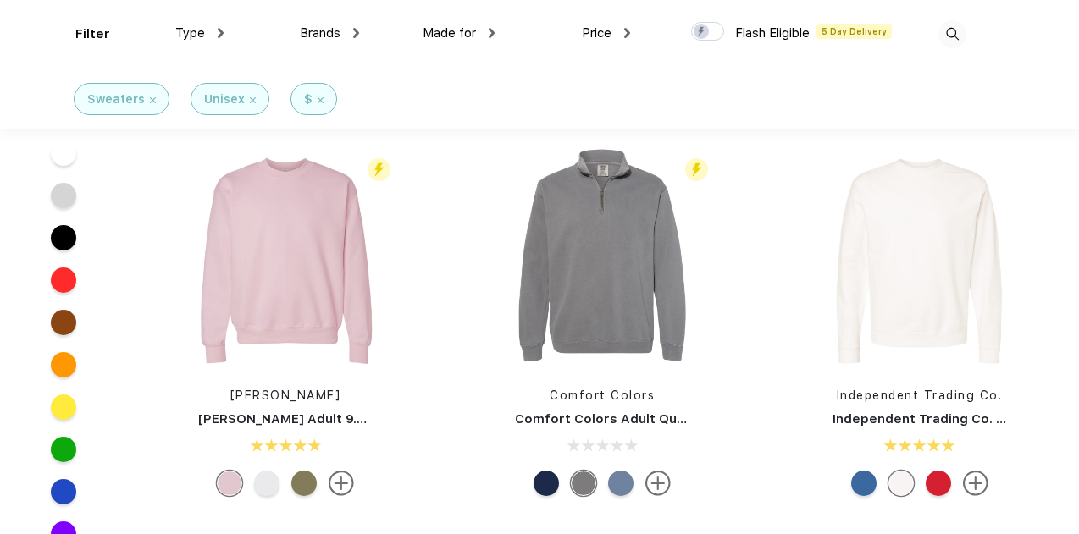
scroll to position [1248, 0]
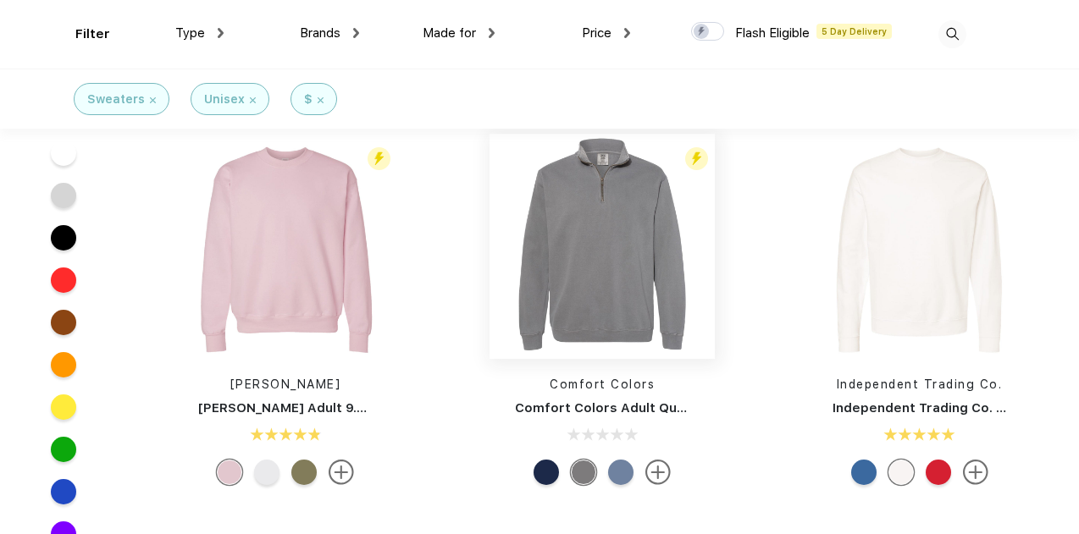
click at [633, 307] on img at bounding box center [602, 246] width 225 height 225
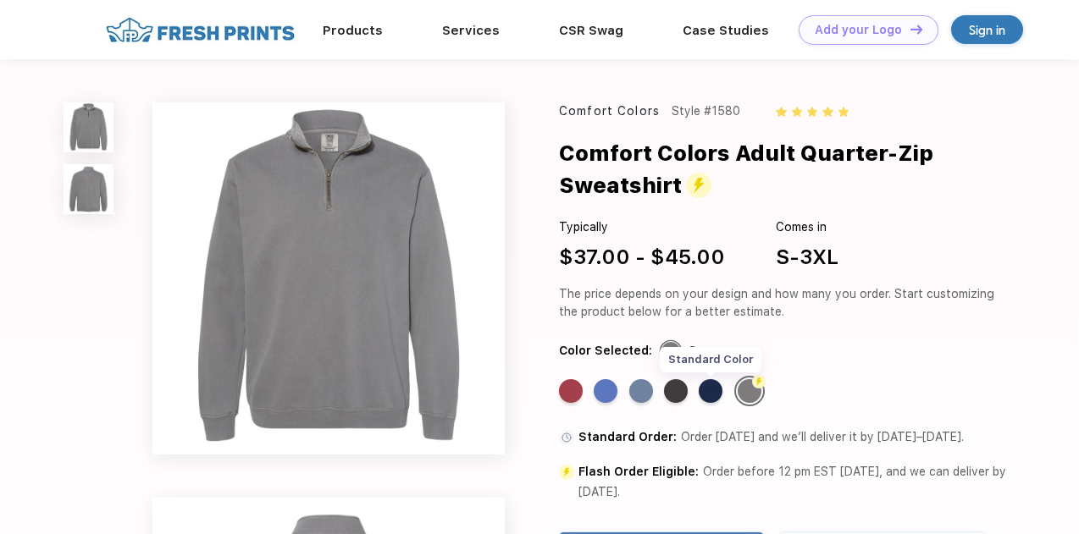
click at [711, 390] on div "Standard Color" at bounding box center [711, 391] width 24 height 24
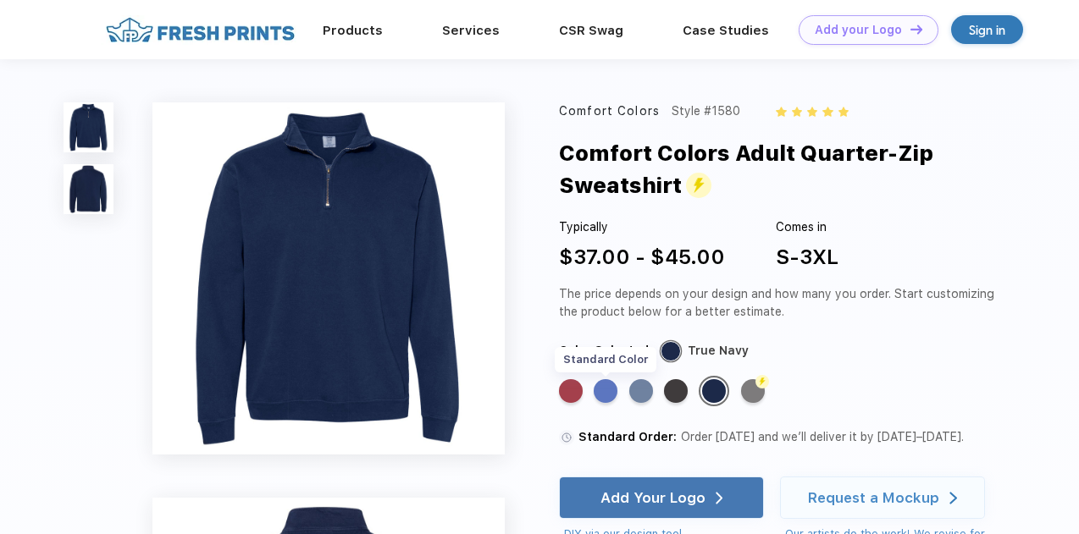
click at [606, 386] on div "Standard Color" at bounding box center [606, 391] width 24 height 24
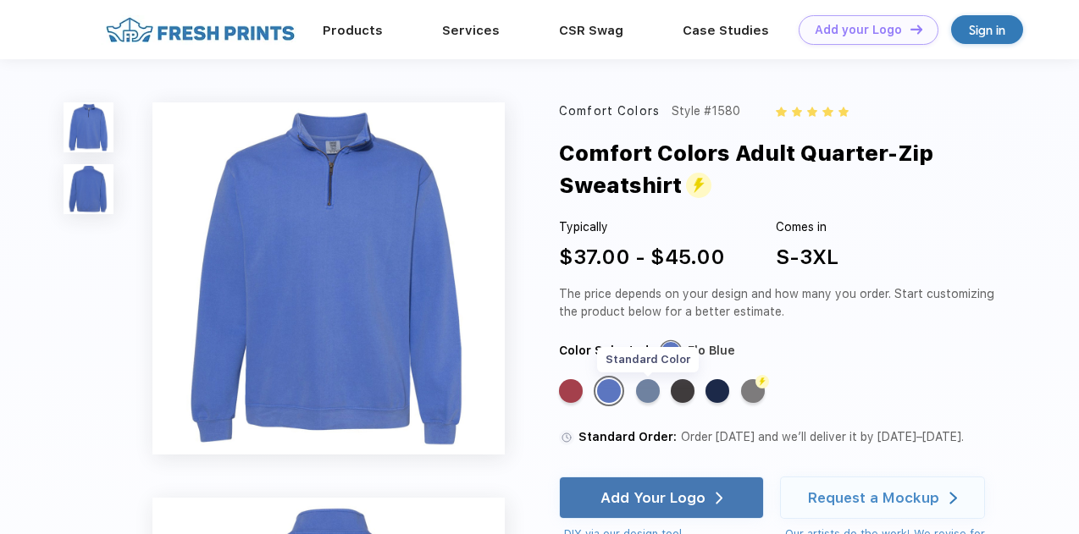
click at [646, 394] on div "Standard Color" at bounding box center [648, 391] width 24 height 24
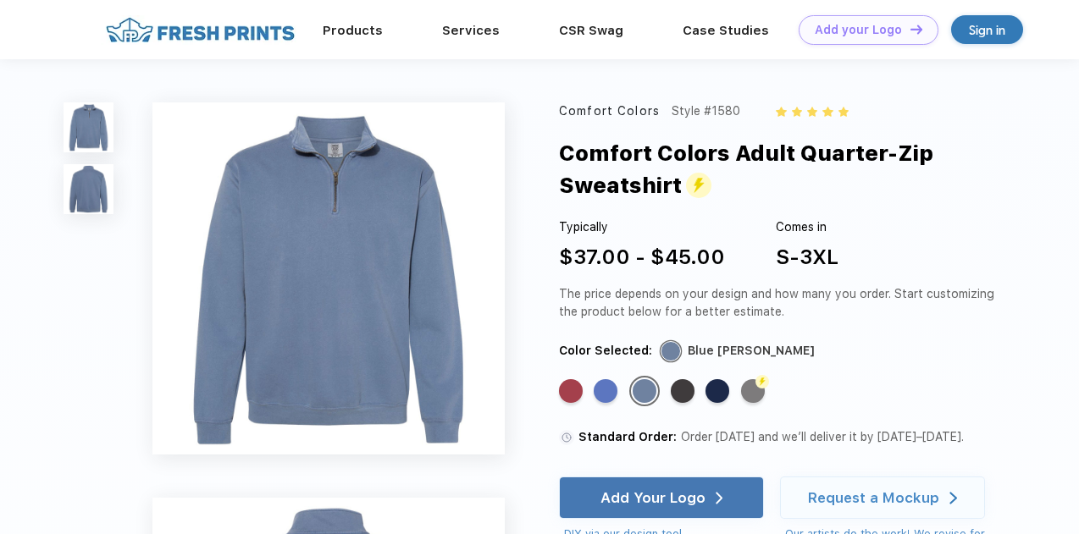
click at [728, 401] on div "Standard Color" at bounding box center [718, 391] width 24 height 24
click at [715, 380] on div "Standard Color" at bounding box center [718, 391] width 24 height 24
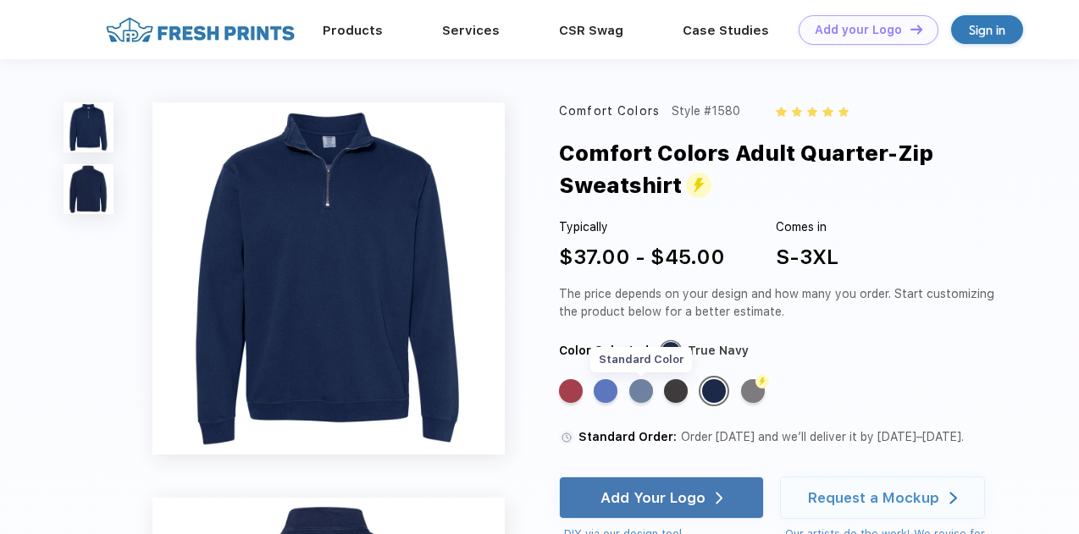
click at [643, 390] on div "Standard Color" at bounding box center [641, 391] width 24 height 24
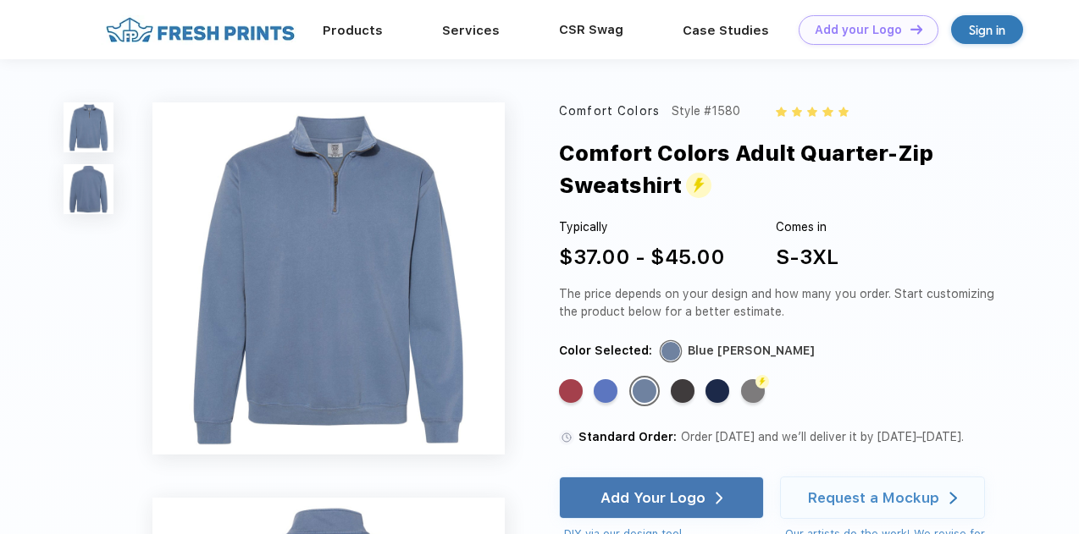
scroll to position [1248, 0]
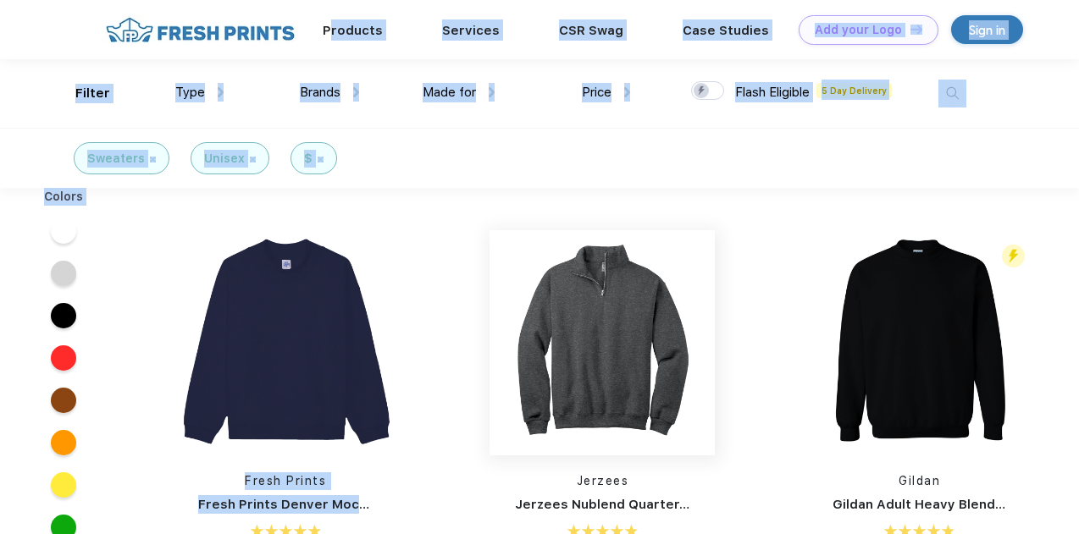
drag, startPoint x: 311, startPoint y: 16, endPoint x: 502, endPoint y: 271, distance: 318.8
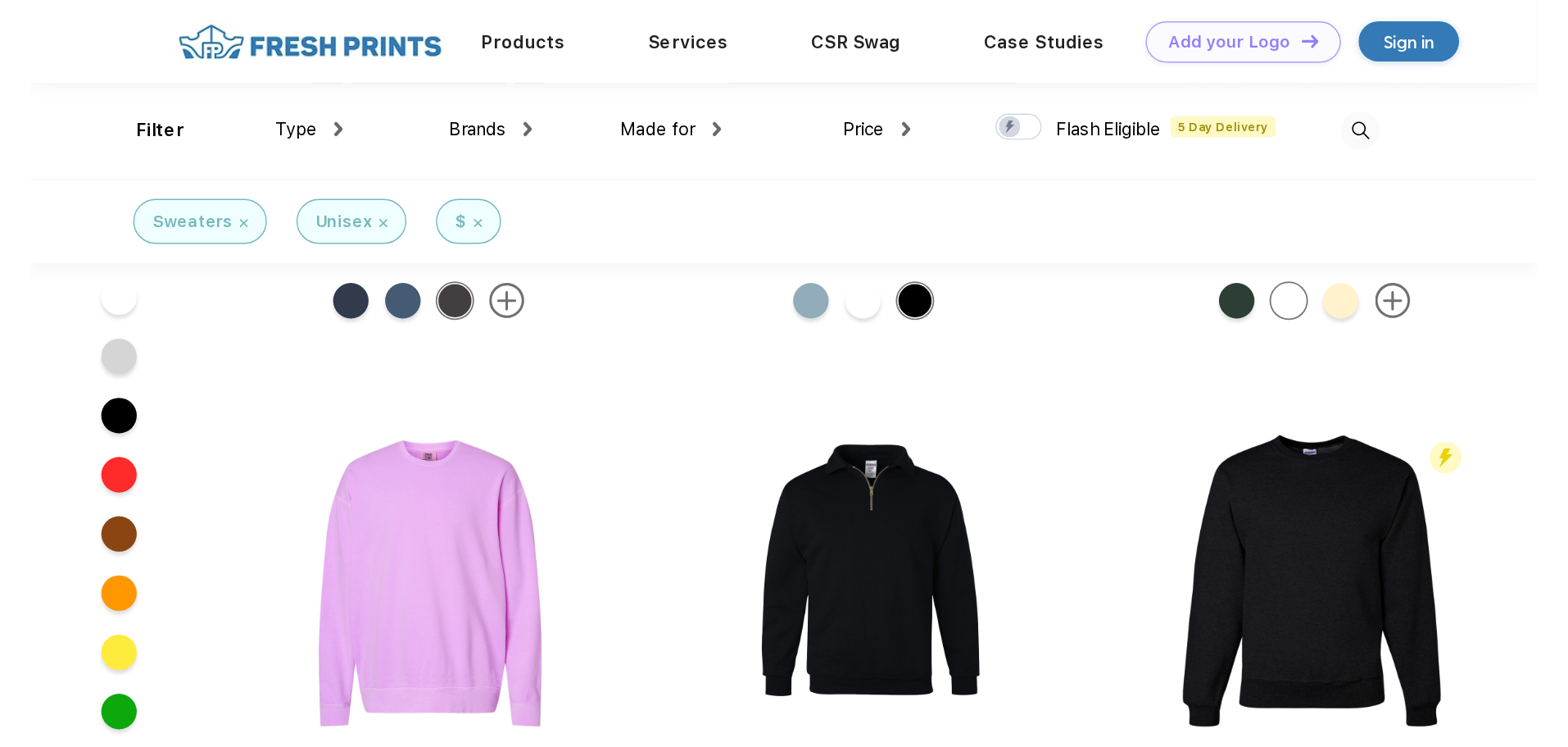
scroll to position [575, 0]
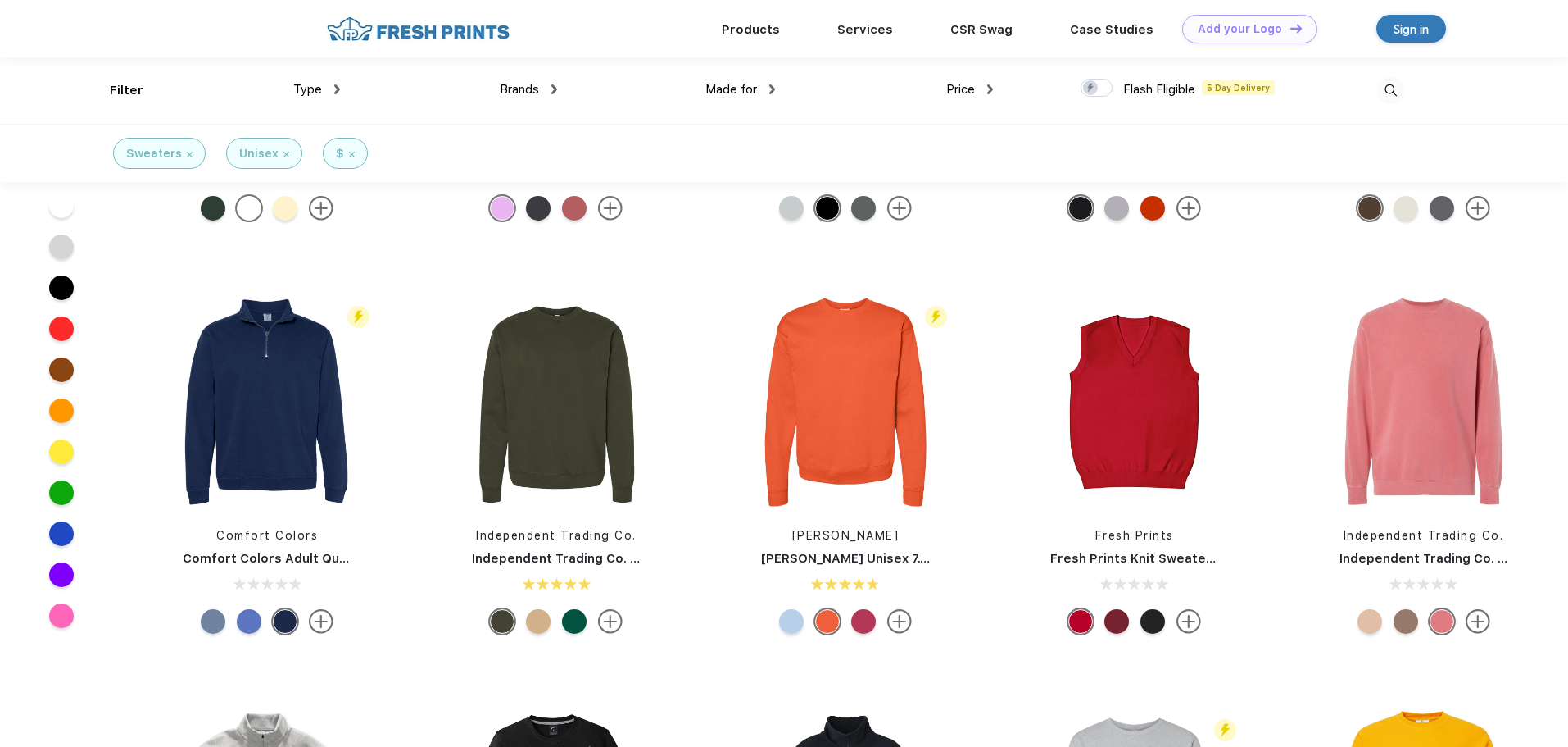
click at [349, 153] on img at bounding box center [352, 155] width 6 height 6
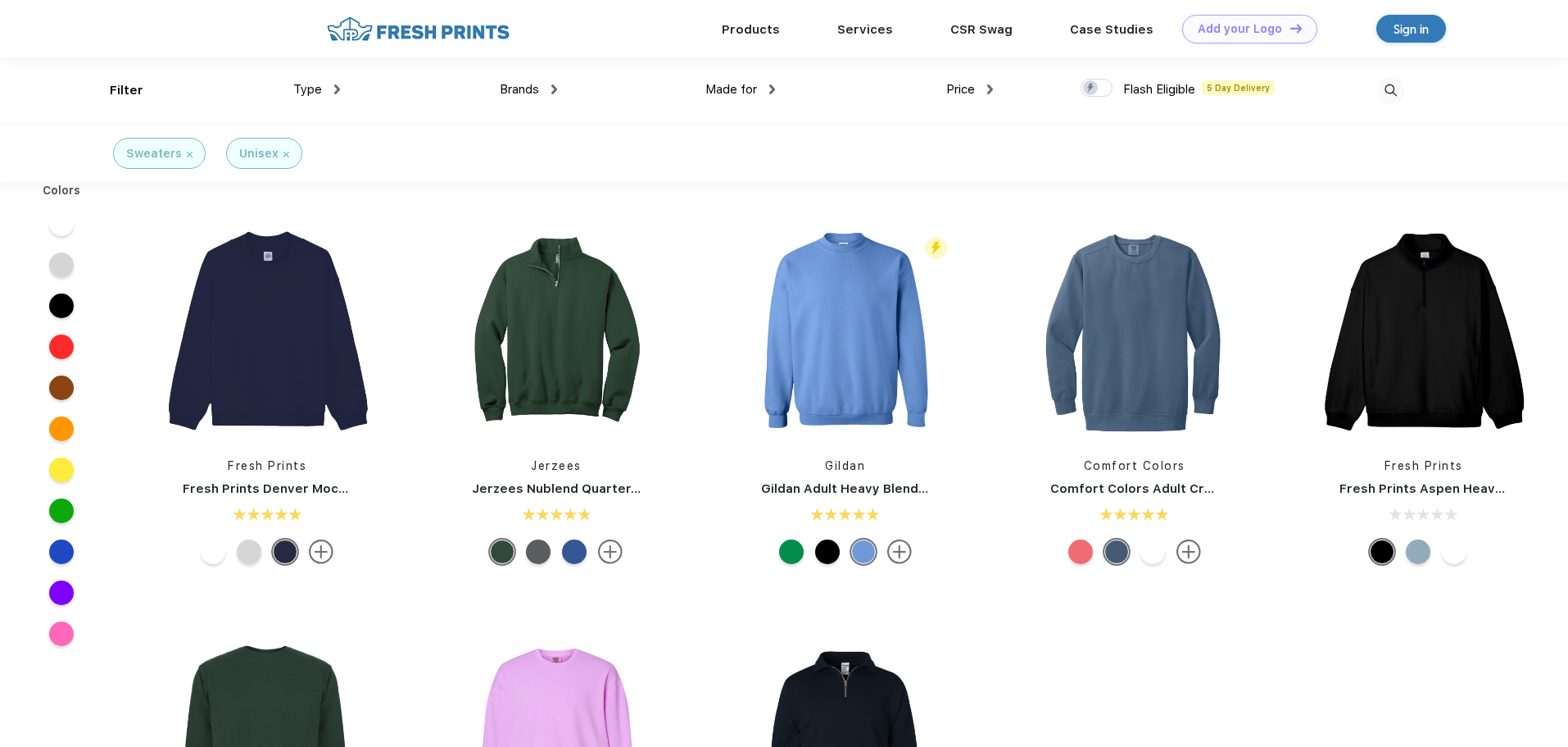
click at [286, 154] on div "Unisex" at bounding box center [264, 153] width 76 height 31
click at [283, 154] on img at bounding box center [286, 155] width 6 height 6
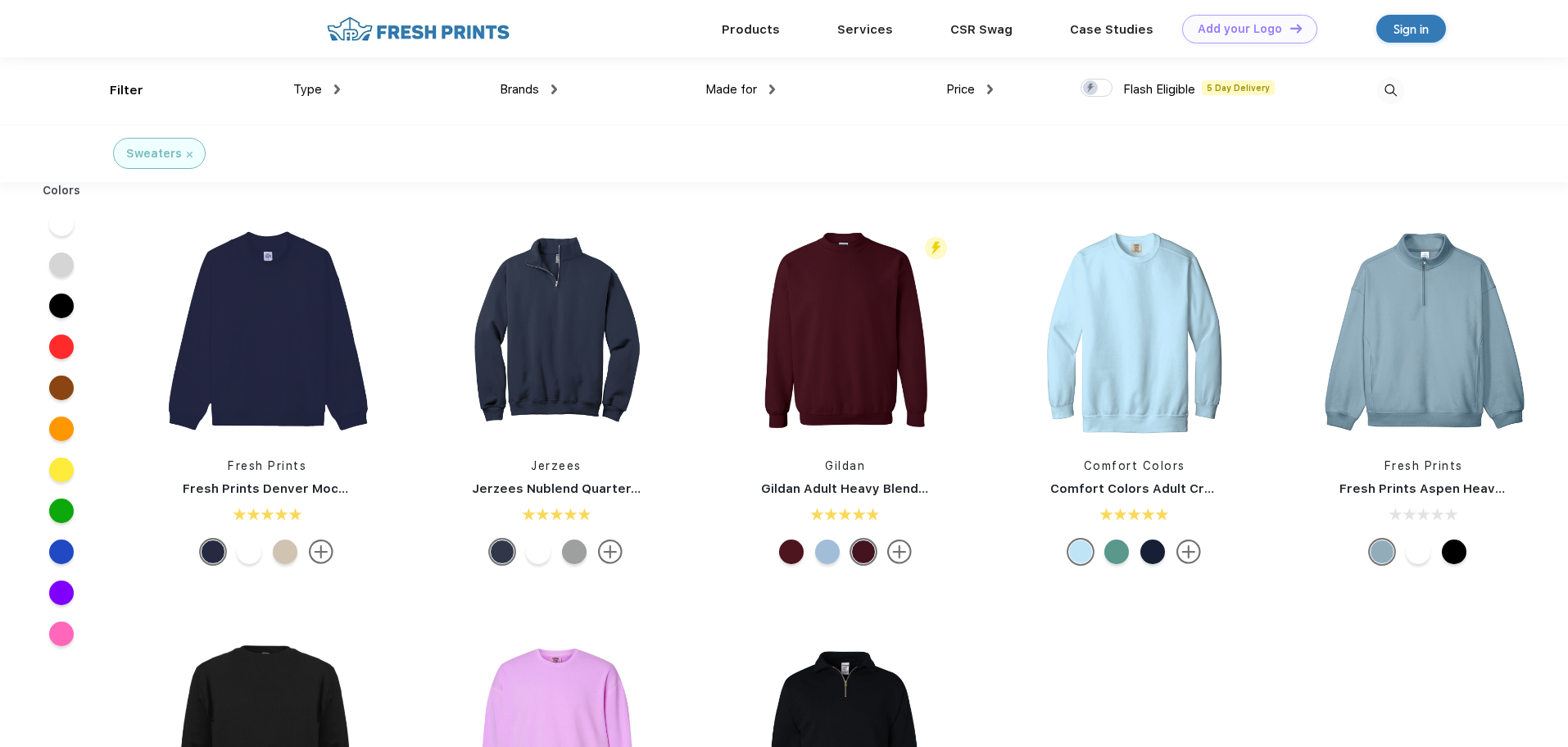
click at [325, 84] on div "Type" at bounding box center [316, 89] width 46 height 18
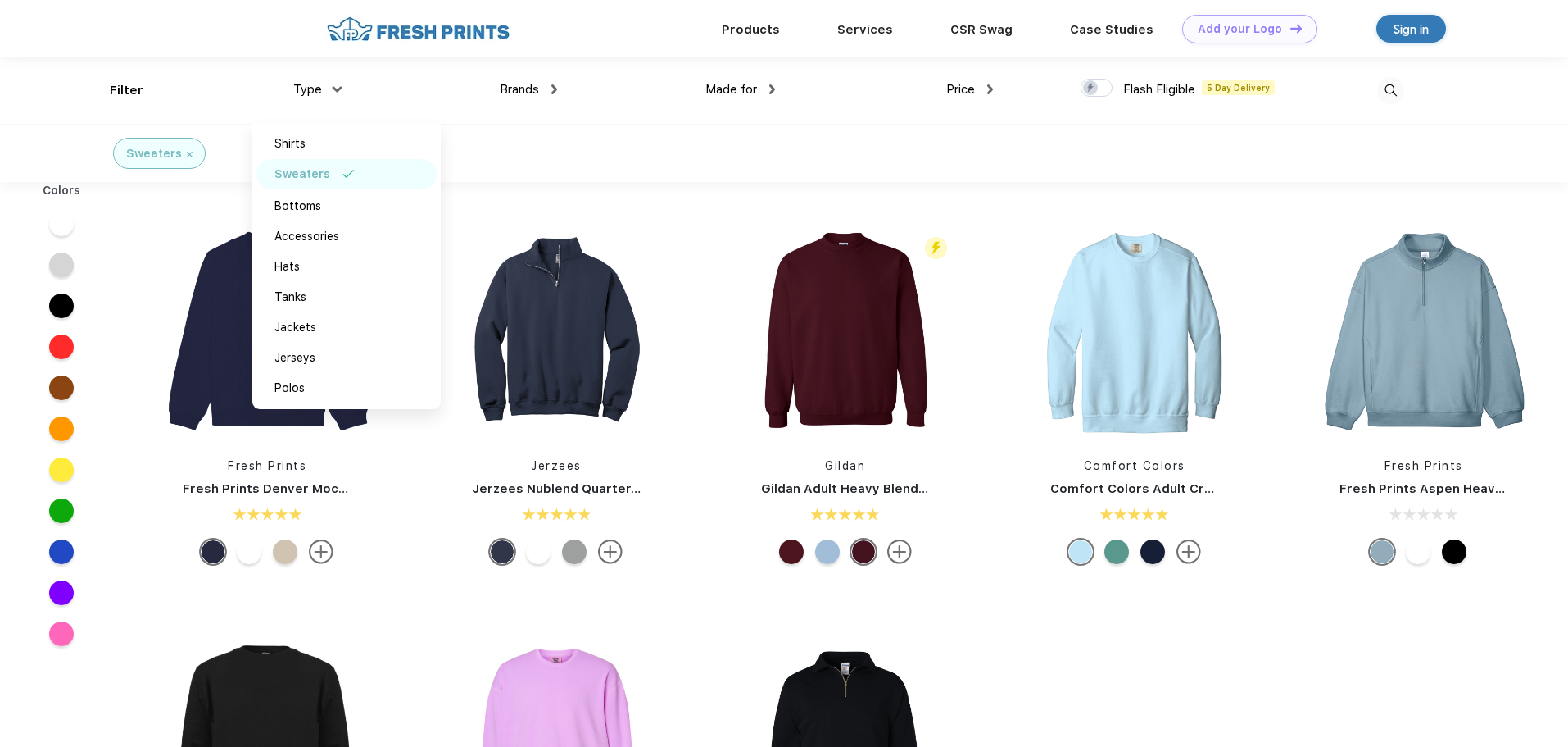
click at [112, 87] on div "Filter" at bounding box center [126, 90] width 34 height 18
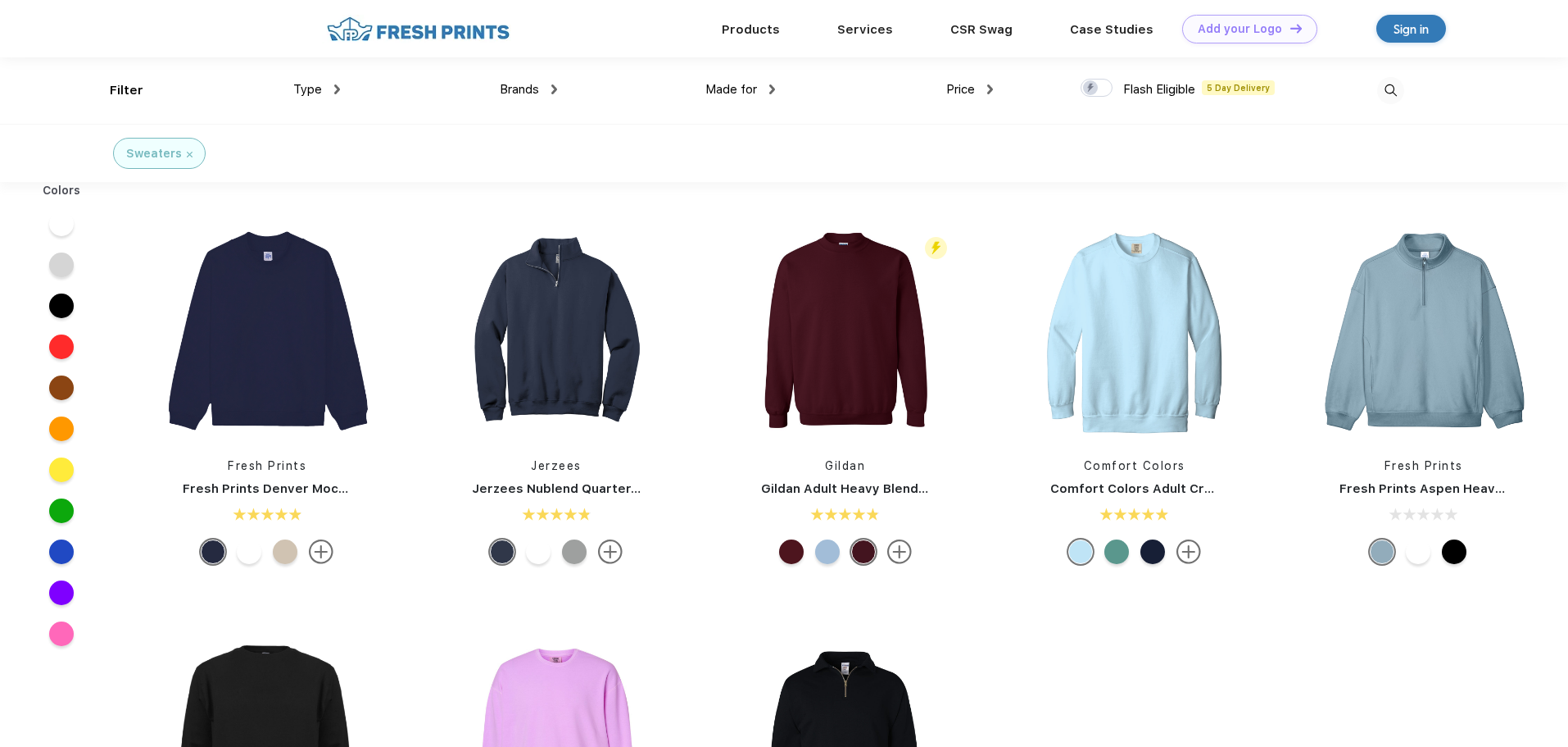
click at [187, 153] on img at bounding box center [190, 155] width 6 height 6
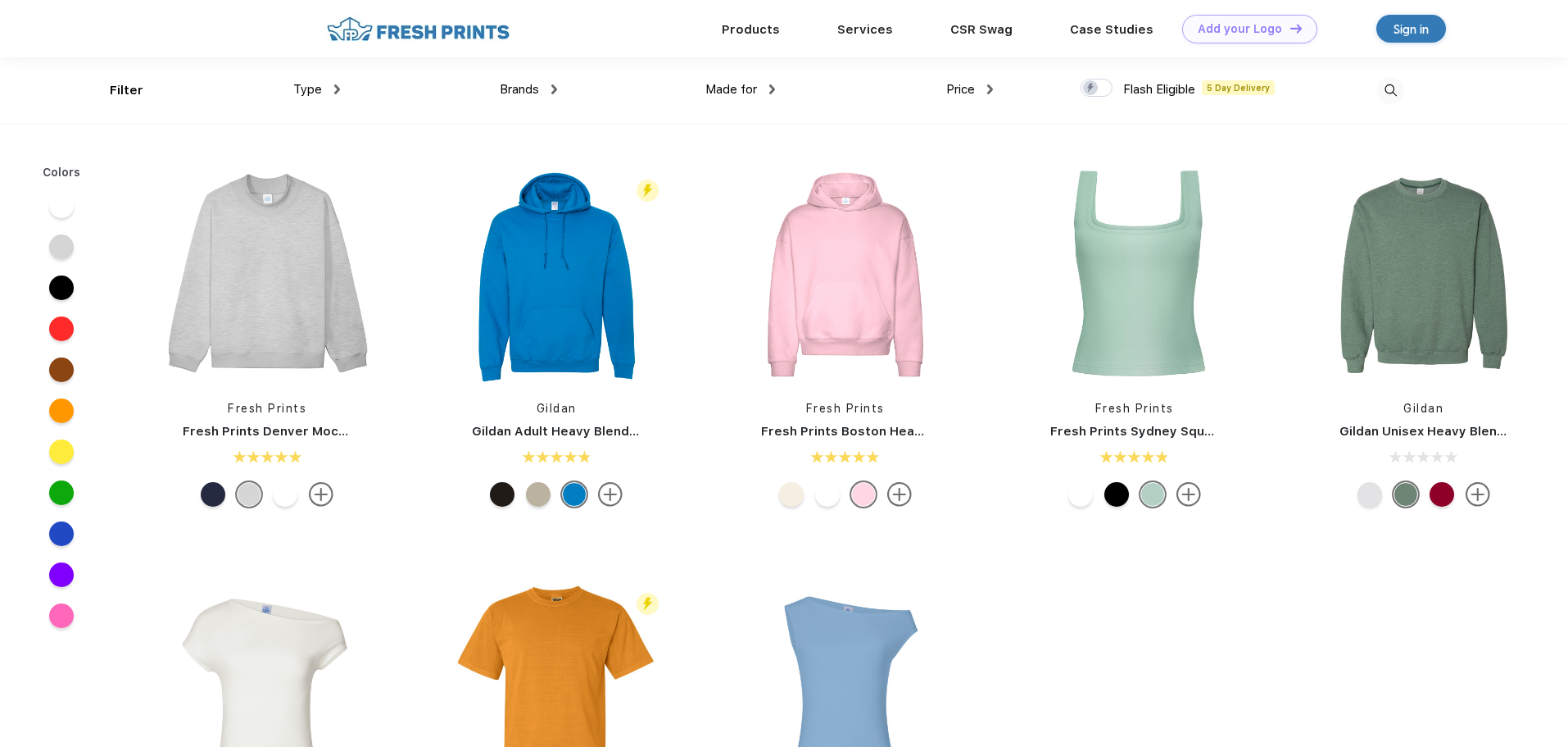
click at [317, 82] on span "Type" at bounding box center [308, 89] width 29 height 15
click at [1043, 94] on img at bounding box center [1391, 91] width 27 height 27
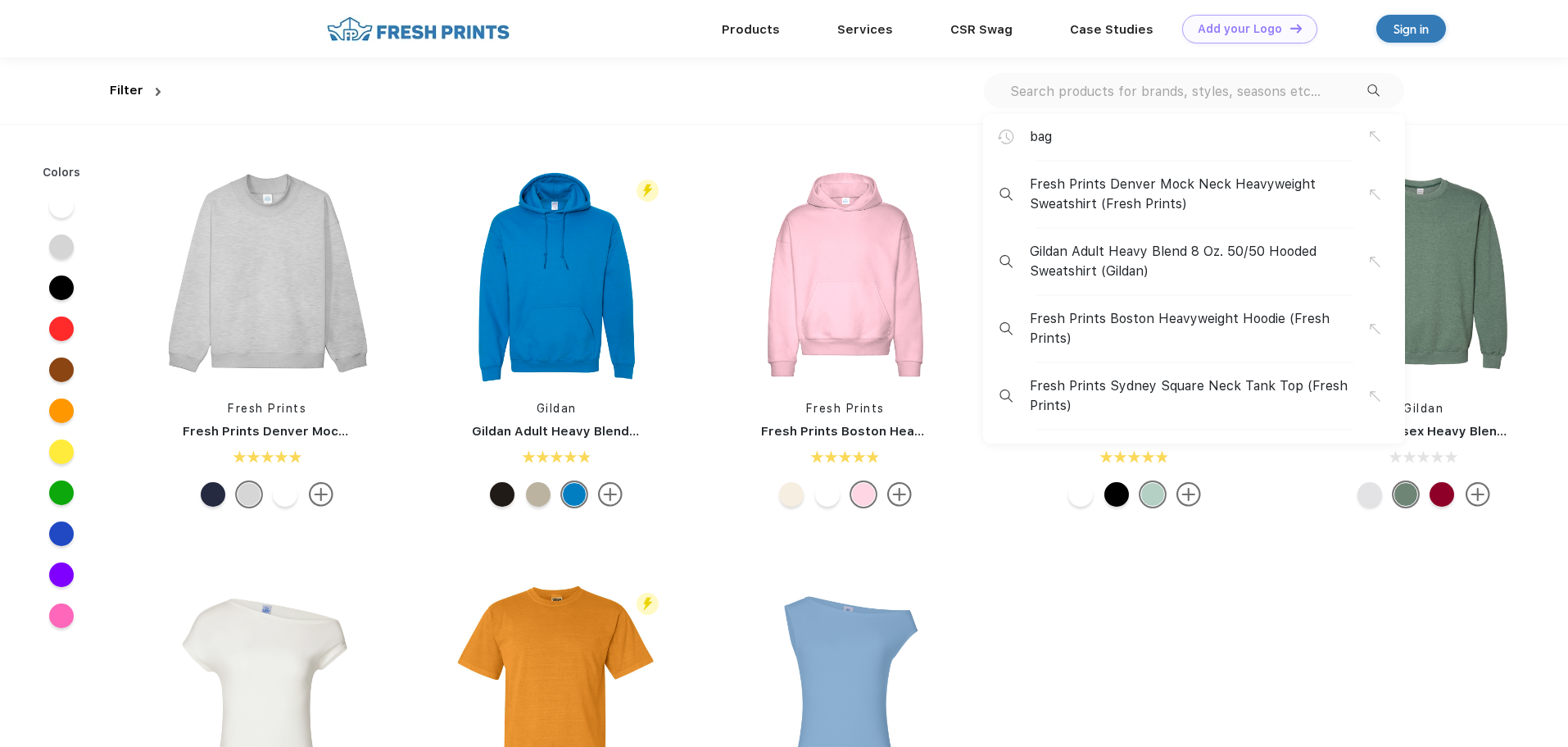
click at [1043, 90] on input "text" at bounding box center [1188, 91] width 359 height 18
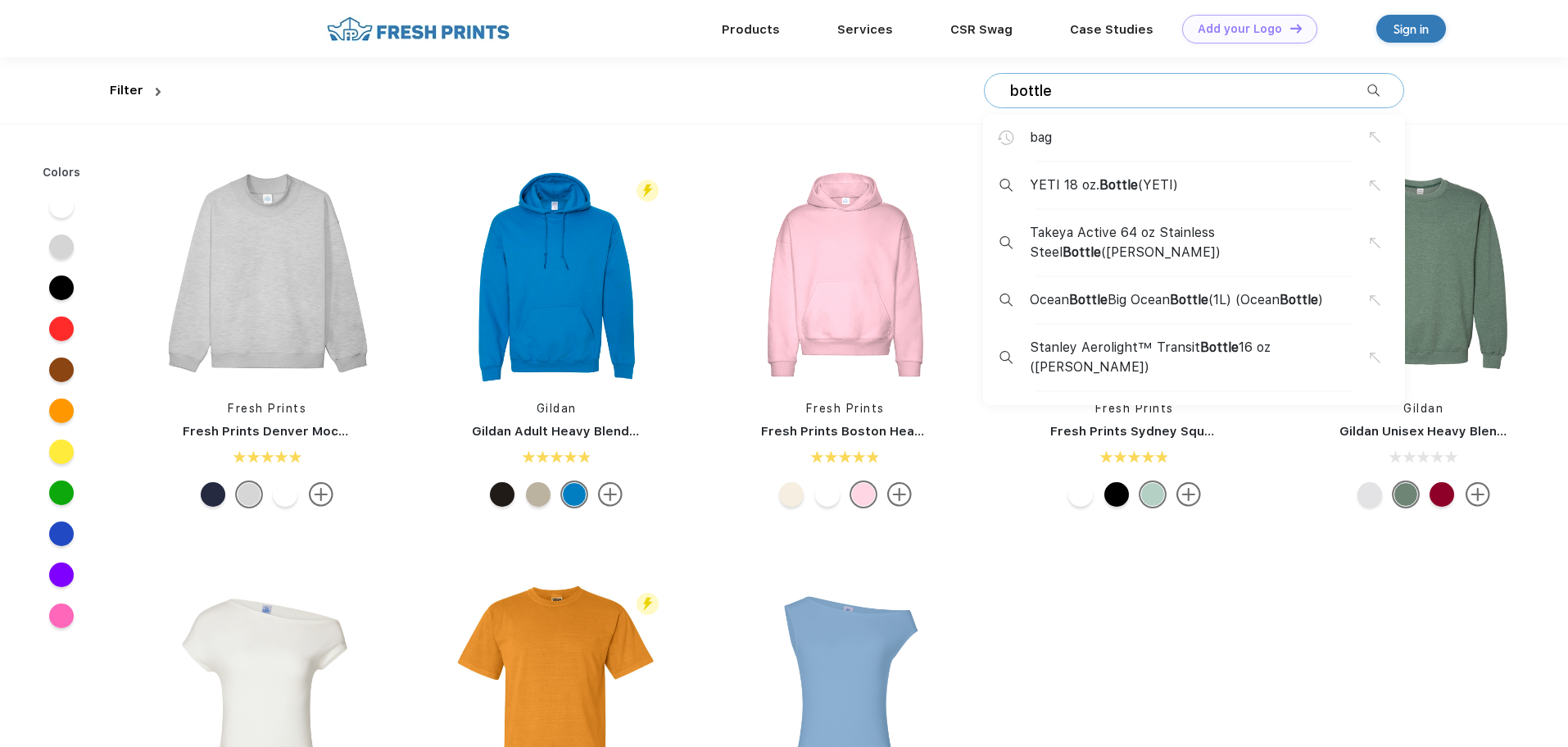
type input "bottle"
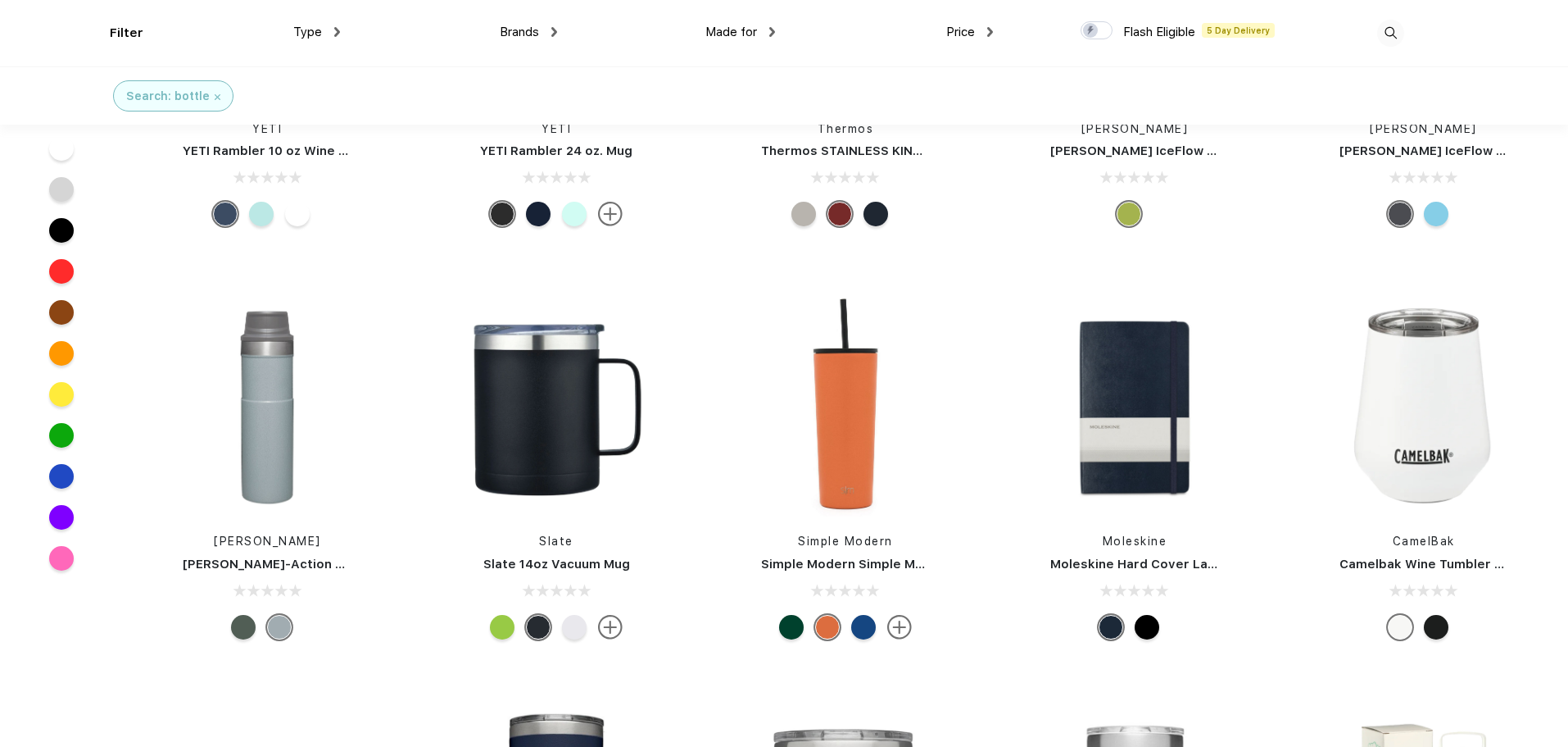
scroll to position [7067, 0]
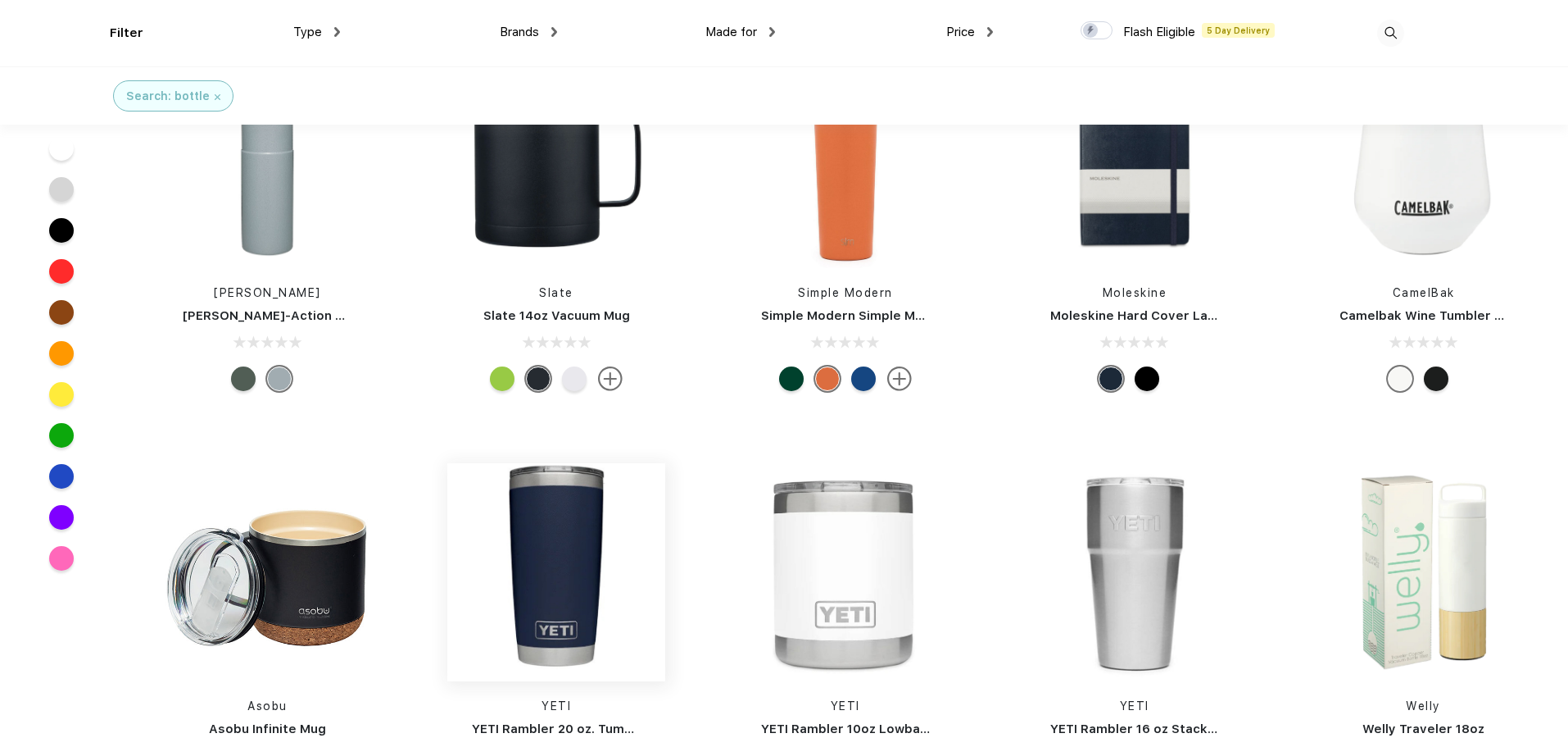
click at [568, 517] on img at bounding box center [555, 572] width 218 height 218
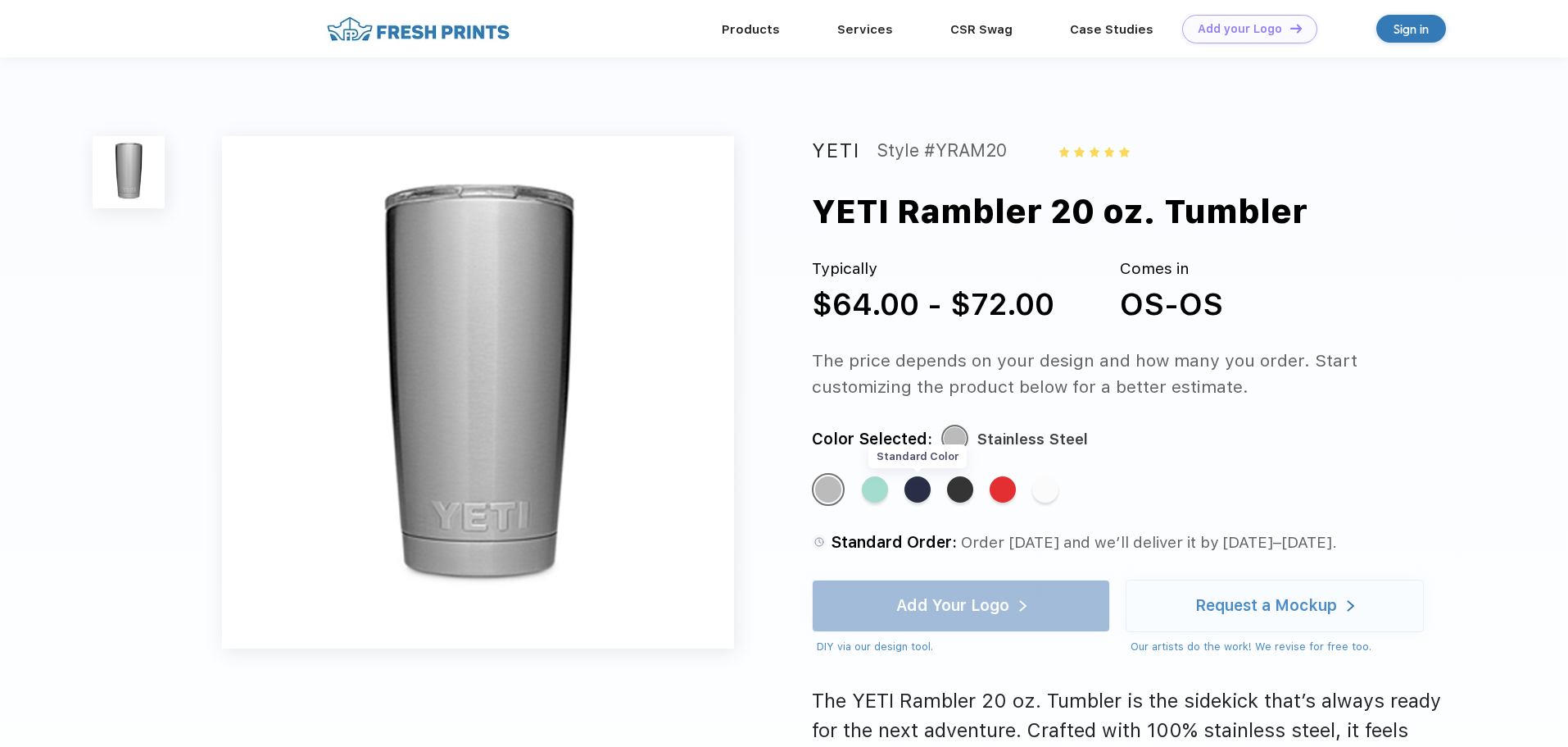
click at [916, 486] on div "Standard Color" at bounding box center [917, 489] width 26 height 26
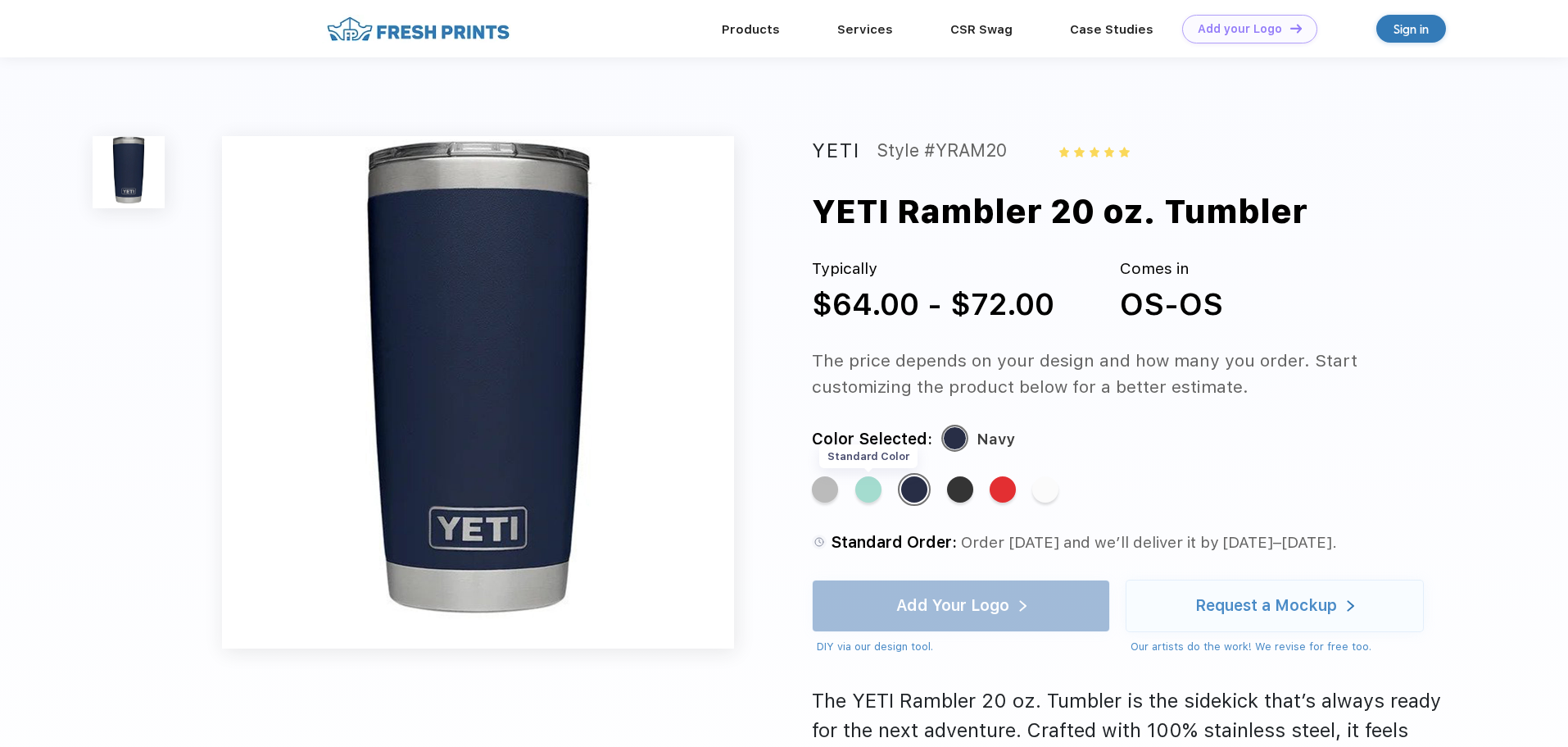
click at [869, 485] on div "Standard Color" at bounding box center [868, 489] width 26 height 26
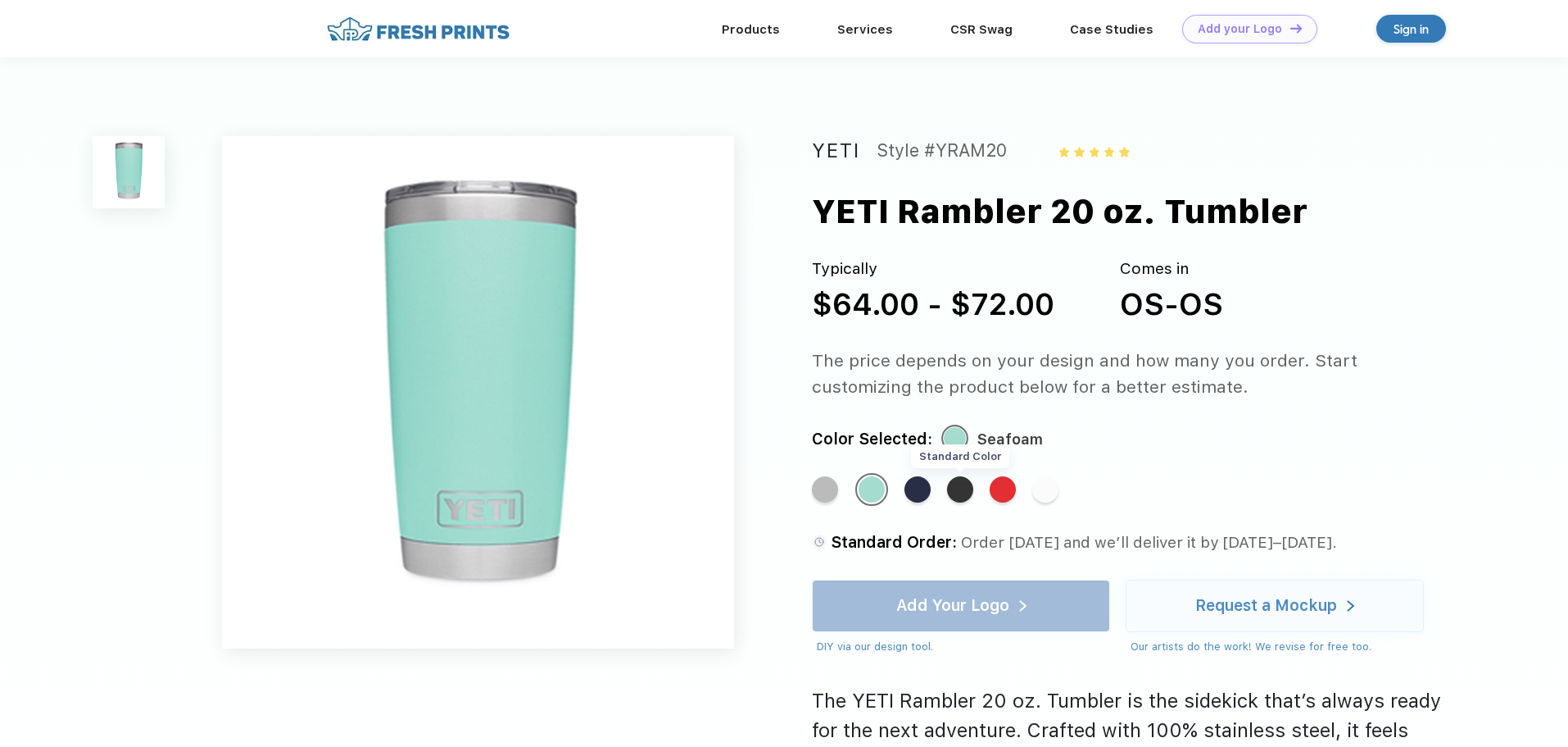
click at [968, 486] on div "Standard Color" at bounding box center [960, 489] width 26 height 26
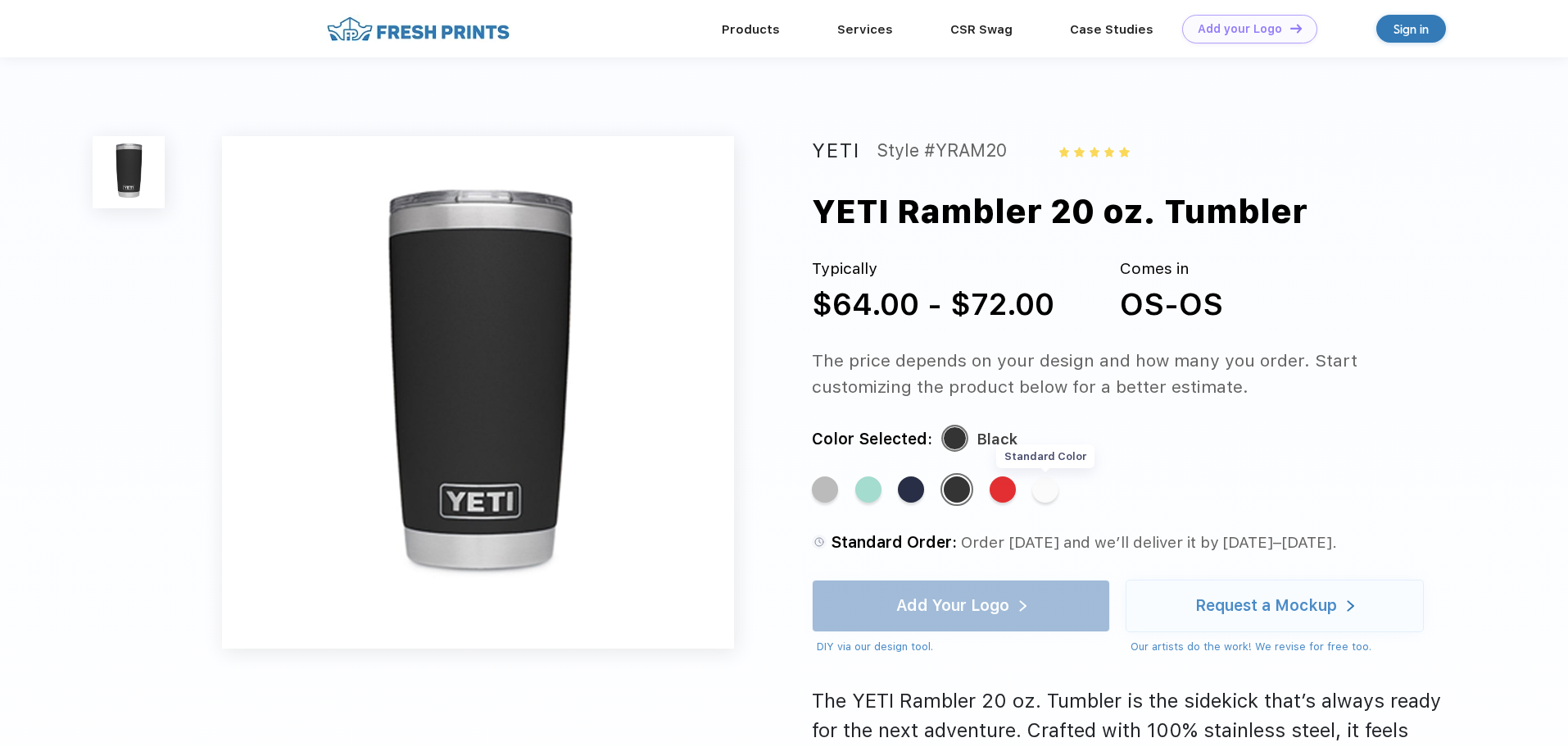
click at [1043, 489] on div "Standard Color" at bounding box center [1045, 489] width 26 height 26
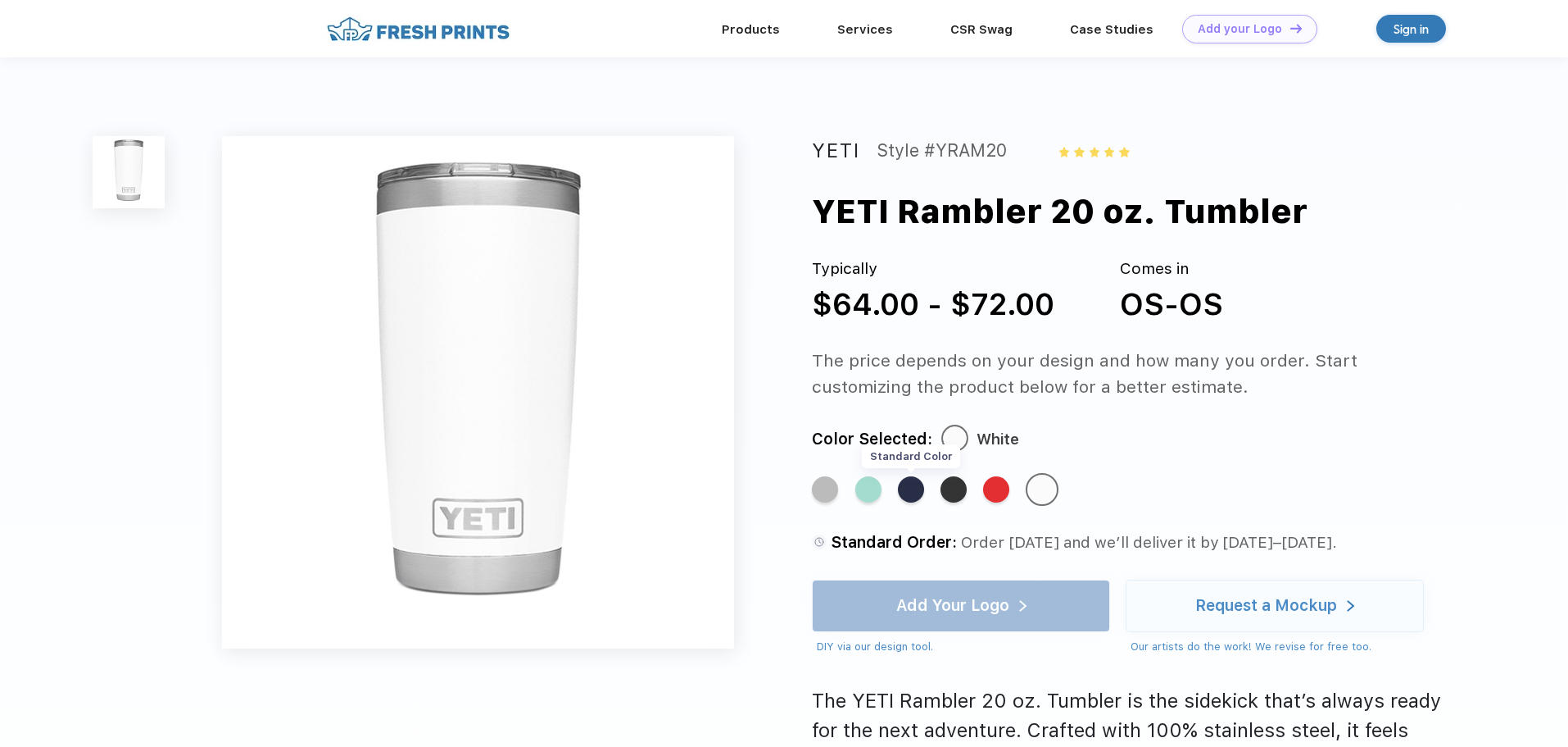
click at [911, 493] on div "Standard Color" at bounding box center [910, 489] width 26 height 26
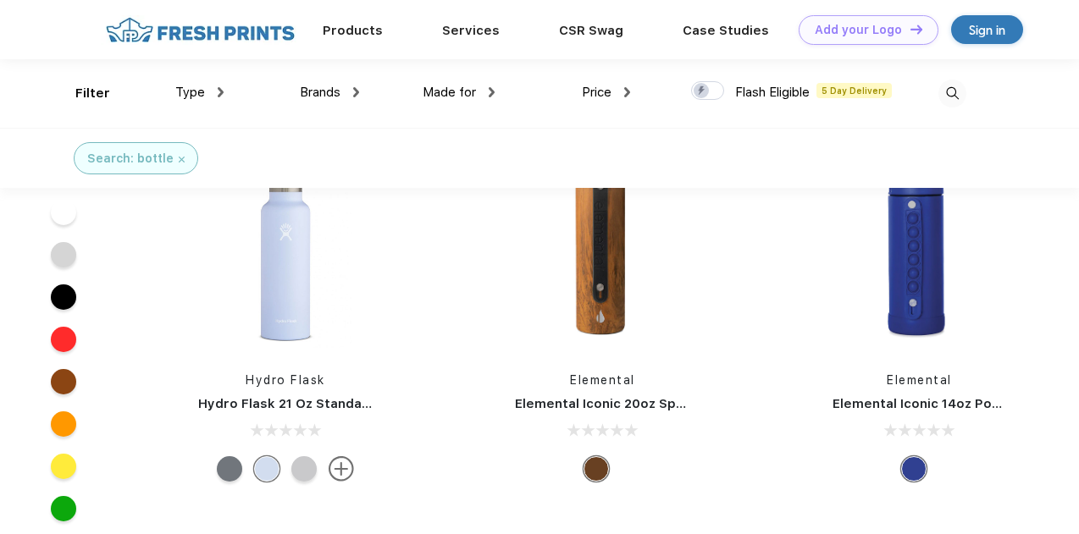
scroll to position [8446, 0]
click at [281, 255] on img at bounding box center [285, 243] width 225 height 225
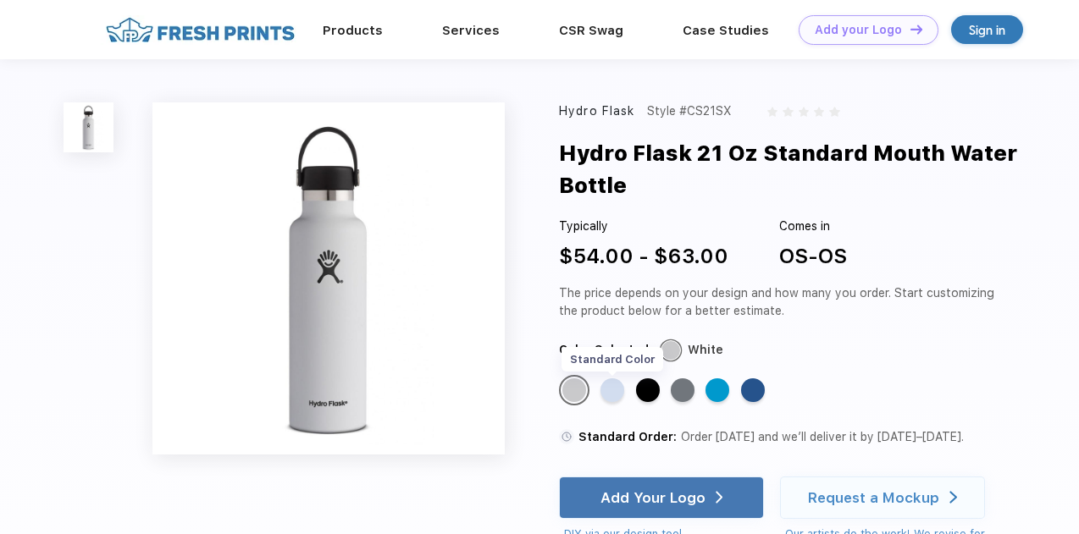
click at [606, 392] on div "Standard Color" at bounding box center [613, 391] width 24 height 24
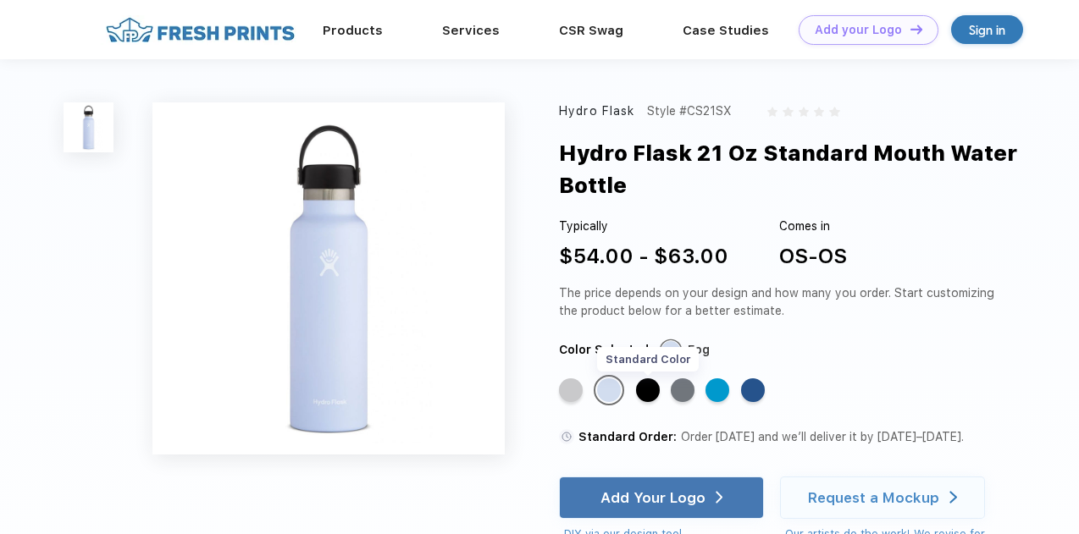
click at [654, 390] on div "Standard Color" at bounding box center [648, 391] width 24 height 24
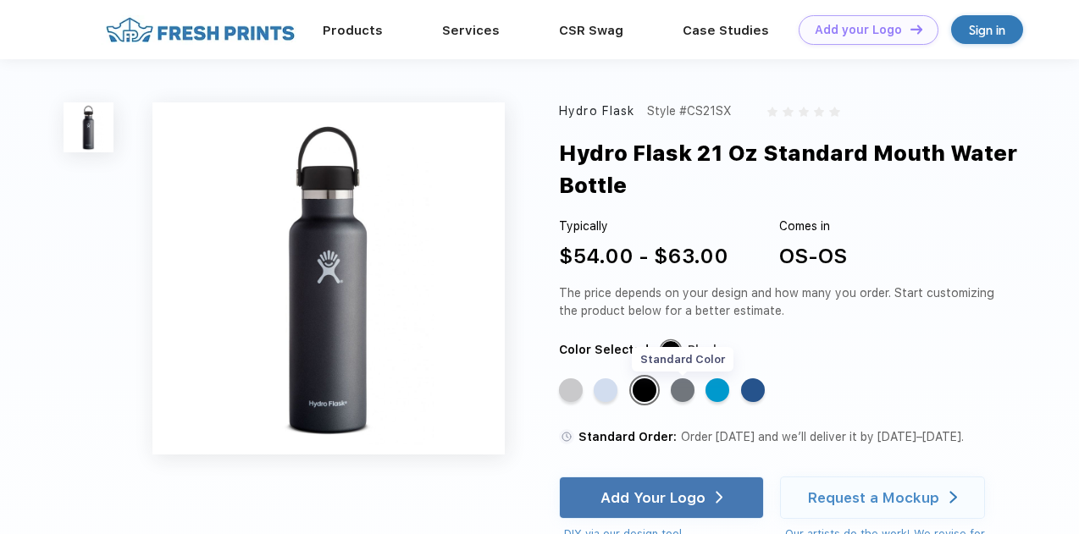
click at [689, 390] on div "Standard Color" at bounding box center [683, 391] width 24 height 24
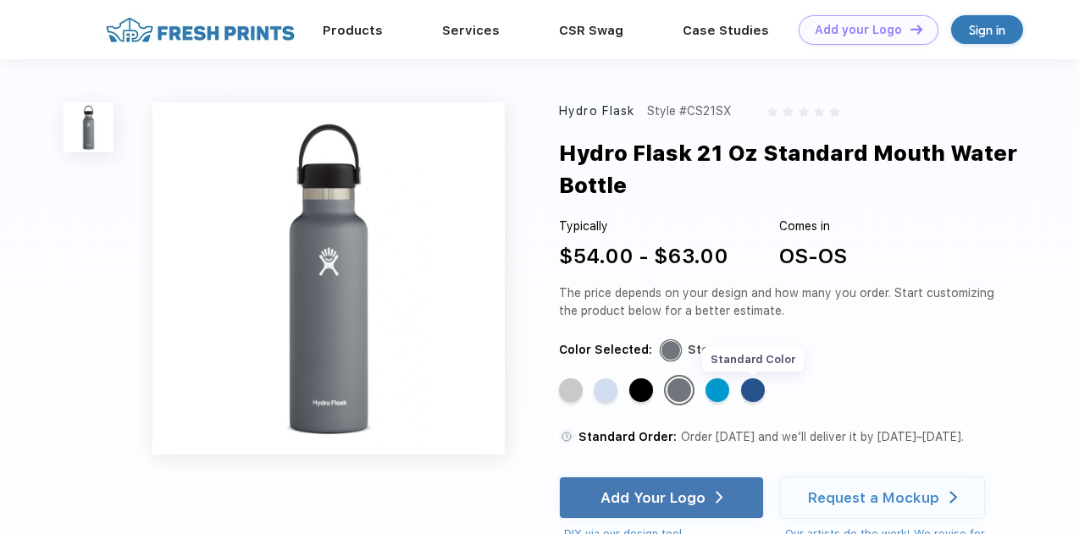
click at [751, 401] on div "Standard Color" at bounding box center [753, 391] width 24 height 24
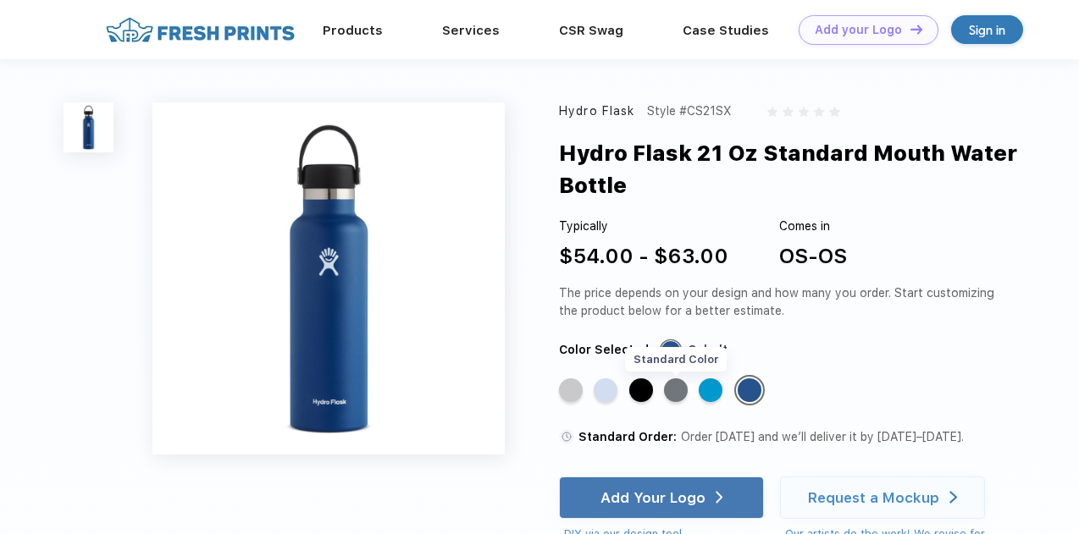
click at [669, 390] on div "Standard Color" at bounding box center [676, 391] width 24 height 24
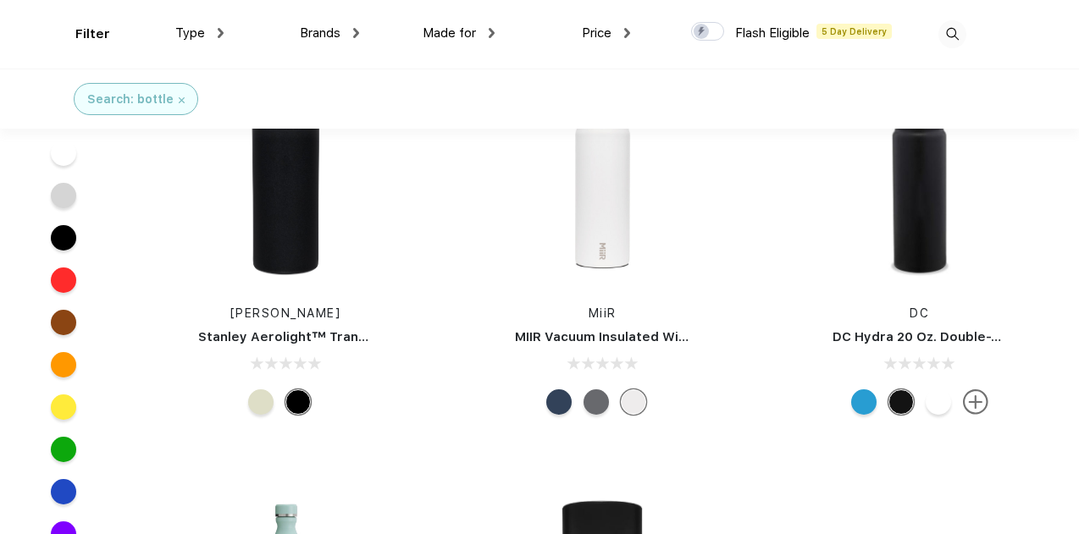
scroll to position [467, 0]
click at [329, 36] on span "Brands" at bounding box center [320, 32] width 41 height 15
click at [352, 28] on div "Brands" at bounding box center [329, 33] width 59 height 19
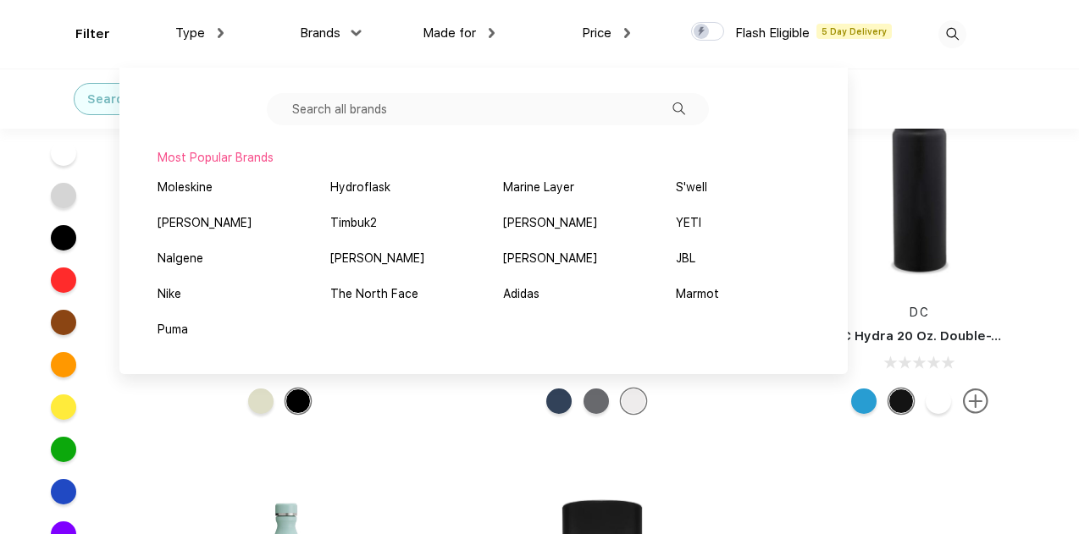
click at [502, 109] on input "text" at bounding box center [488, 109] width 442 height 32
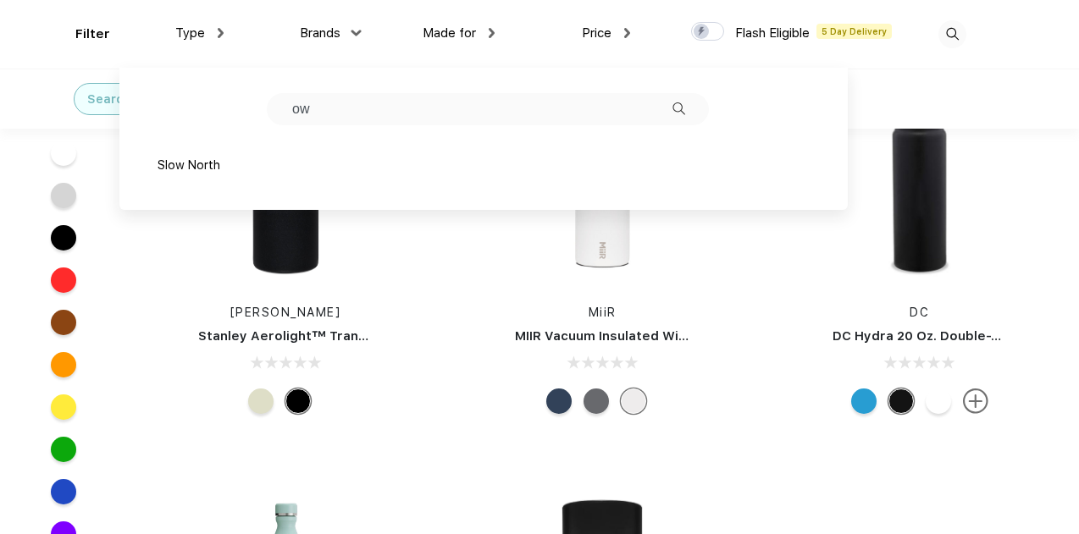
type input "o"
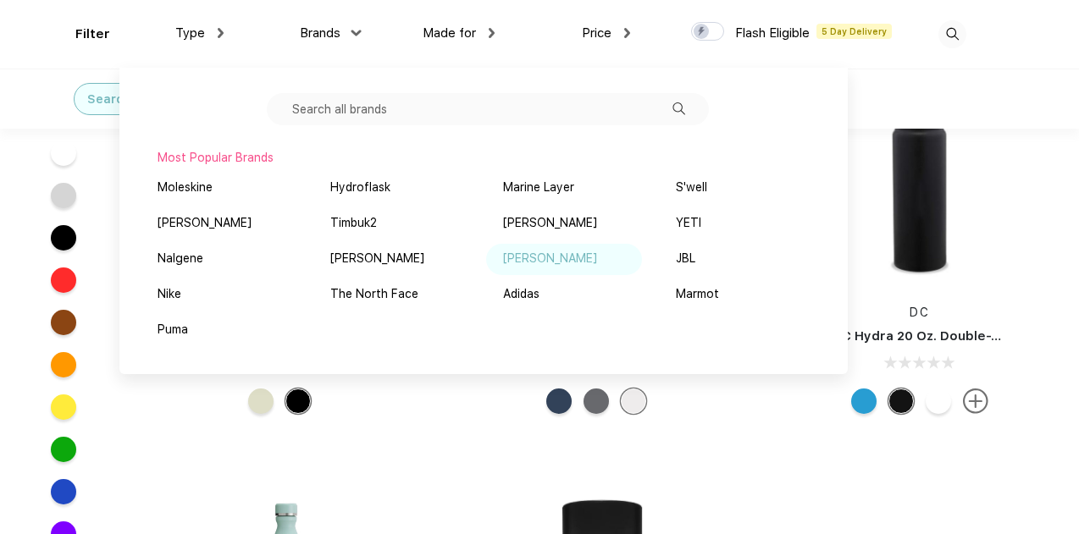
click at [515, 255] on div "[PERSON_NAME]" at bounding box center [550, 259] width 94 height 18
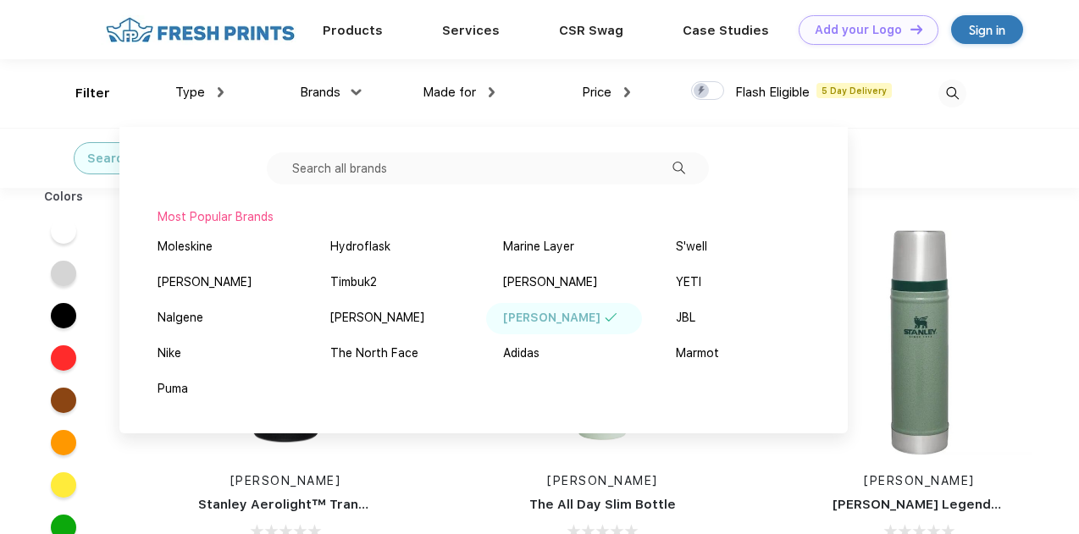
click at [971, 156] on div "Search: bottle Stanley" at bounding box center [539, 158] width 1079 height 60
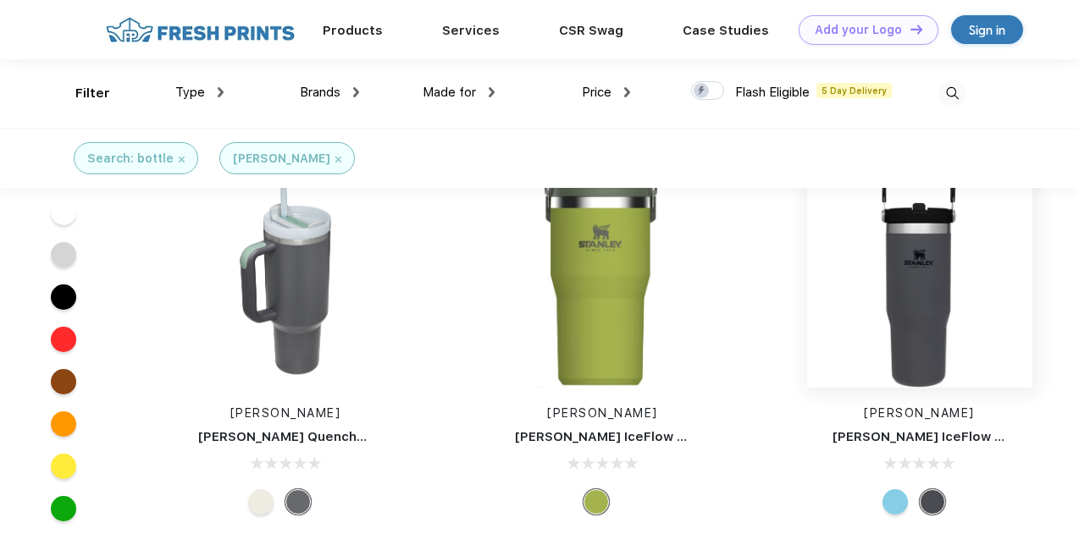
scroll to position [200, 0]
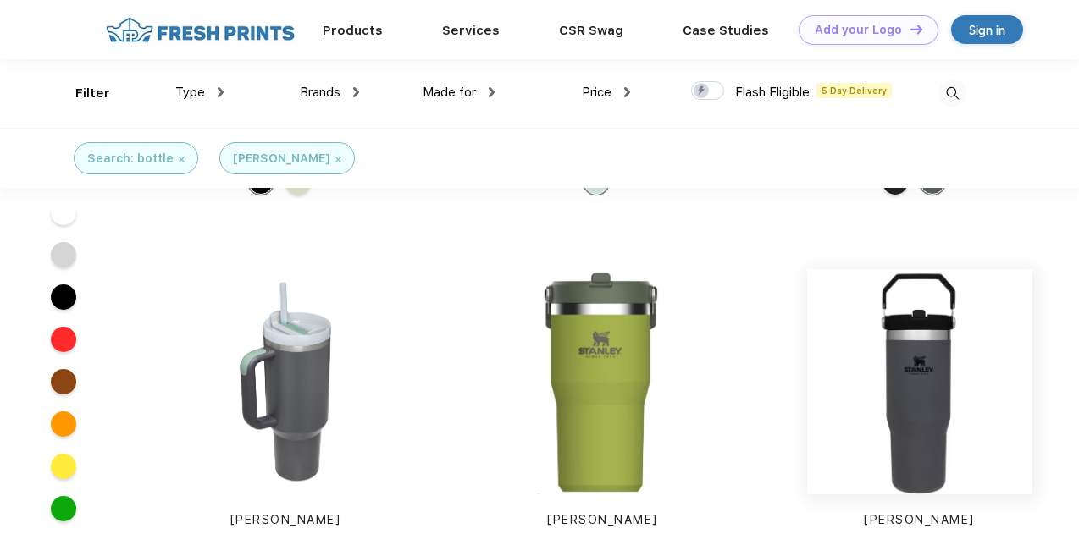
click at [910, 374] on img at bounding box center [919, 381] width 225 height 225
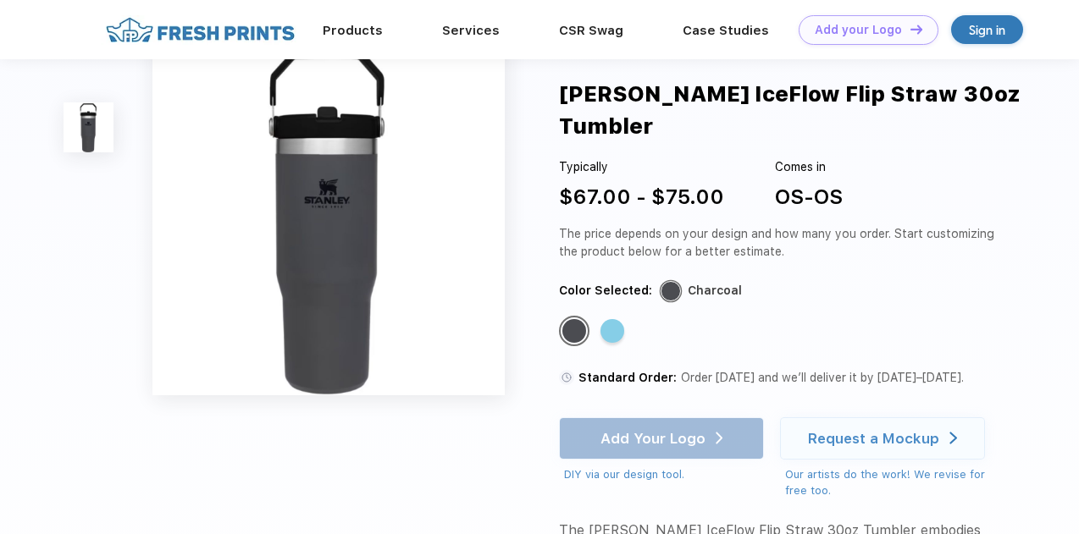
scroll to position [69, 0]
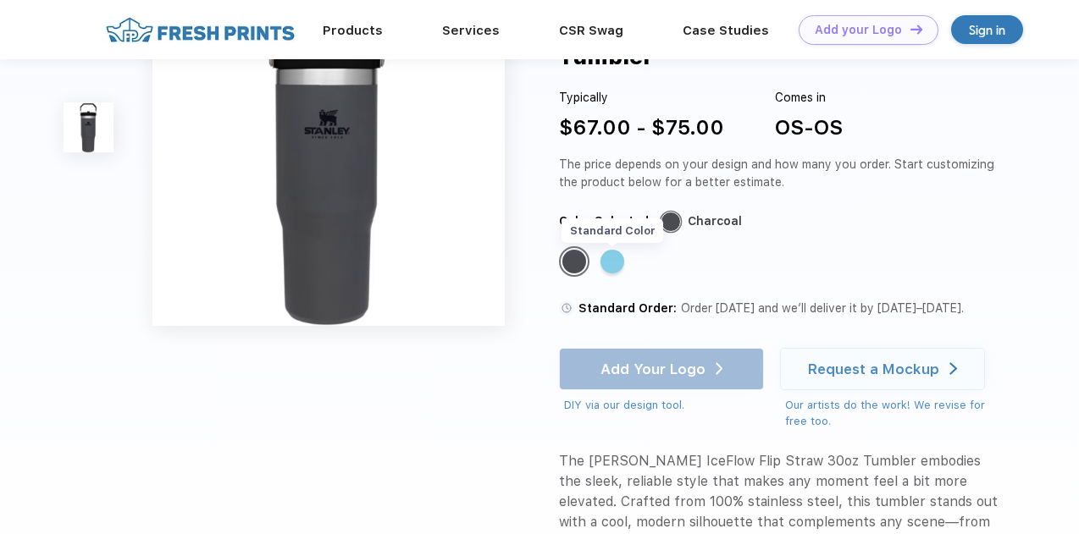
click at [609, 250] on div "Standard Color" at bounding box center [613, 262] width 24 height 24
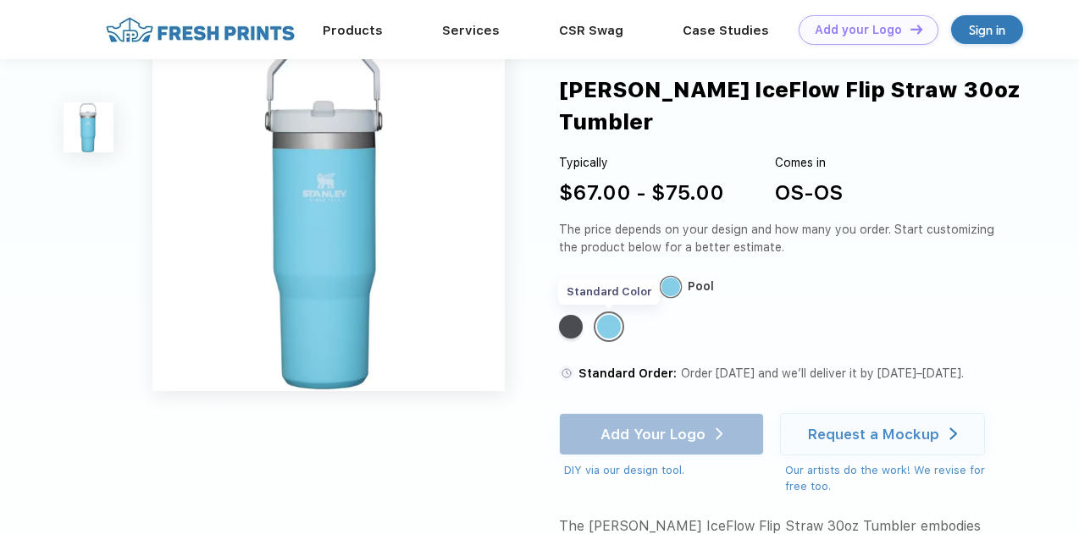
scroll to position [0, 0]
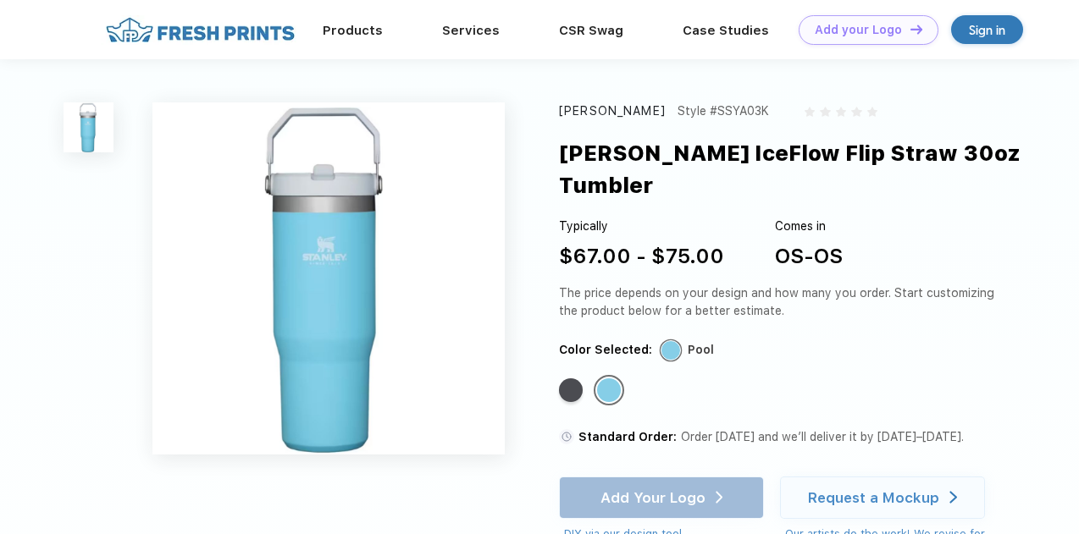
click at [562, 375] on div "Standard Color Standard Color" at bounding box center [768, 396] width 418 height 42
click at [568, 379] on div "Standard Color" at bounding box center [571, 391] width 24 height 24
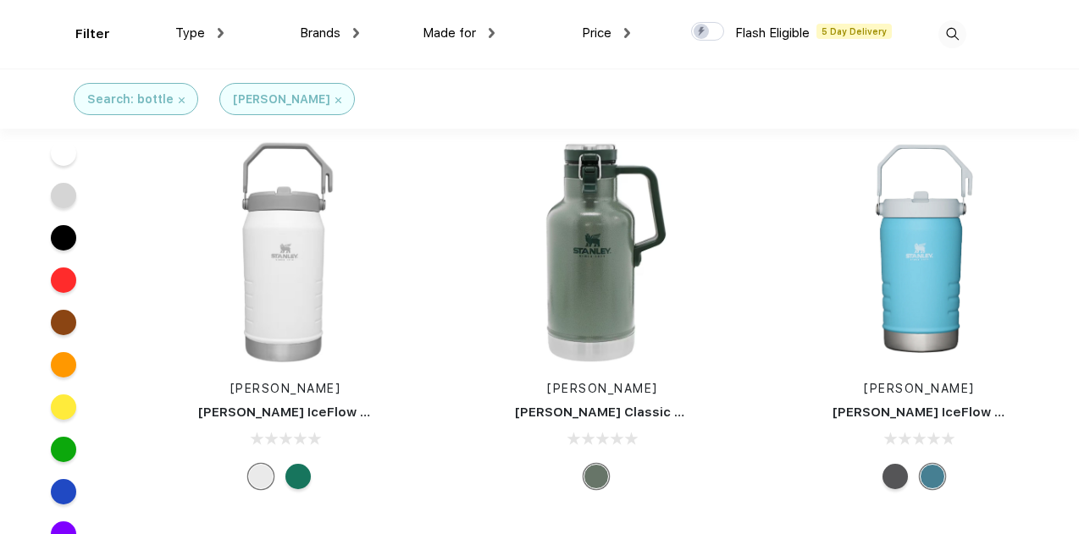
scroll to position [1287, 0]
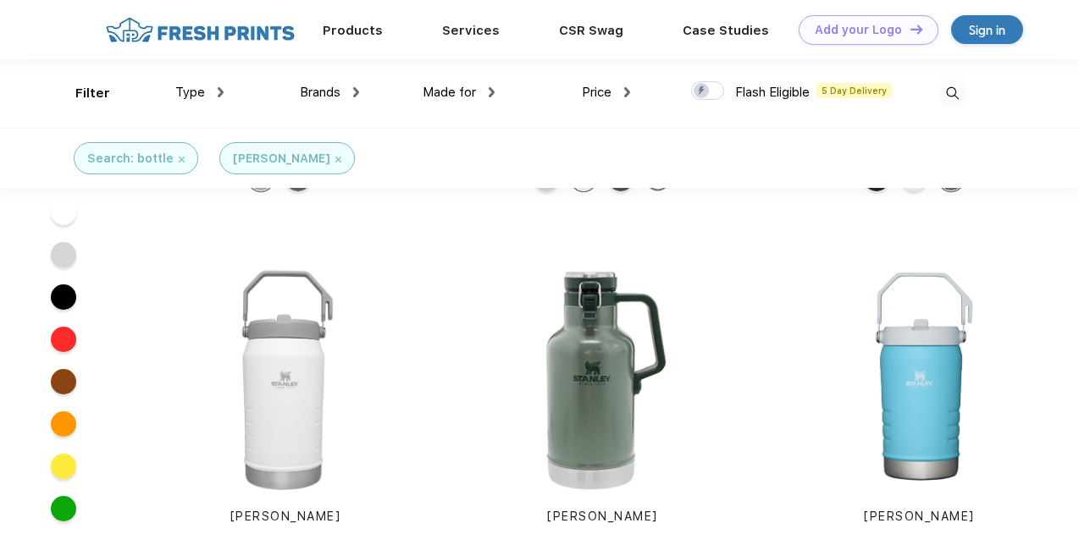
scroll to position [1056, 0]
click at [288, 360] on img at bounding box center [285, 379] width 225 height 225
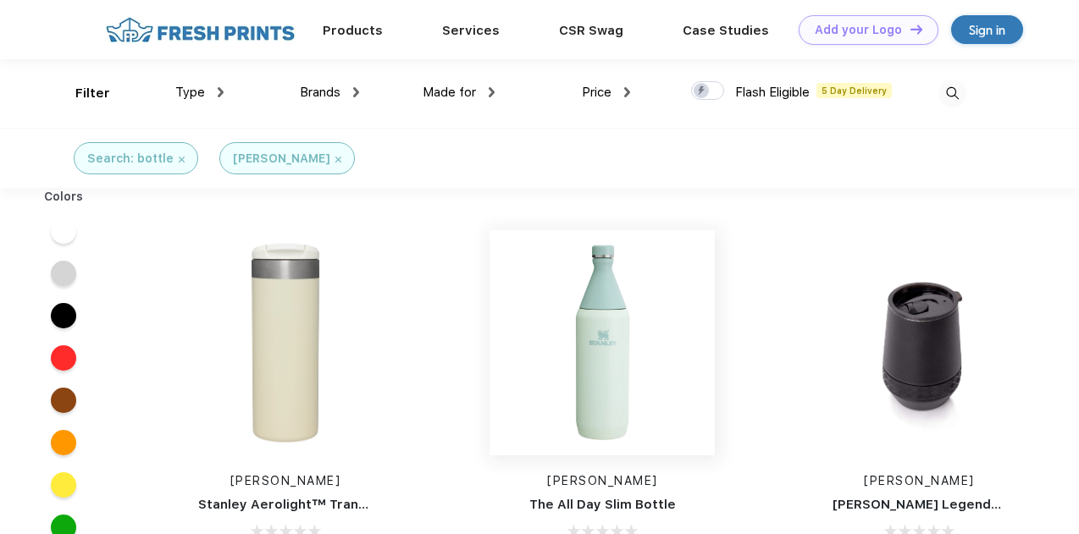
scroll to position [1, 0]
click at [317, 341] on img at bounding box center [285, 342] width 225 height 225
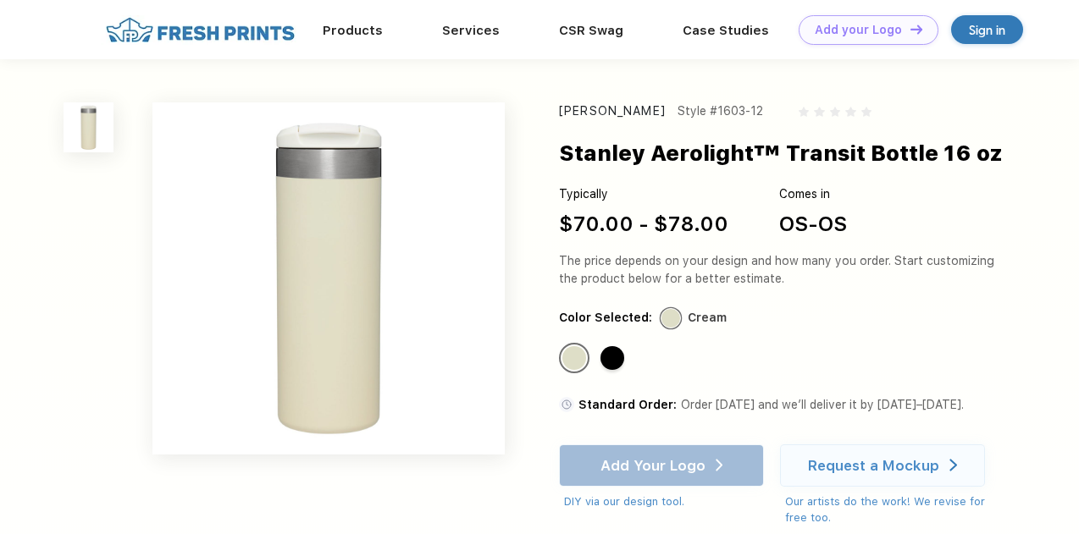
scroll to position [1, 0]
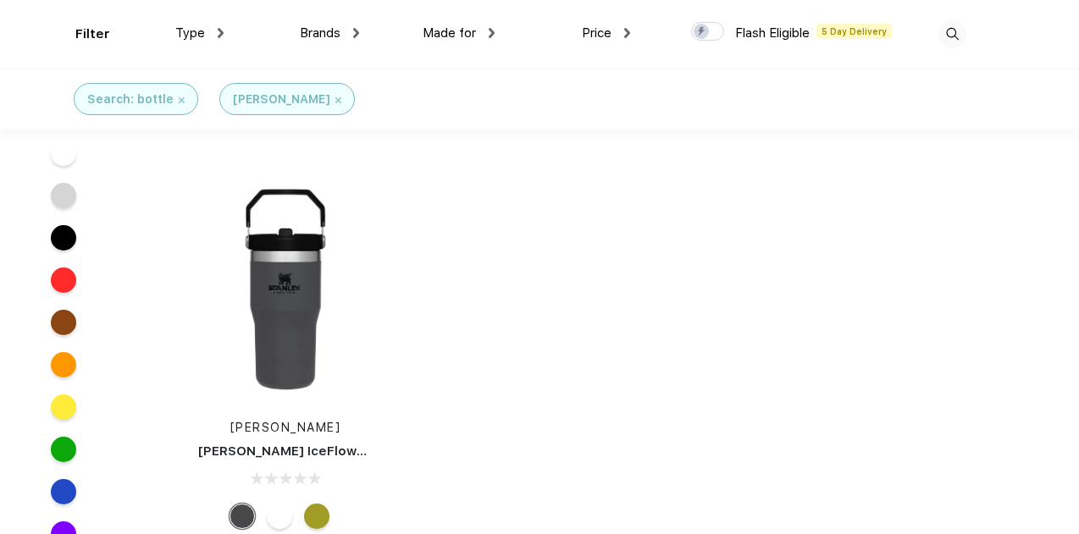
scroll to position [1828, 0]
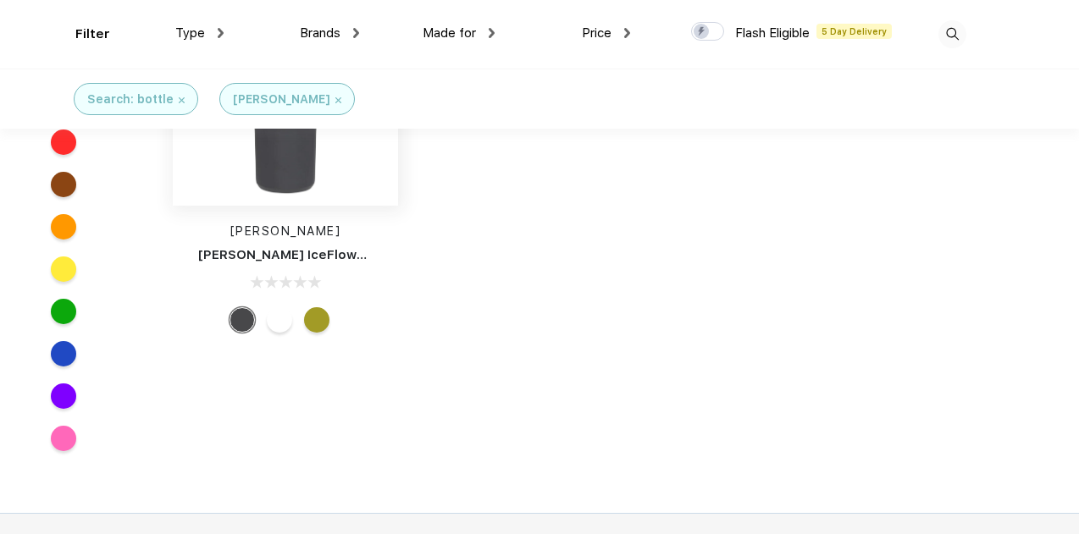
click at [300, 165] on img at bounding box center [285, 93] width 225 height 225
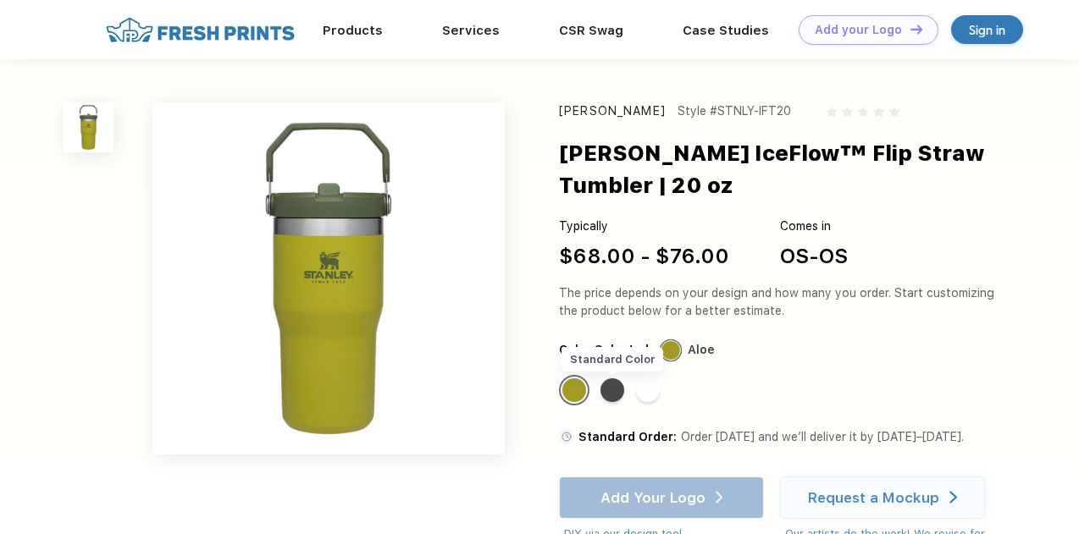
click at [616, 387] on div "Standard Color" at bounding box center [613, 391] width 24 height 24
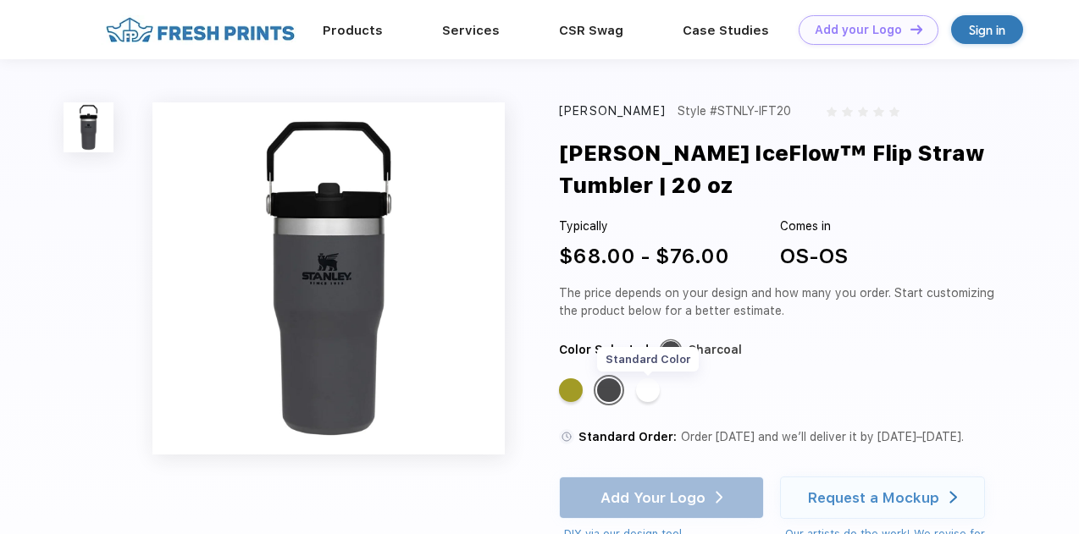
click at [641, 387] on div "Standard Color" at bounding box center [648, 391] width 24 height 24
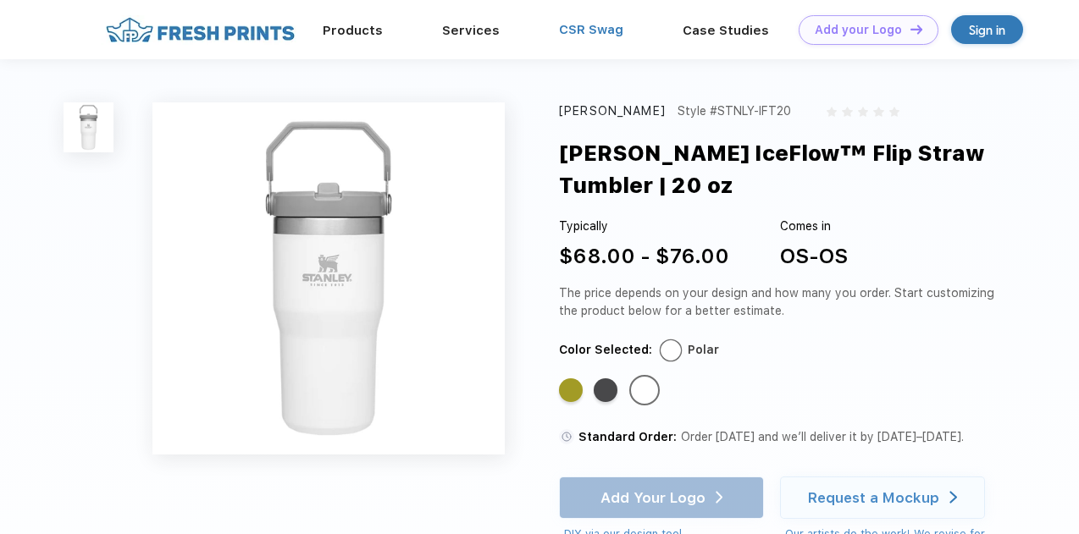
click at [596, 35] on link "CSR Swag" at bounding box center [591, 29] width 64 height 15
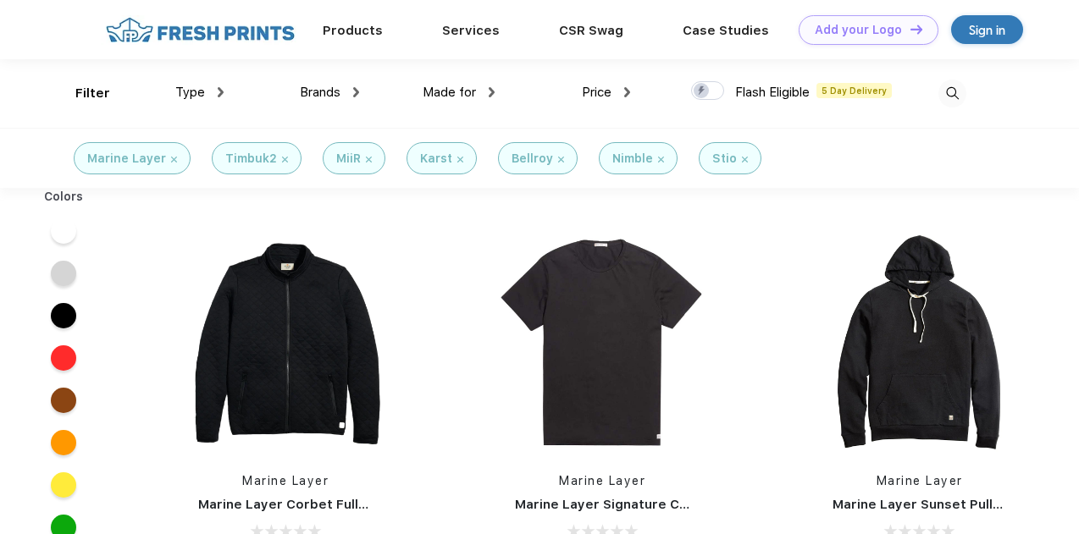
click at [621, 94] on div "Price" at bounding box center [606, 92] width 48 height 19
click at [576, 149] on div "$" at bounding box center [637, 148] width 186 height 31
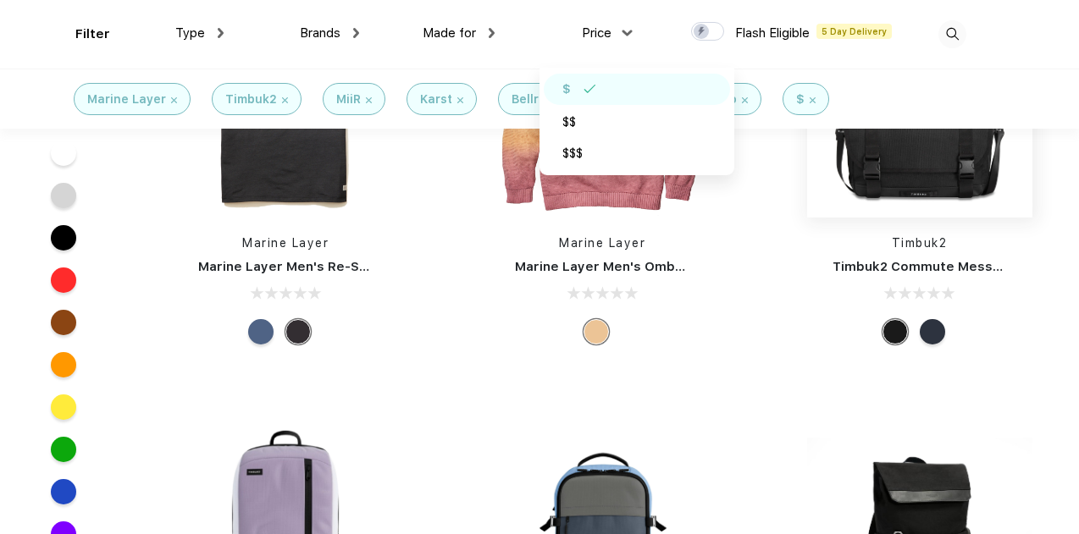
scroll to position [3097, 0]
click at [1054, 312] on div "Timbuk2 Timbuk2 Commute Messenger Bag" at bounding box center [919, 171] width 317 height 359
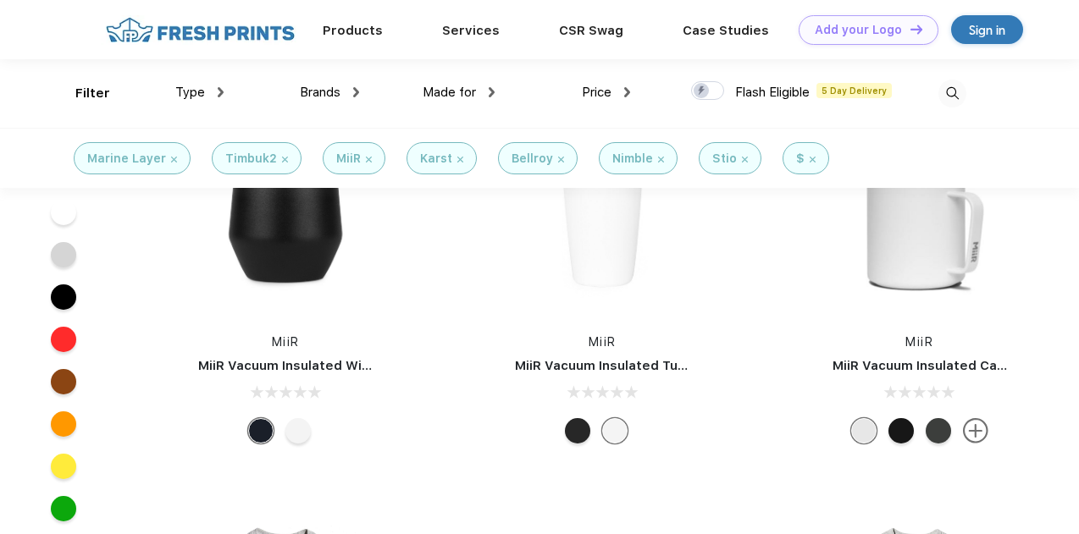
scroll to position [5239, 0]
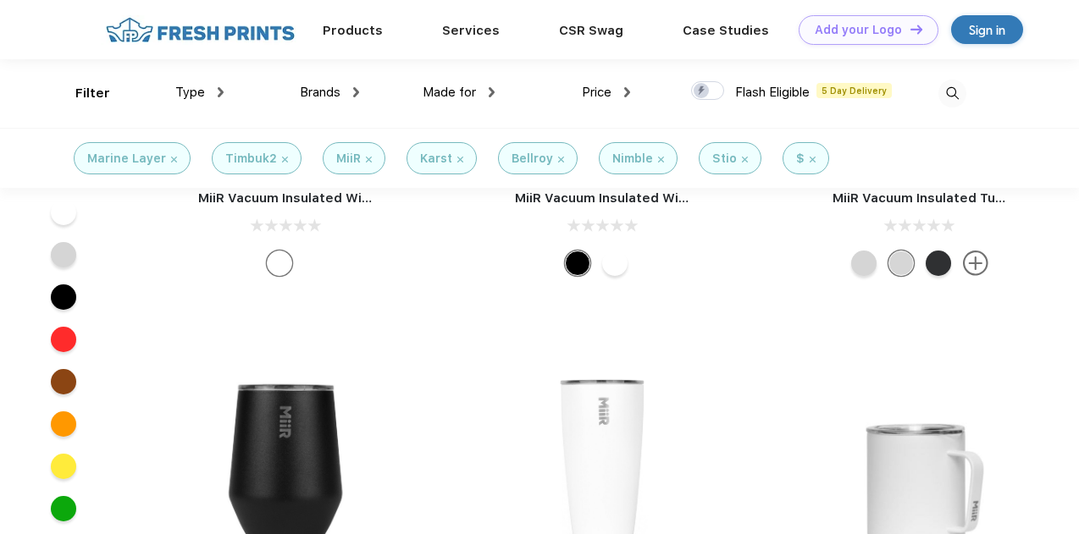
click at [447, 91] on span "Made for" at bounding box center [449, 92] width 53 height 15
click at [490, 89] on img at bounding box center [492, 92] width 6 height 10
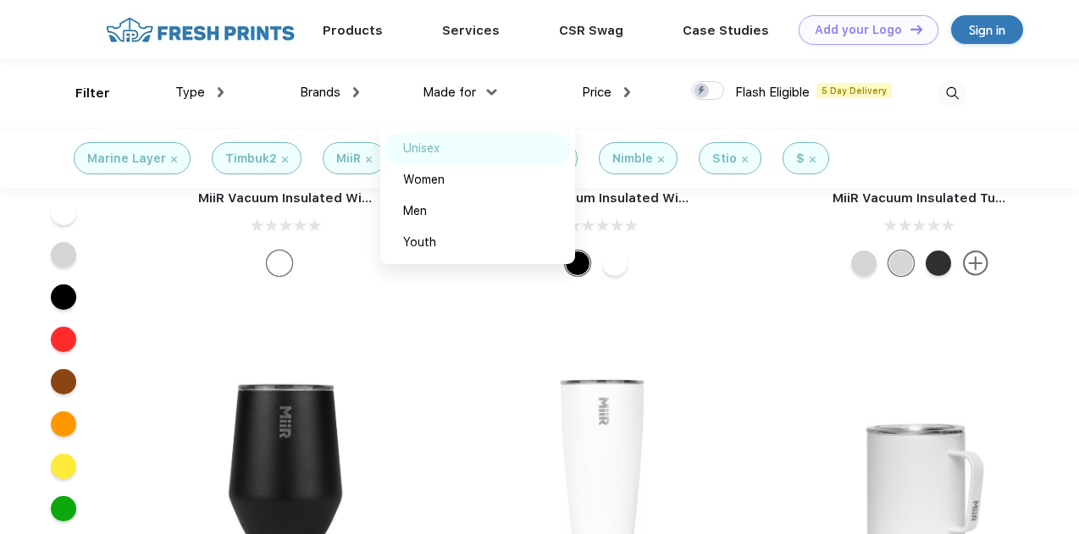
click at [424, 146] on div "Unisex" at bounding box center [421, 149] width 36 height 18
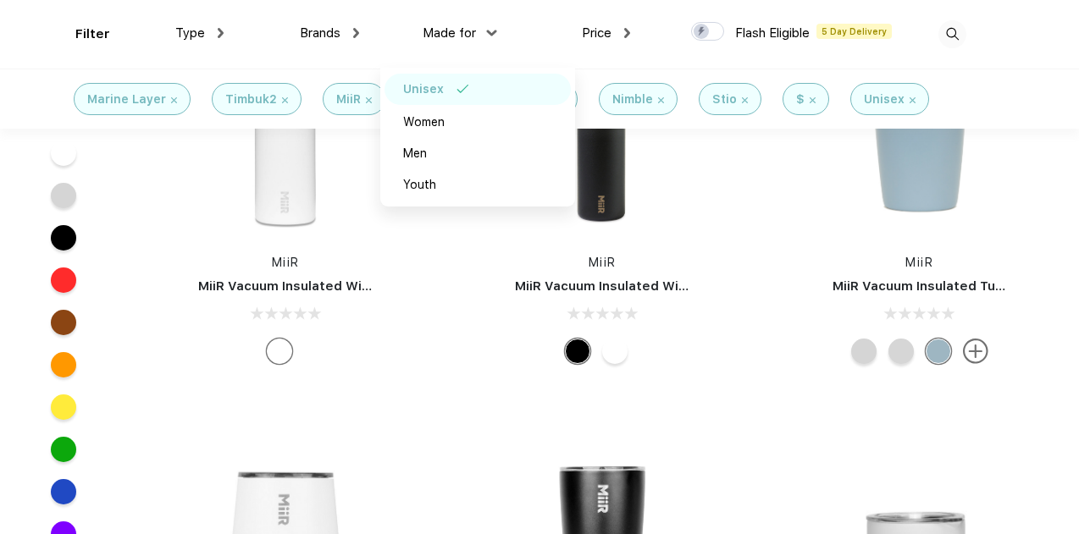
scroll to position [2224, 0]
click at [1055, 230] on div "MiiR MiiR Vacuum Insulated Tumbler - 12 Oz." at bounding box center [919, 190] width 317 height 359
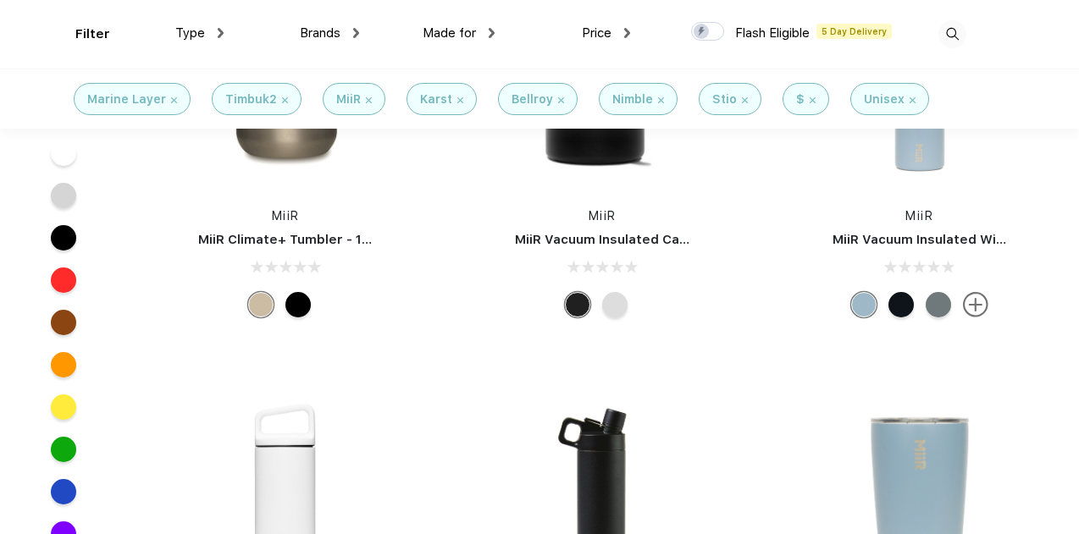
scroll to position [1844, 0]
click at [861, 443] on img at bounding box center [919, 503] width 225 height 225
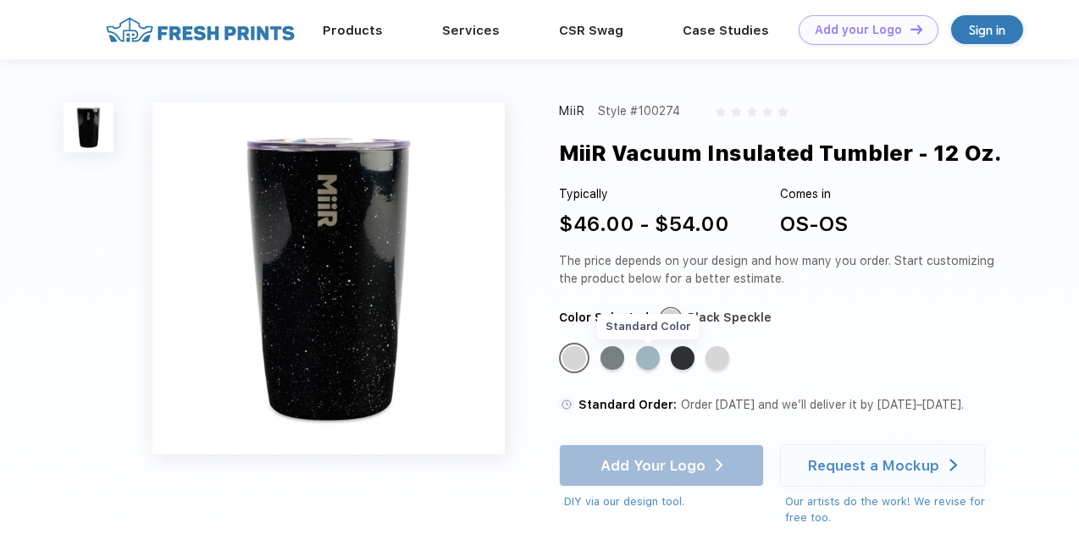
click at [649, 351] on div "Standard Color" at bounding box center [648, 358] width 24 height 24
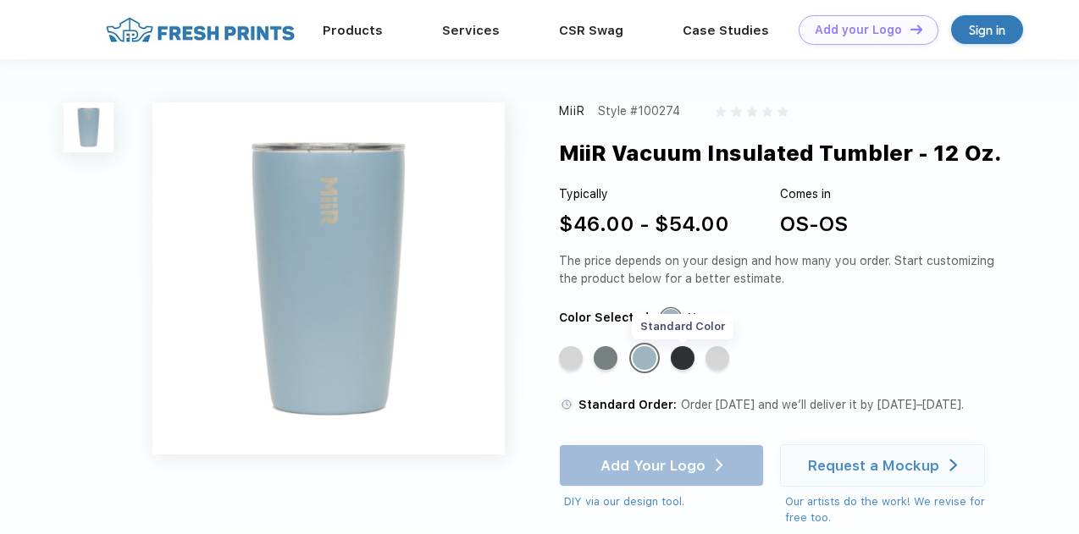
click at [682, 357] on div "Standard Color" at bounding box center [683, 358] width 24 height 24
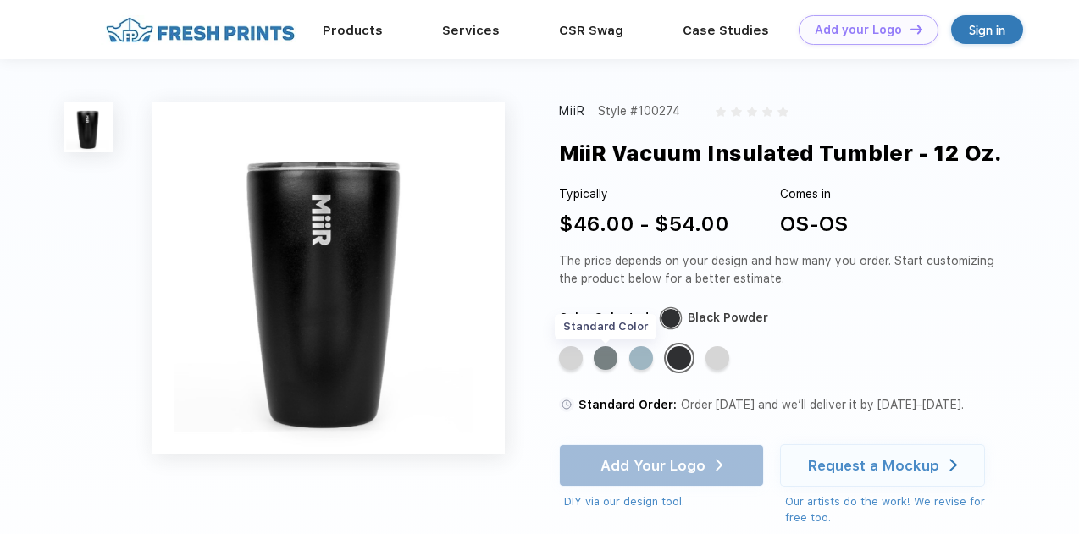
click at [602, 352] on div "Standard Color" at bounding box center [606, 358] width 24 height 24
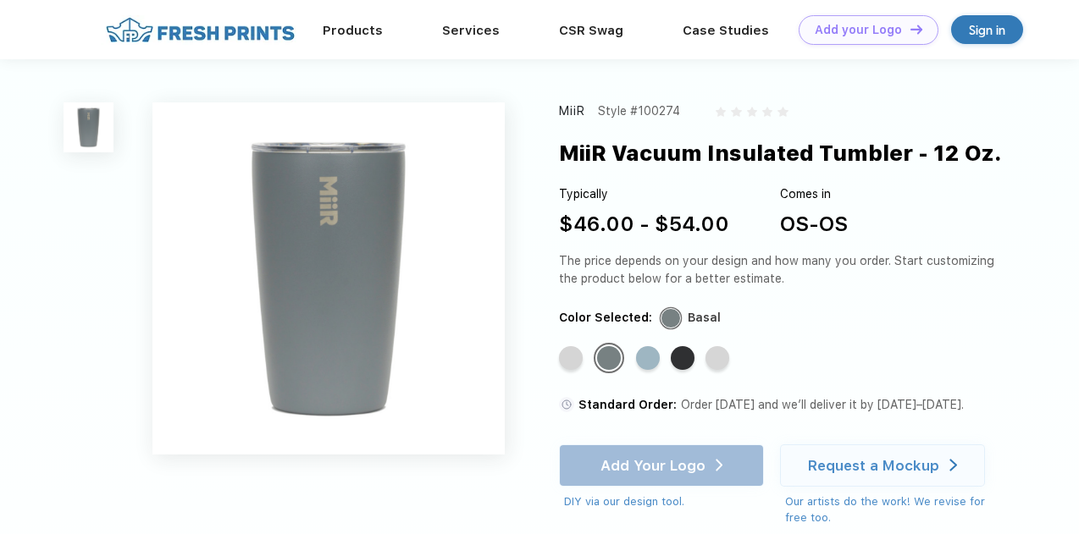
drag, startPoint x: 565, startPoint y: 357, endPoint x: 551, endPoint y: 346, distance: 18.1
click at [551, 346] on div "MiiR Style #100274 MiiR Vacuum Insulated Tumbler - 12 Oz. Typically $46.00 - $5…" at bounding box center [539, 431] width 1079 height 745
click at [572, 359] on div "Standard Color" at bounding box center [571, 358] width 24 height 24
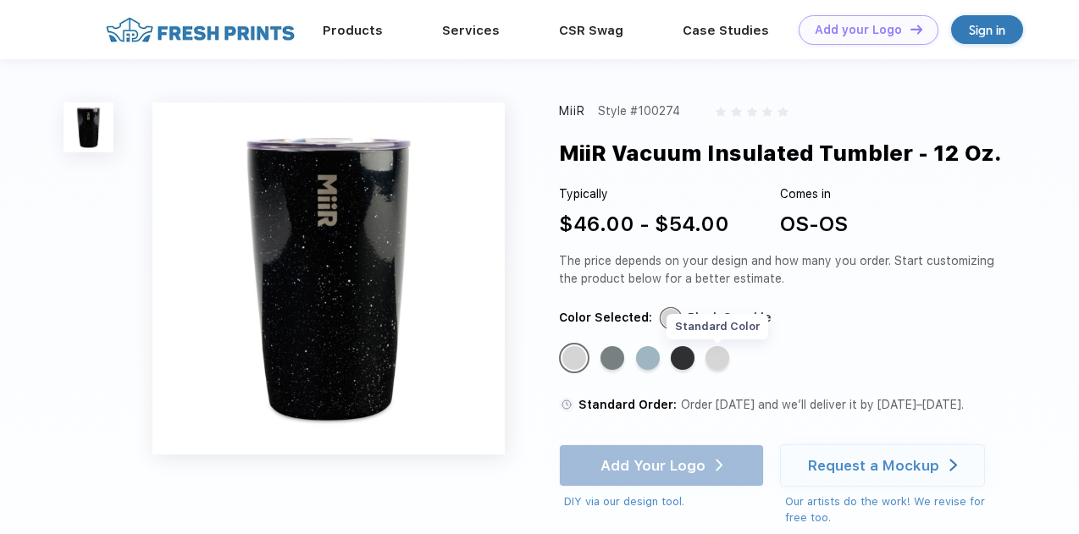
click at [722, 359] on div "Standard Color" at bounding box center [718, 358] width 24 height 24
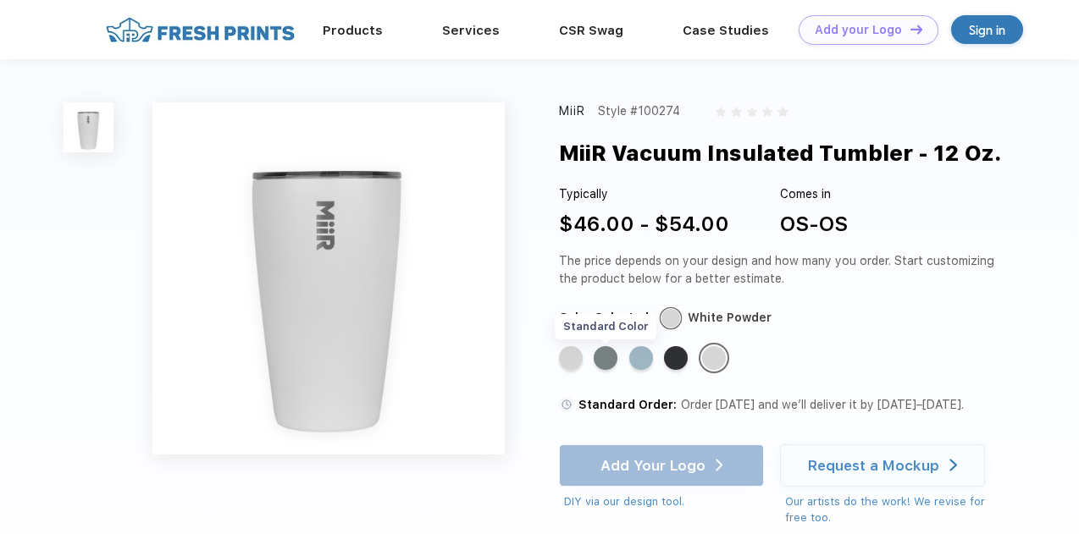
click at [610, 357] on div "Standard Color" at bounding box center [606, 358] width 24 height 24
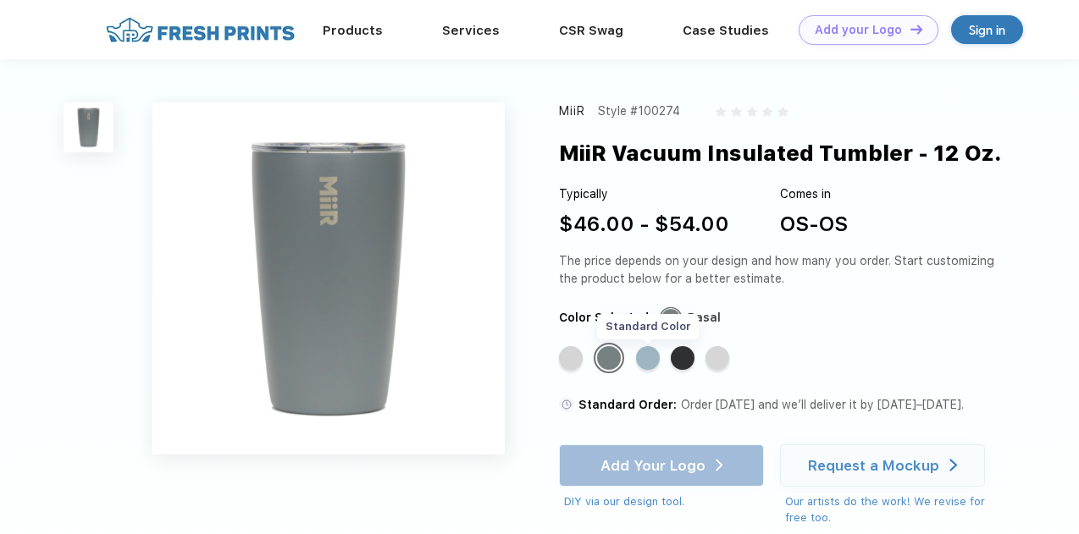
click at [649, 357] on div "Standard Color" at bounding box center [648, 358] width 24 height 24
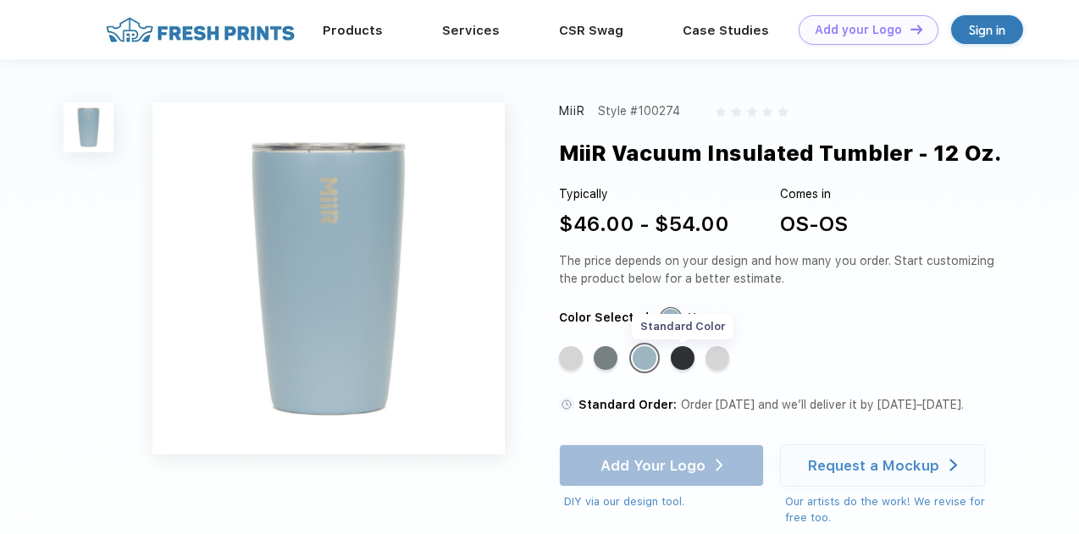
click at [681, 357] on div "Standard Color" at bounding box center [683, 358] width 24 height 24
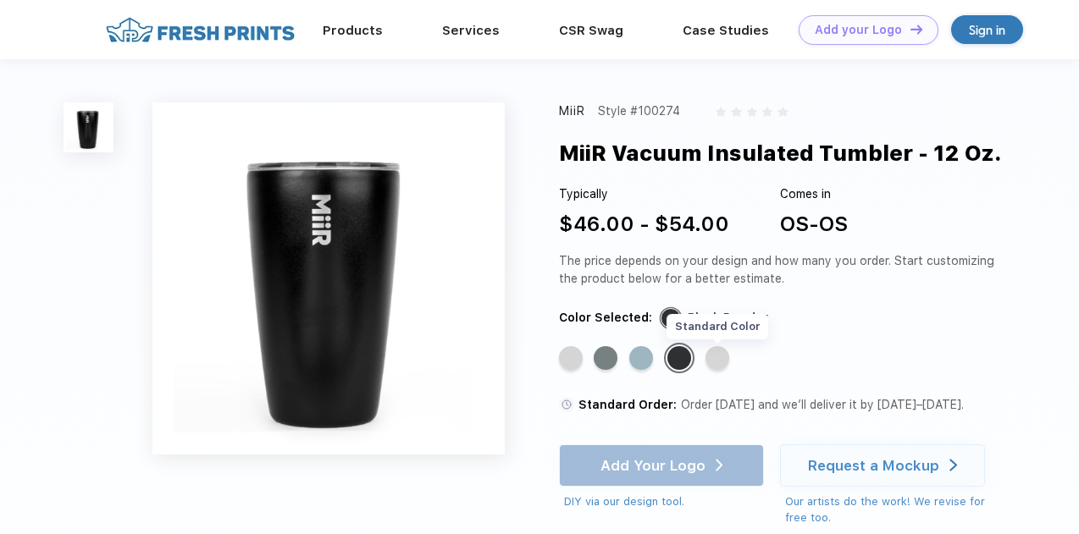
click at [714, 366] on div "Standard Color" at bounding box center [718, 358] width 24 height 24
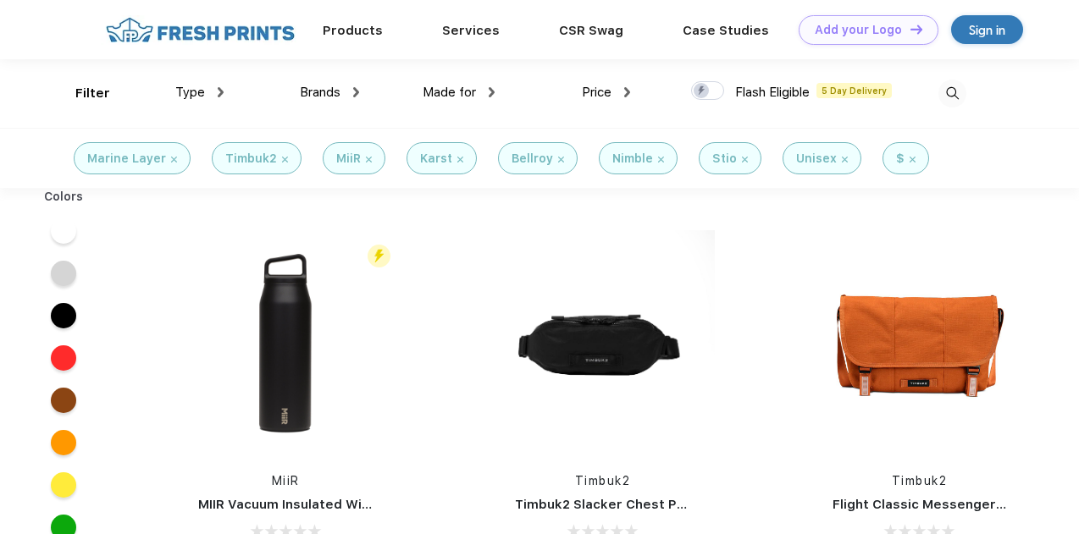
scroll to position [1, 0]
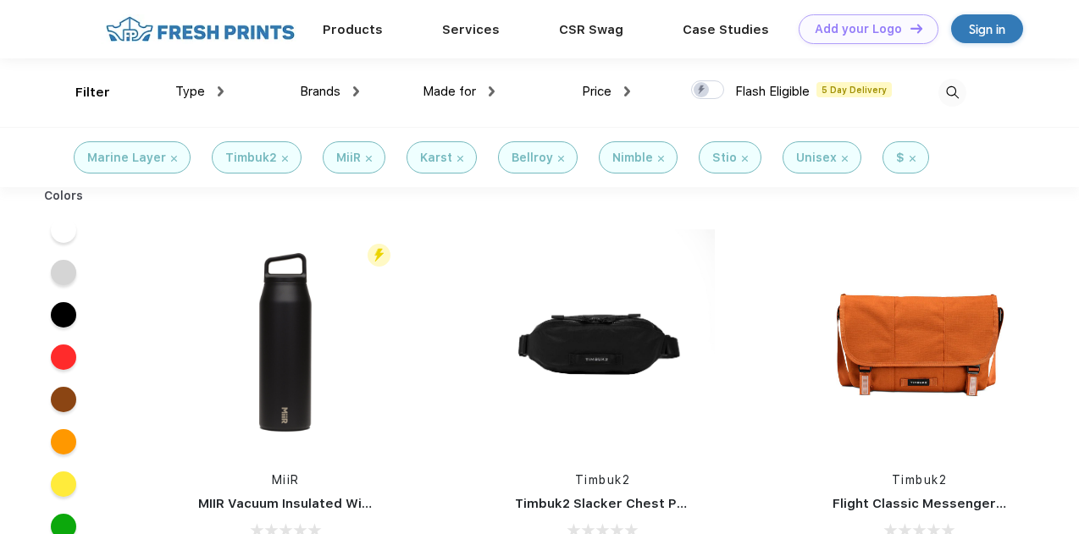
click at [282, 157] on img at bounding box center [285, 159] width 6 height 6
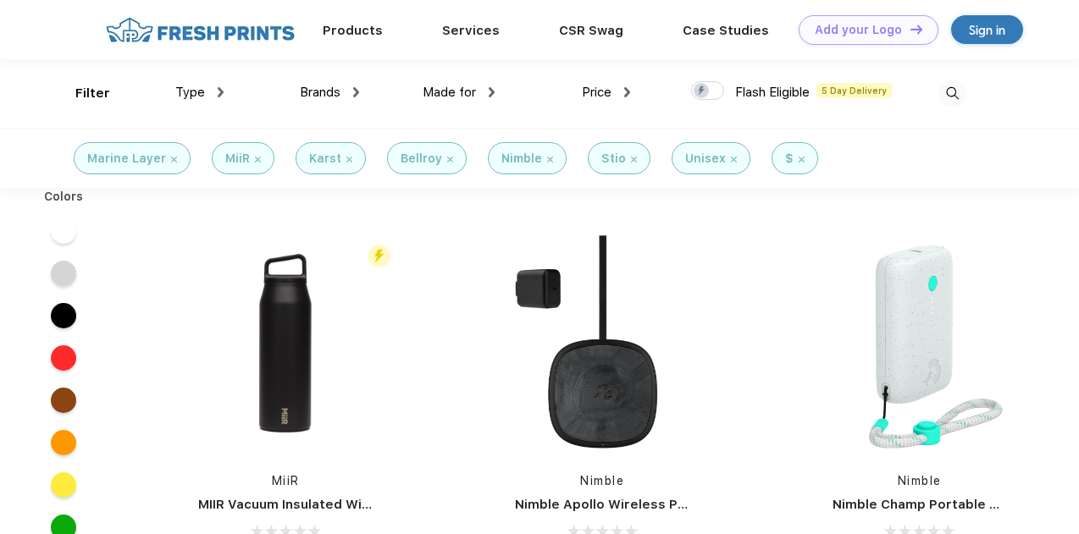
click at [254, 155] on div "MiiR" at bounding box center [243, 159] width 36 height 18
click at [257, 163] on div "MiiR" at bounding box center [243, 159] width 36 height 18
click at [255, 158] on img at bounding box center [258, 160] width 6 height 6
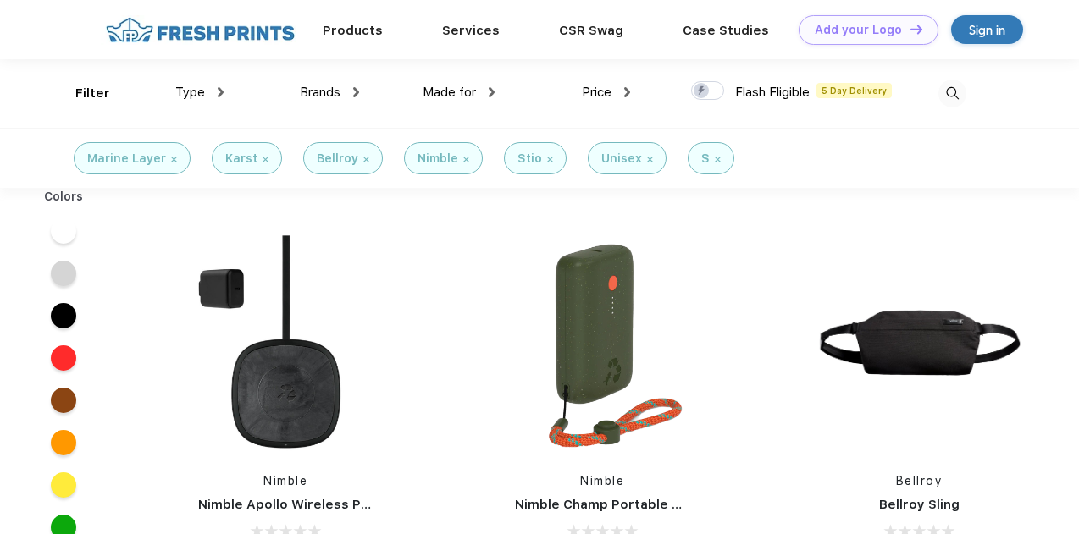
click at [264, 163] on div "Karst" at bounding box center [247, 158] width 70 height 32
click at [263, 157] on img at bounding box center [266, 160] width 6 height 6
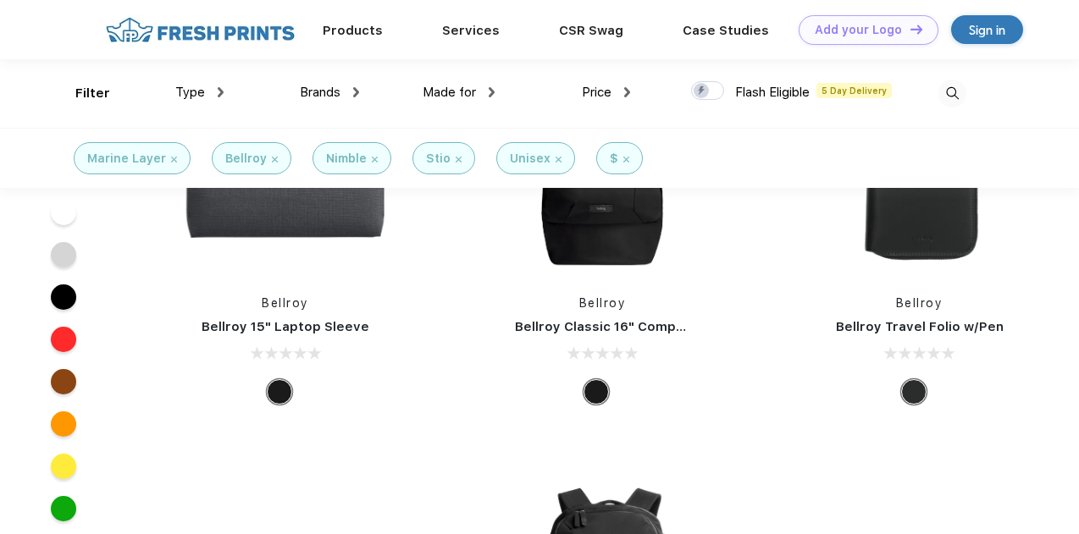
scroll to position [93, 0]
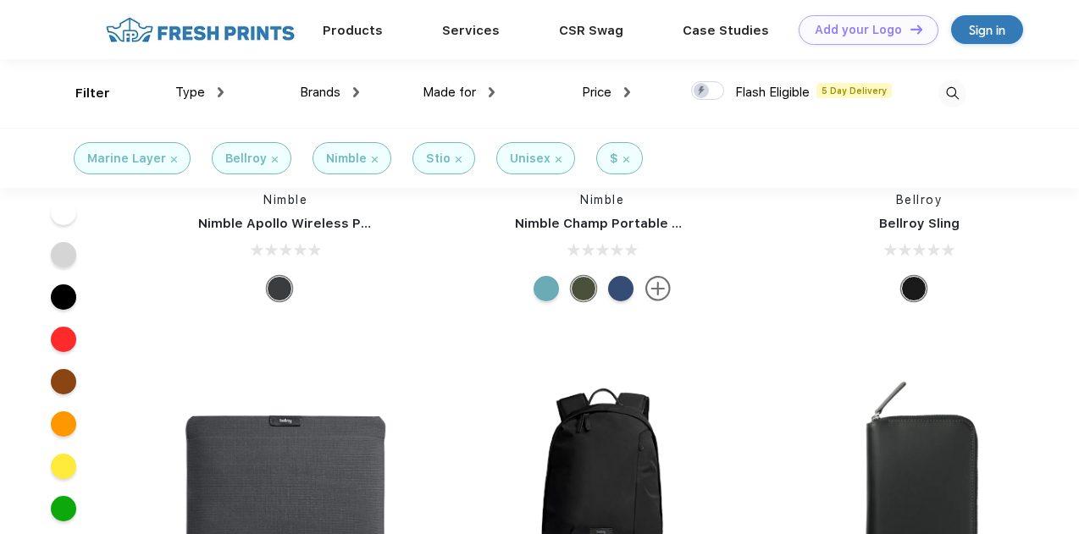
click at [622, 161] on div "$" at bounding box center [619, 158] width 47 height 32
click at [623, 84] on div "Price" at bounding box center [606, 92] width 48 height 19
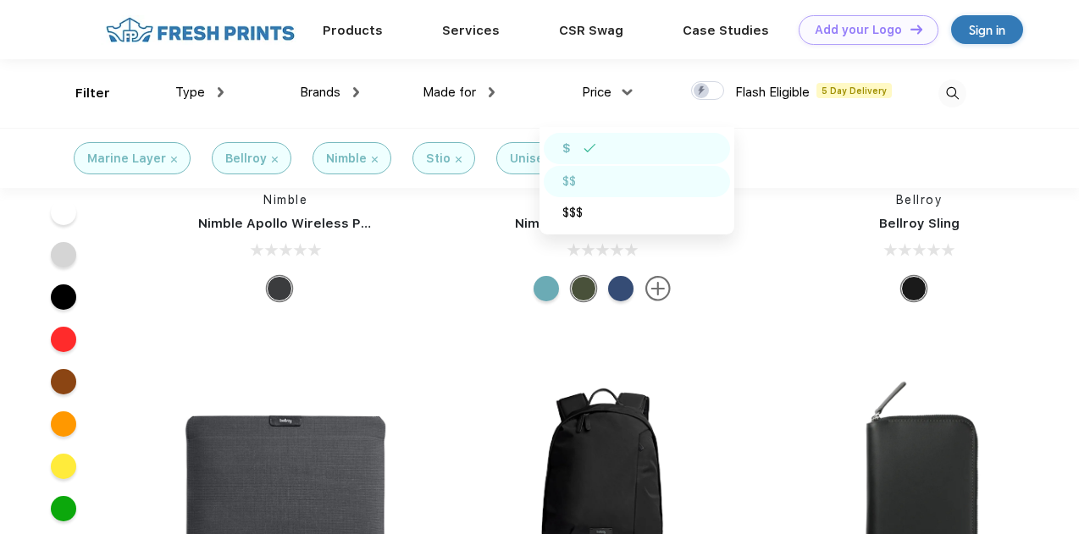
click at [569, 178] on div "$$" at bounding box center [569, 182] width 14 height 18
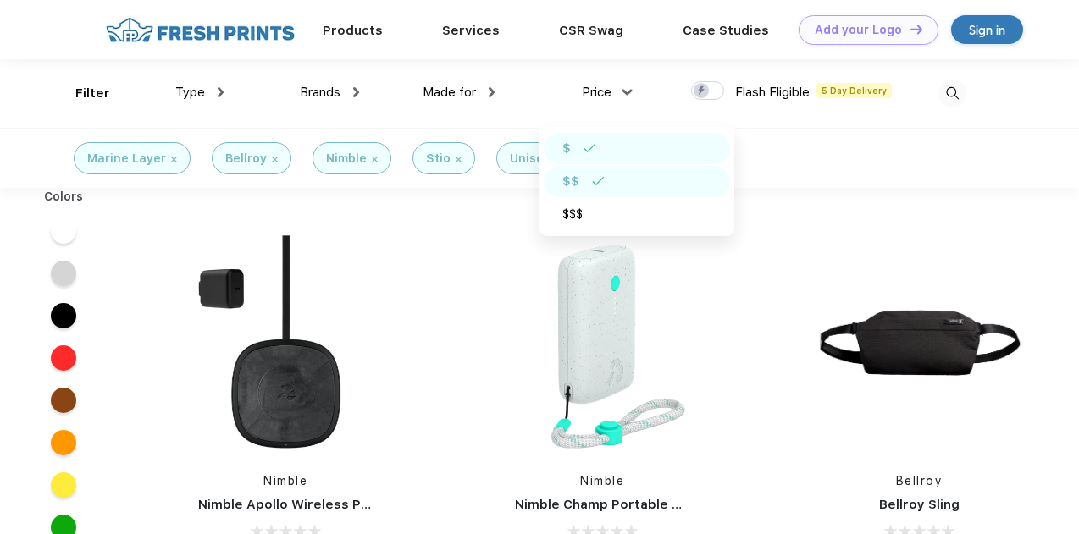
click at [578, 180] on div "$$" at bounding box center [570, 182] width 17 height 18
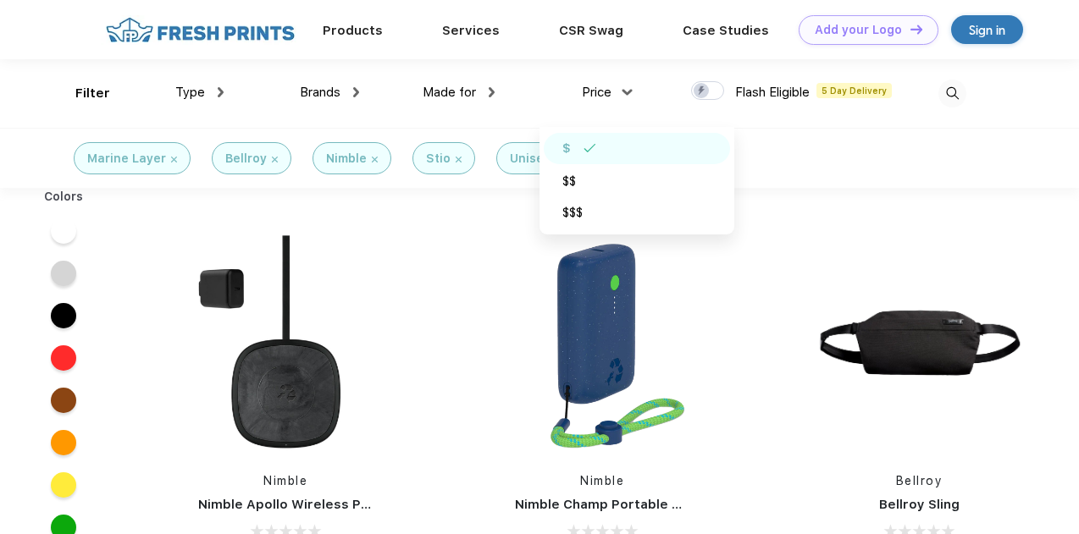
click at [545, 166] on div "Unisex" at bounding box center [536, 159] width 52 height 18
click at [556, 161] on img at bounding box center [559, 160] width 6 height 6
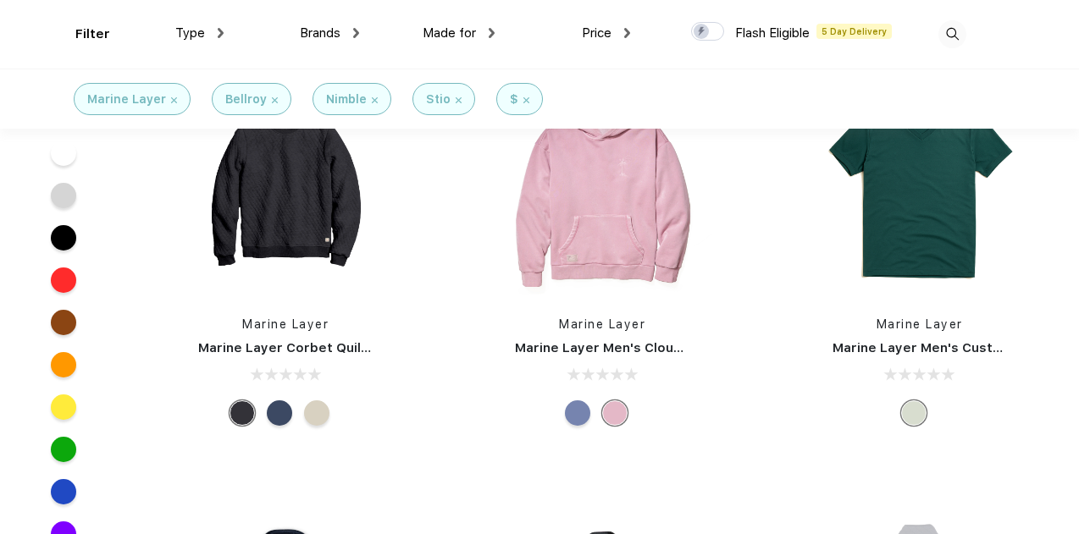
scroll to position [380, 0]
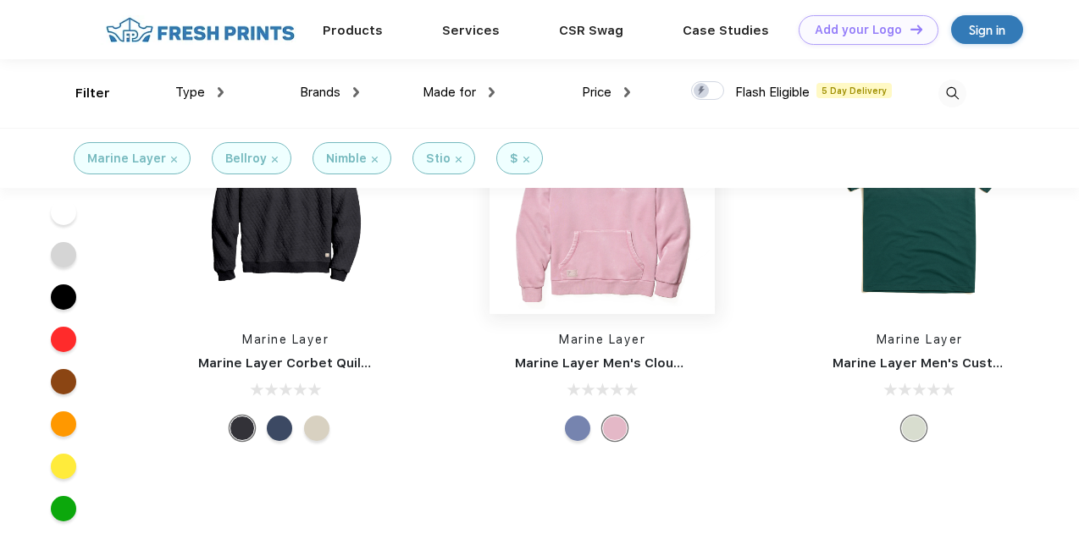
click at [566, 243] on img at bounding box center [602, 201] width 225 height 225
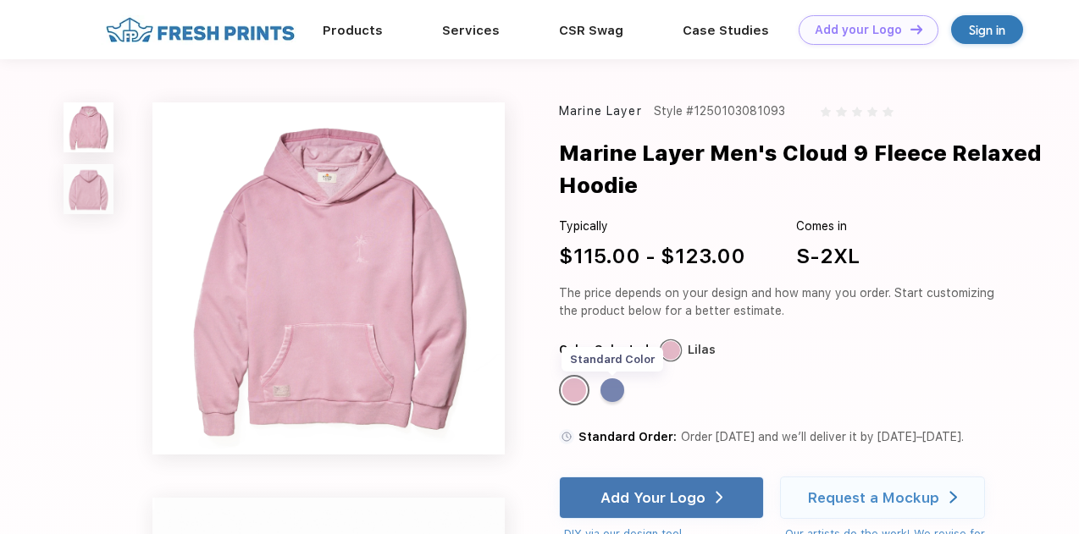
click at [613, 396] on div "Standard Color" at bounding box center [613, 391] width 24 height 24
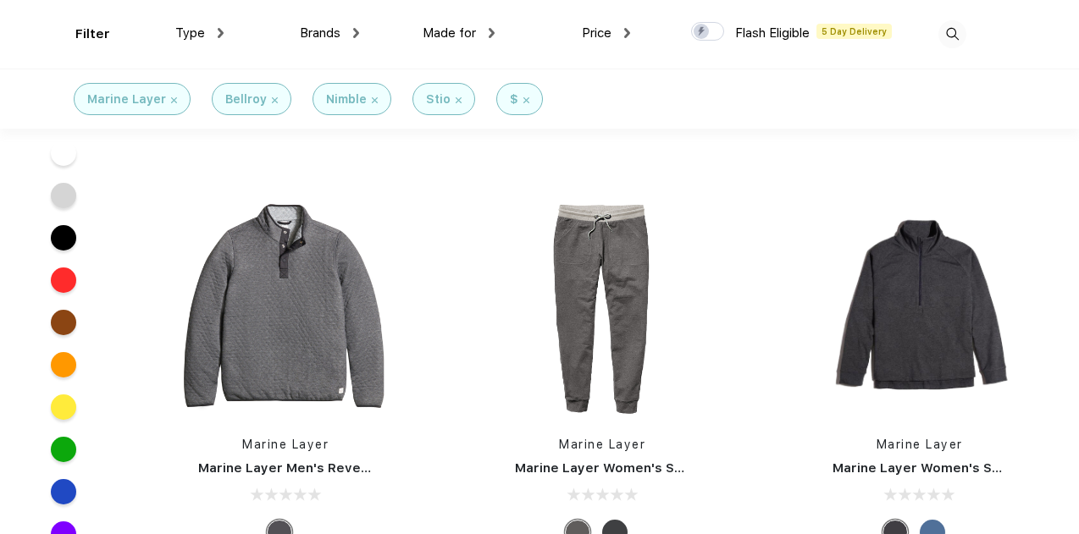
scroll to position [1189, 0]
click at [267, 321] on img at bounding box center [285, 305] width 225 height 225
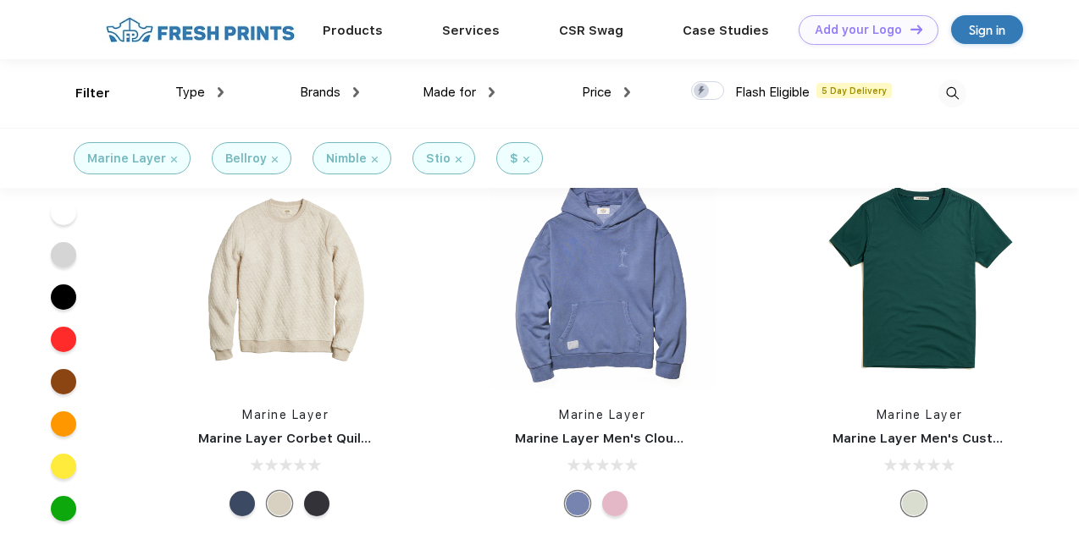
scroll to position [304, 0]
click at [306, 307] on img at bounding box center [285, 277] width 225 height 225
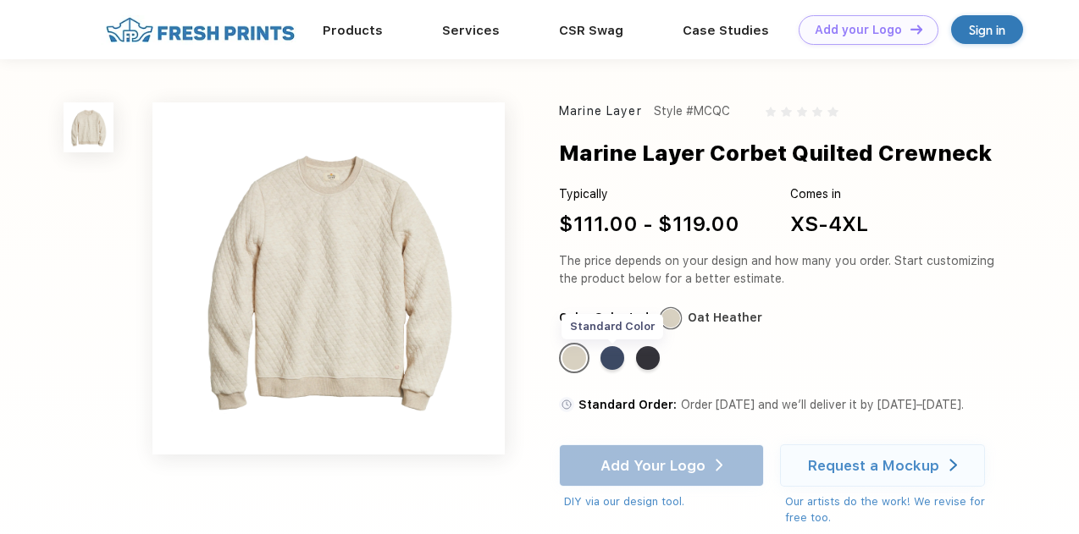
click at [615, 361] on div "Standard Color" at bounding box center [613, 358] width 24 height 24
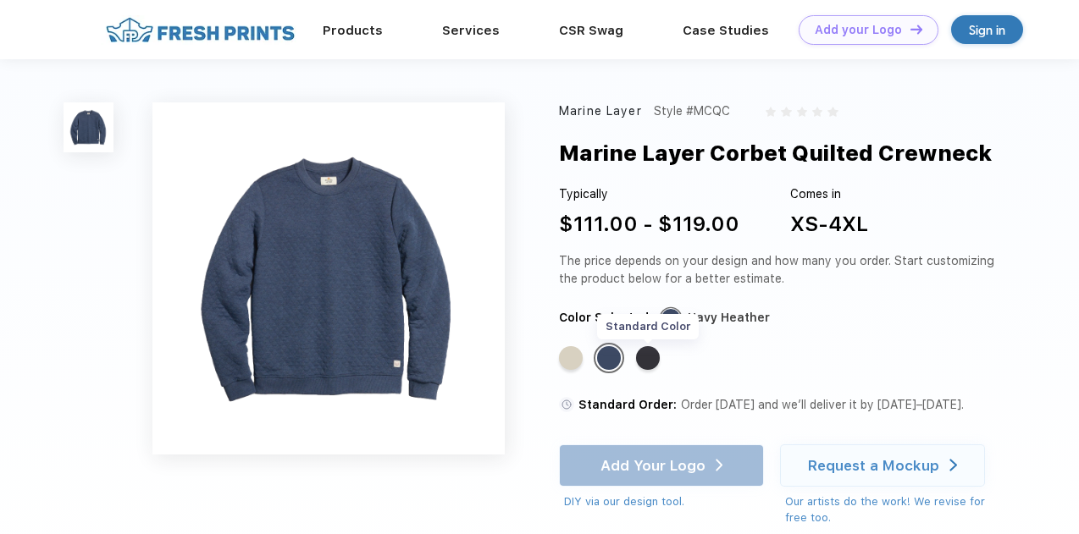
click at [654, 363] on div "Standard Color" at bounding box center [648, 358] width 24 height 24
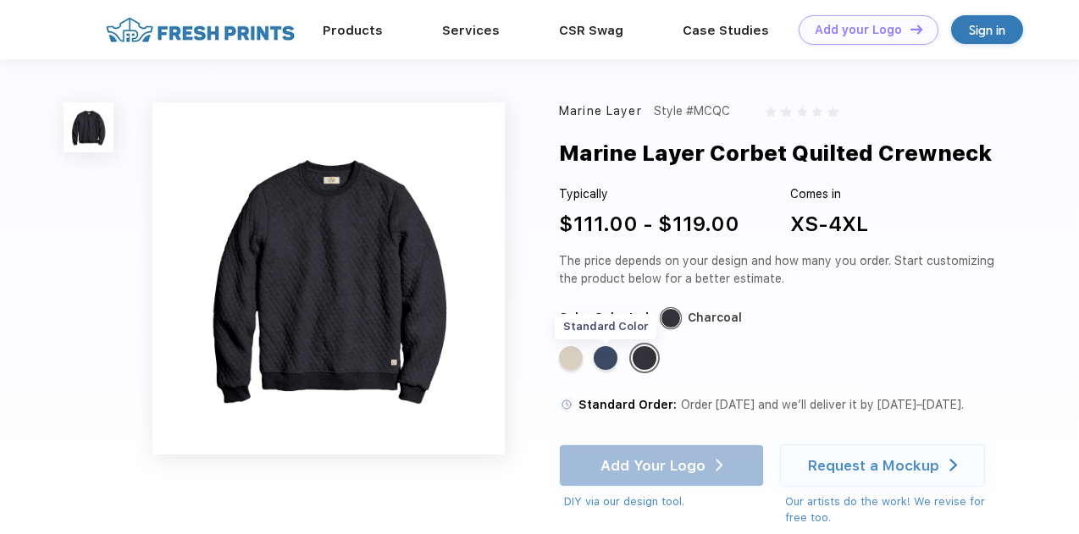
click at [614, 355] on div "Standard Color" at bounding box center [606, 358] width 24 height 24
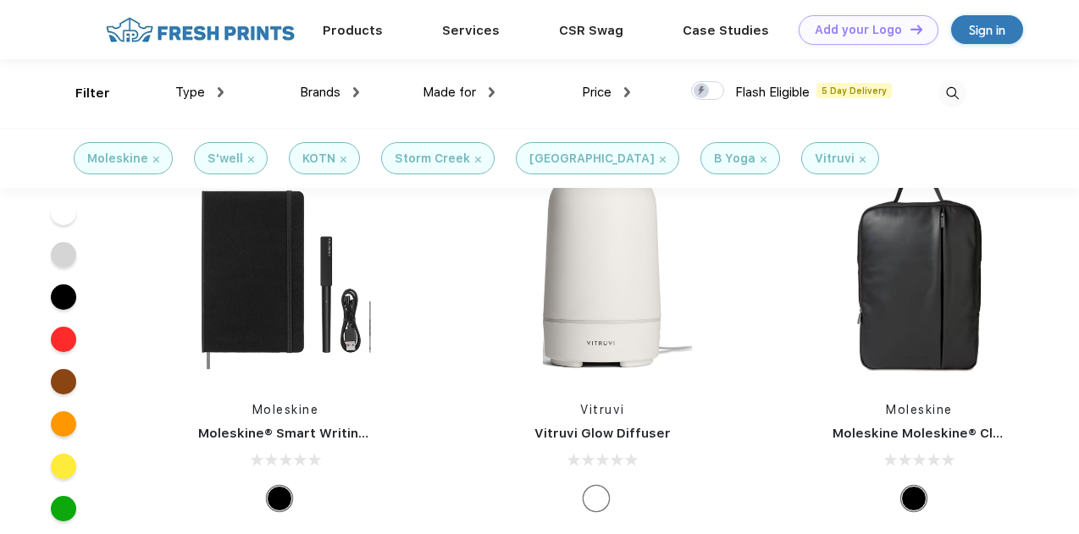
scroll to position [734, 0]
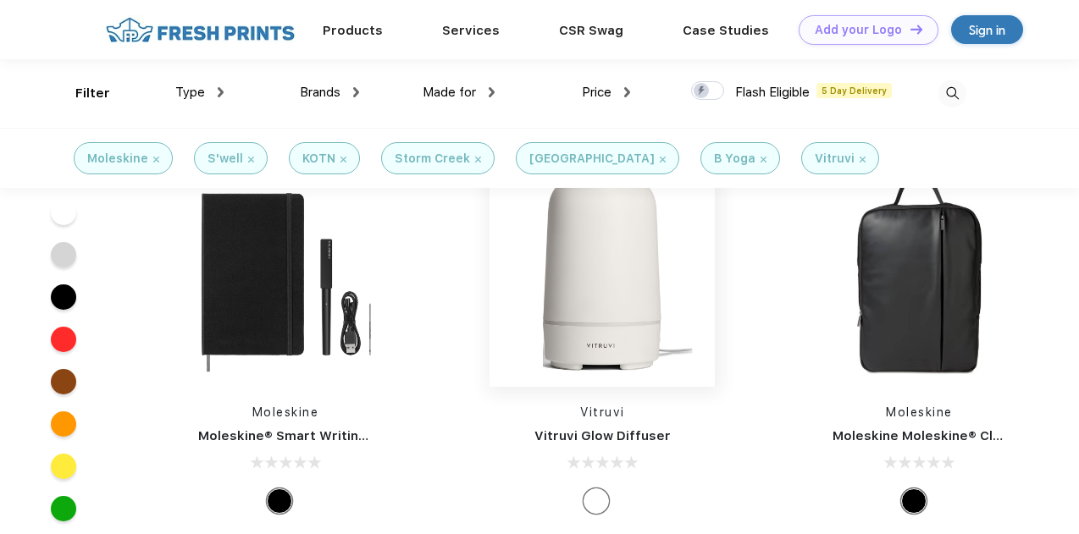
click at [652, 306] on img at bounding box center [602, 274] width 225 height 225
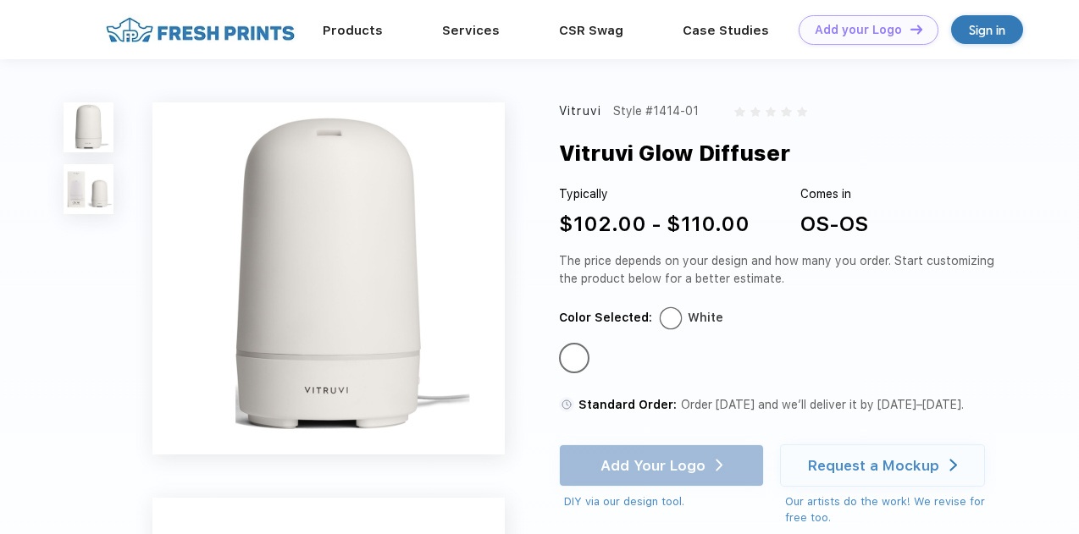
click at [98, 194] on img at bounding box center [89, 189] width 50 height 50
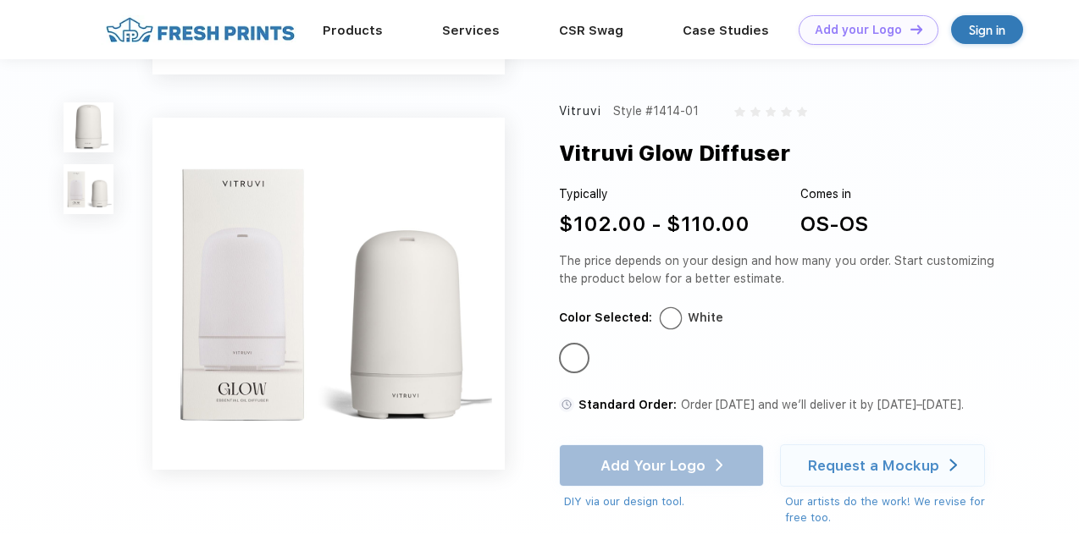
scroll to position [323, 0]
click at [94, 131] on img at bounding box center [89, 127] width 50 height 50
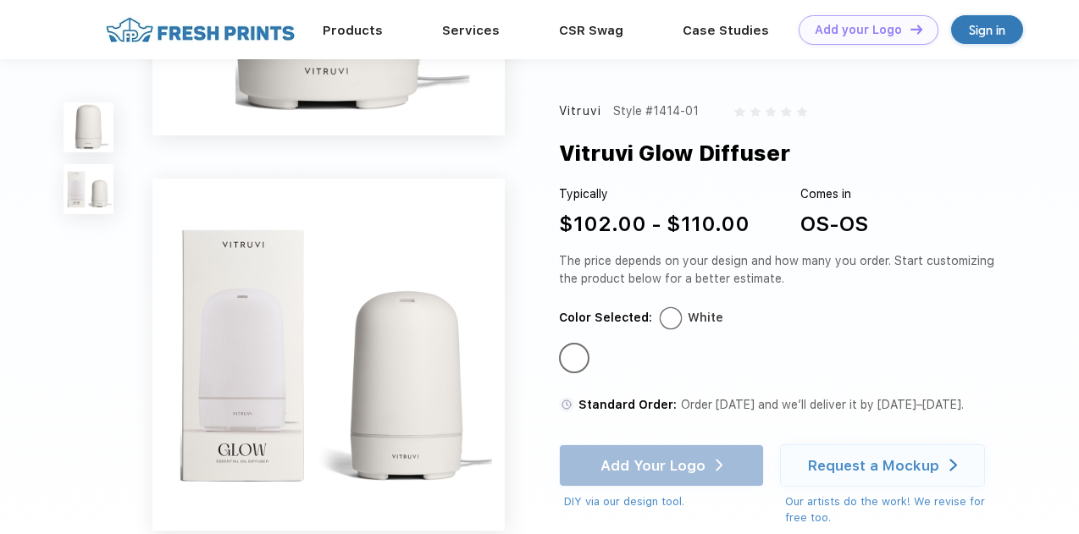
scroll to position [236, 0]
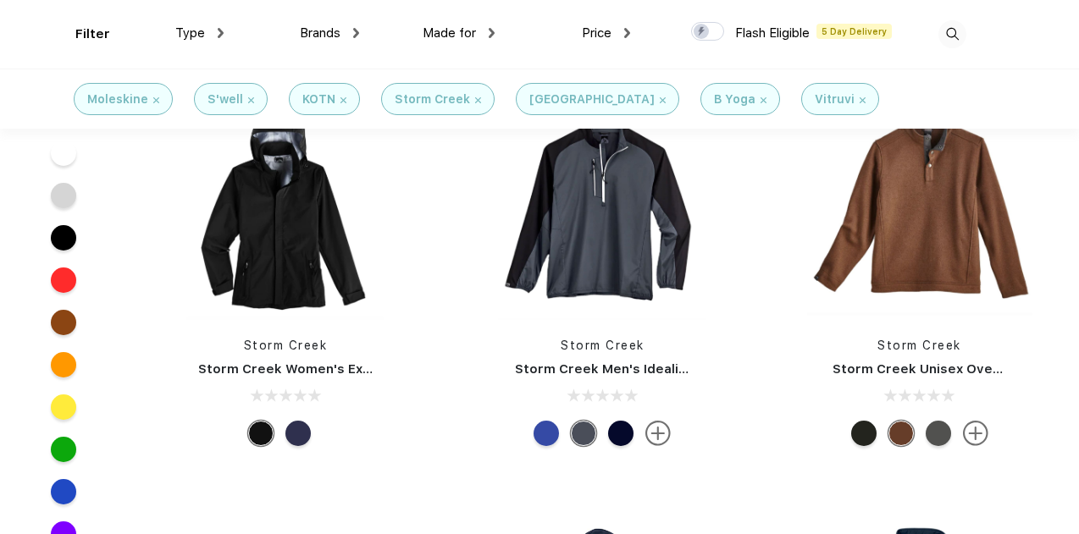
scroll to position [1300, 0]
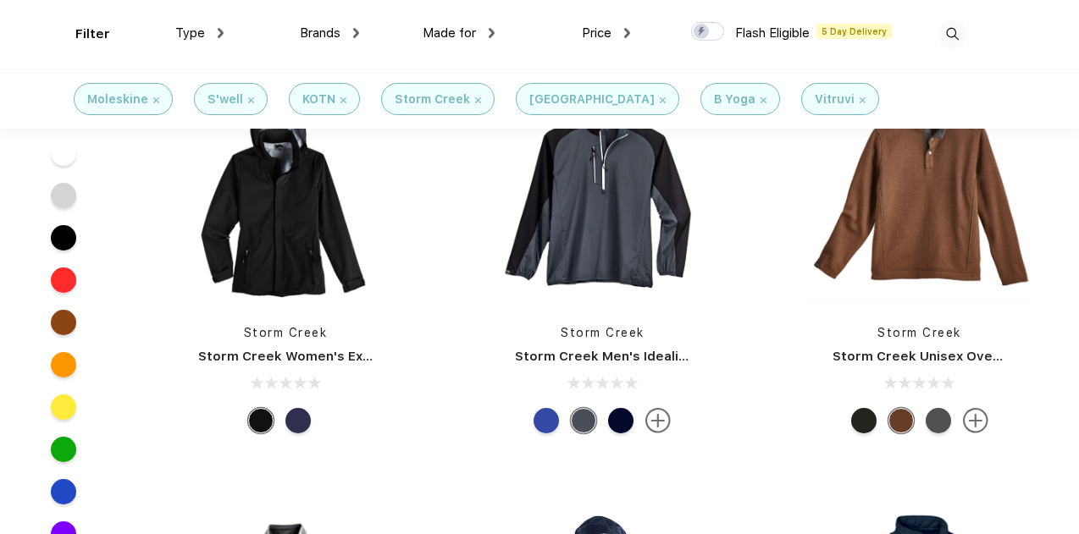
click at [959, 355] on link "Storm Creek Unisex Overachiever Sweaterfleece Pullover" at bounding box center [1023, 356] width 380 height 15
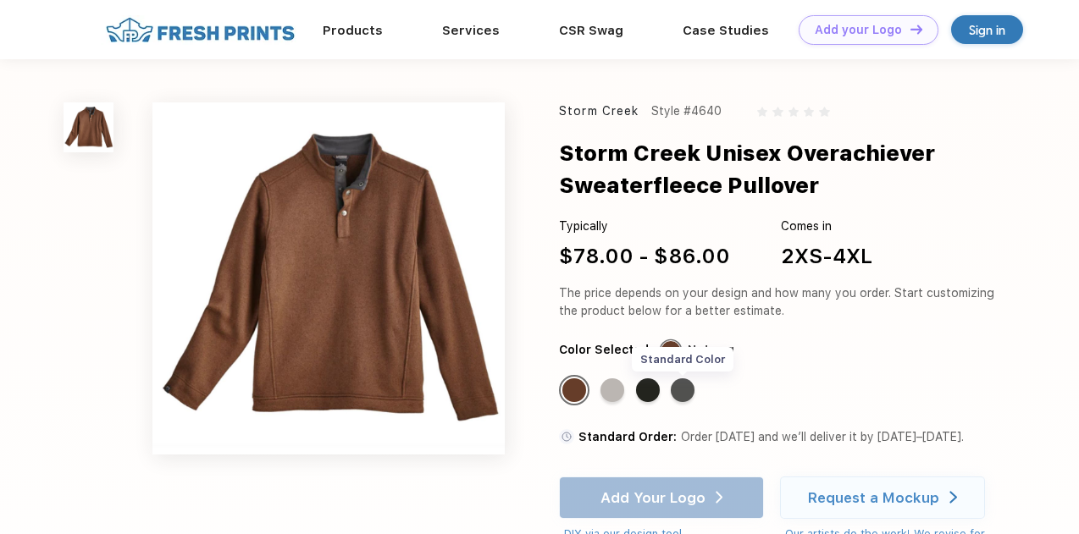
click at [686, 392] on div "Standard Color" at bounding box center [683, 391] width 24 height 24
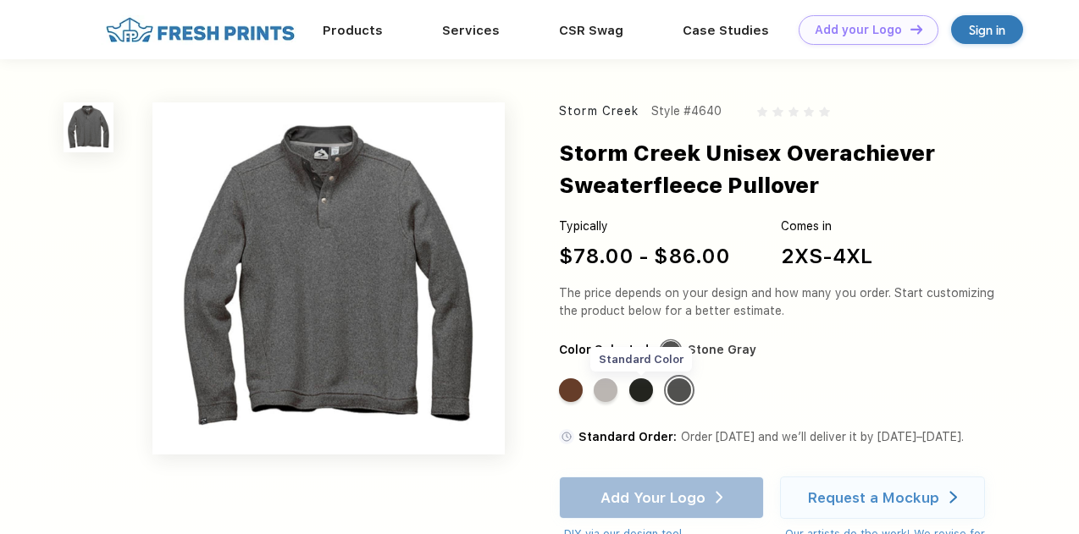
click at [649, 392] on div "Standard Color" at bounding box center [641, 391] width 24 height 24
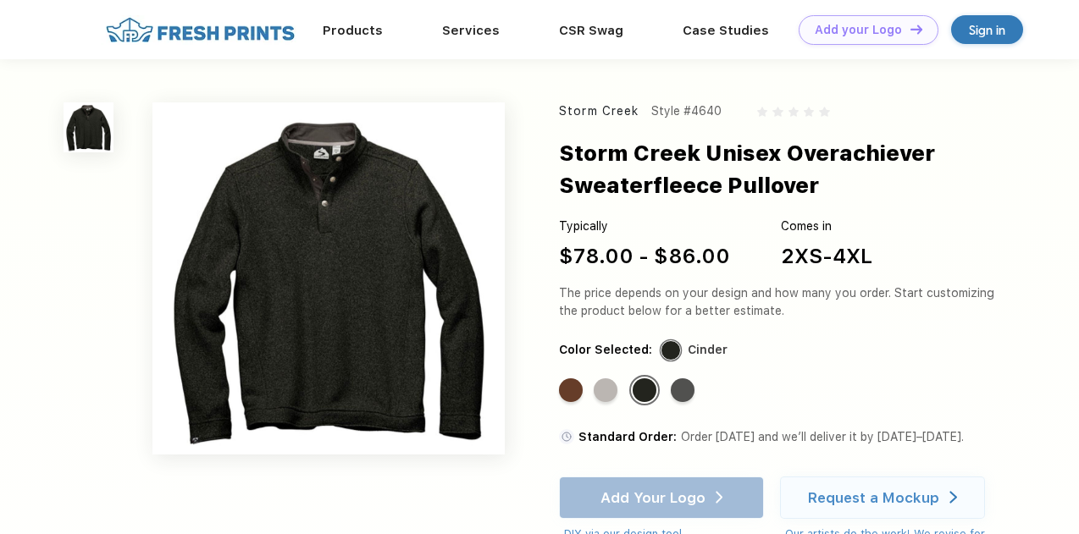
drag, startPoint x: 603, startPoint y: 390, endPoint x: 595, endPoint y: 416, distance: 26.8
click at [595, 416] on div "Standard Color Standard Color Standard Color Standard Color" at bounding box center [768, 396] width 418 height 42
click at [617, 384] on div "Standard Color" at bounding box center [606, 391] width 24 height 24
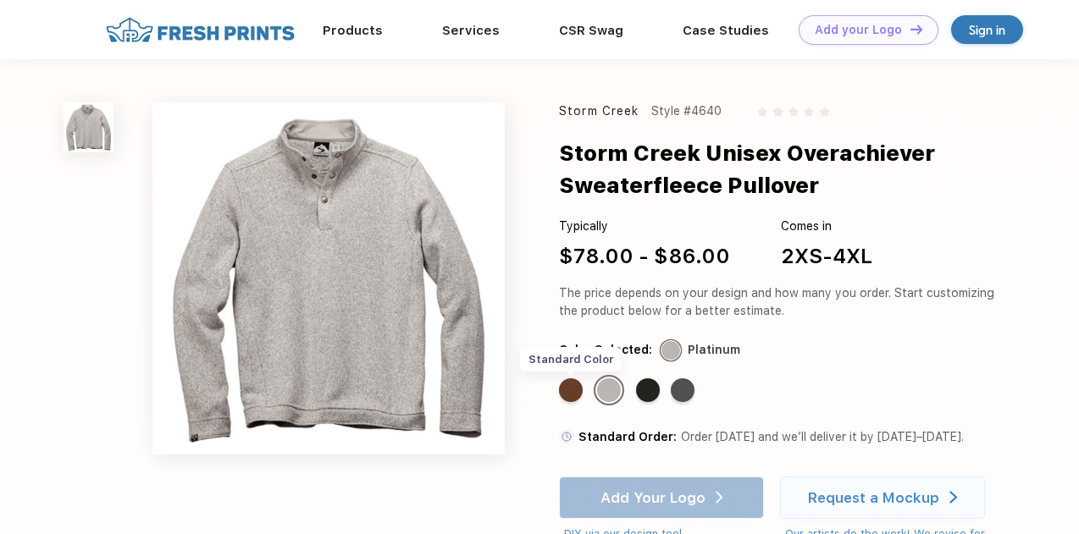
click at [577, 385] on div "Standard Color" at bounding box center [571, 391] width 24 height 24
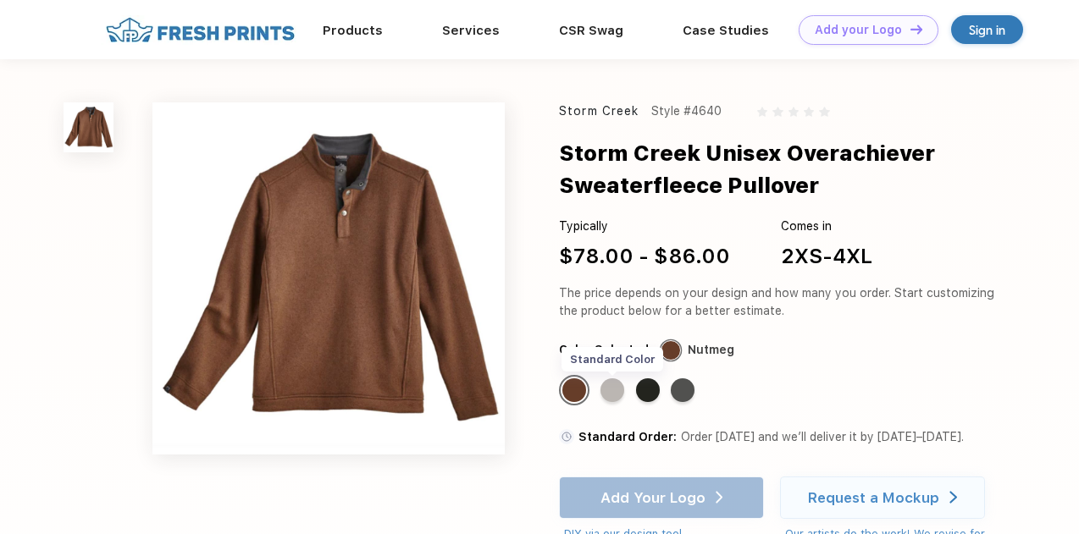
click at [616, 394] on div "Standard Color" at bounding box center [613, 391] width 24 height 24
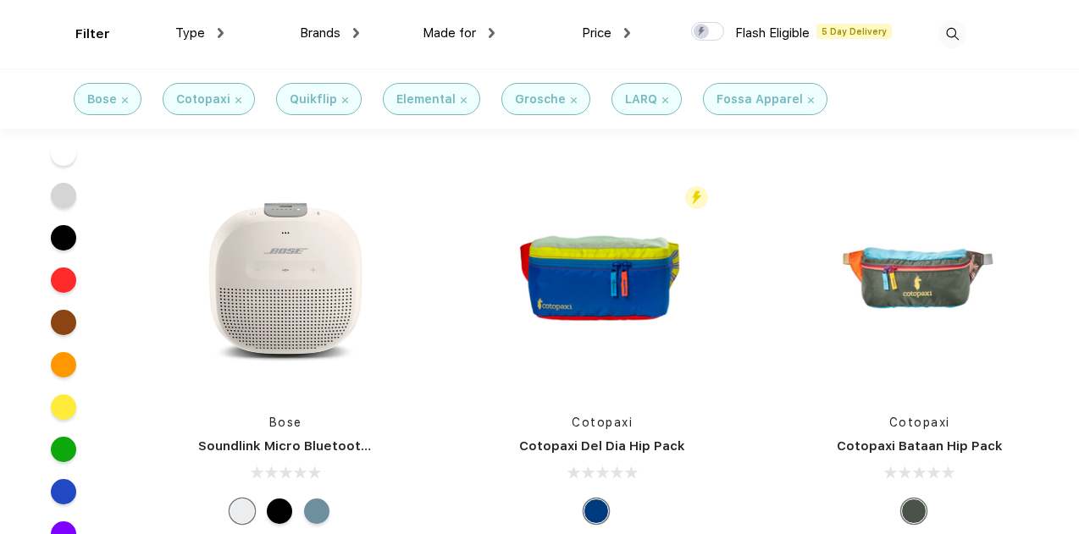
scroll to position [3345, 0]
click at [627, 307] on img at bounding box center [602, 283] width 225 height 225
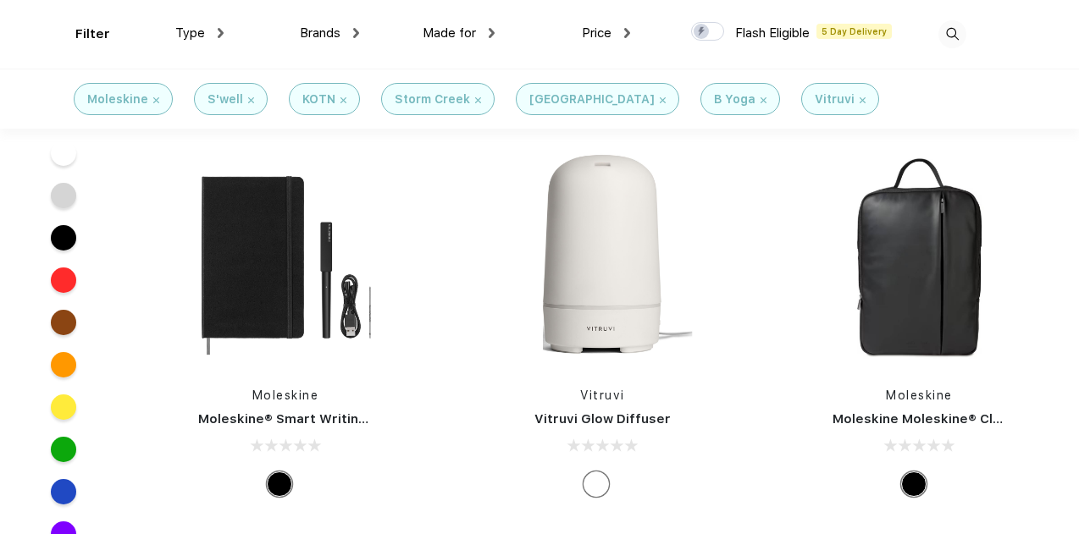
scroll to position [811, 0]
click at [611, 280] on img at bounding box center [602, 256] width 225 height 225
